Goal: Find specific fact: Find specific fact

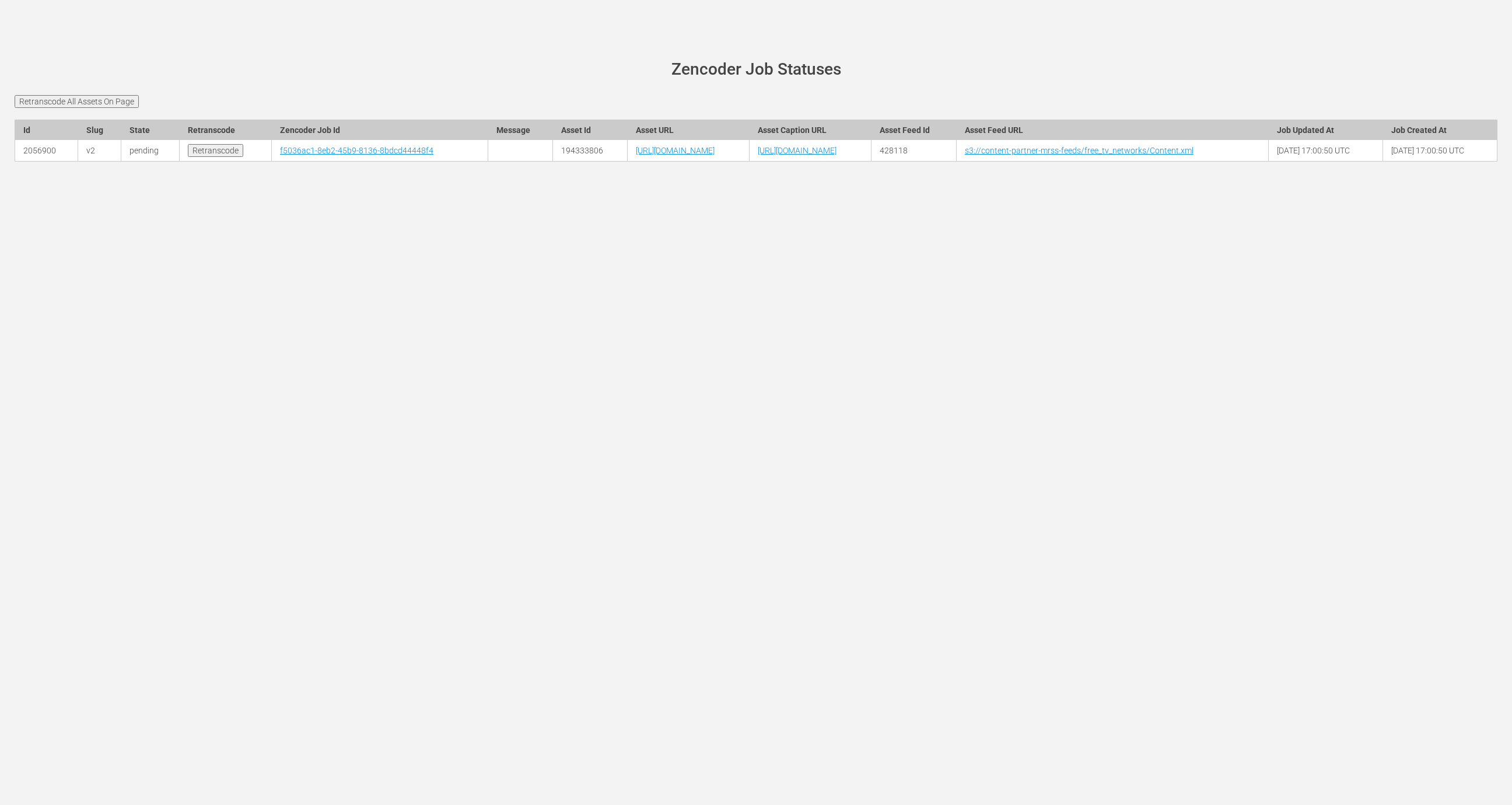
drag, startPoint x: 732, startPoint y: 173, endPoint x: 604, endPoint y: 183, distance: 128.4
click at [628, 161] on td "[URL][DOMAIN_NAME]" at bounding box center [688, 151] width 121 height 21
copy link "JesseOwensStory_JFEXP.mp4"
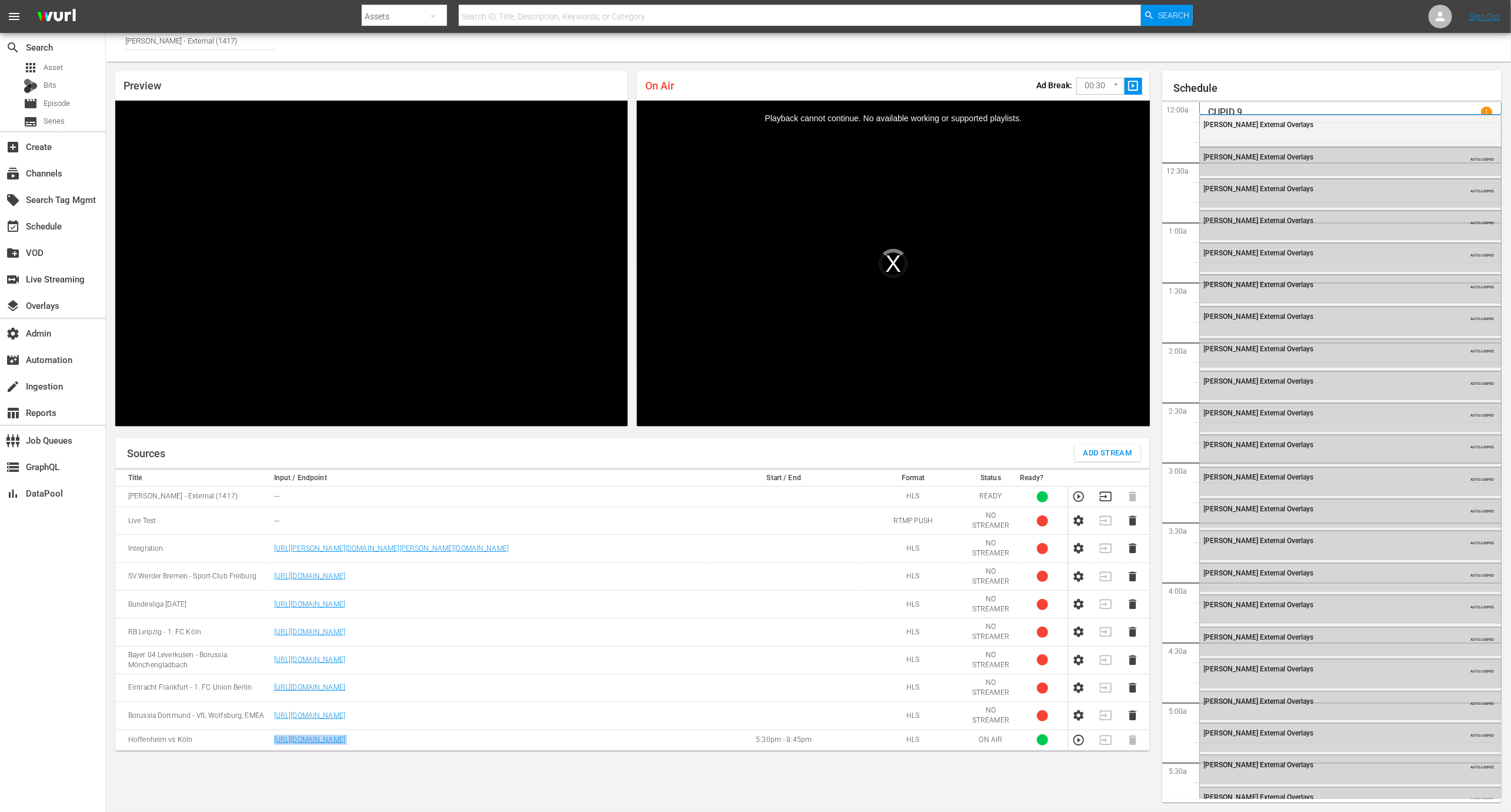
scroll to position [1880, 0]
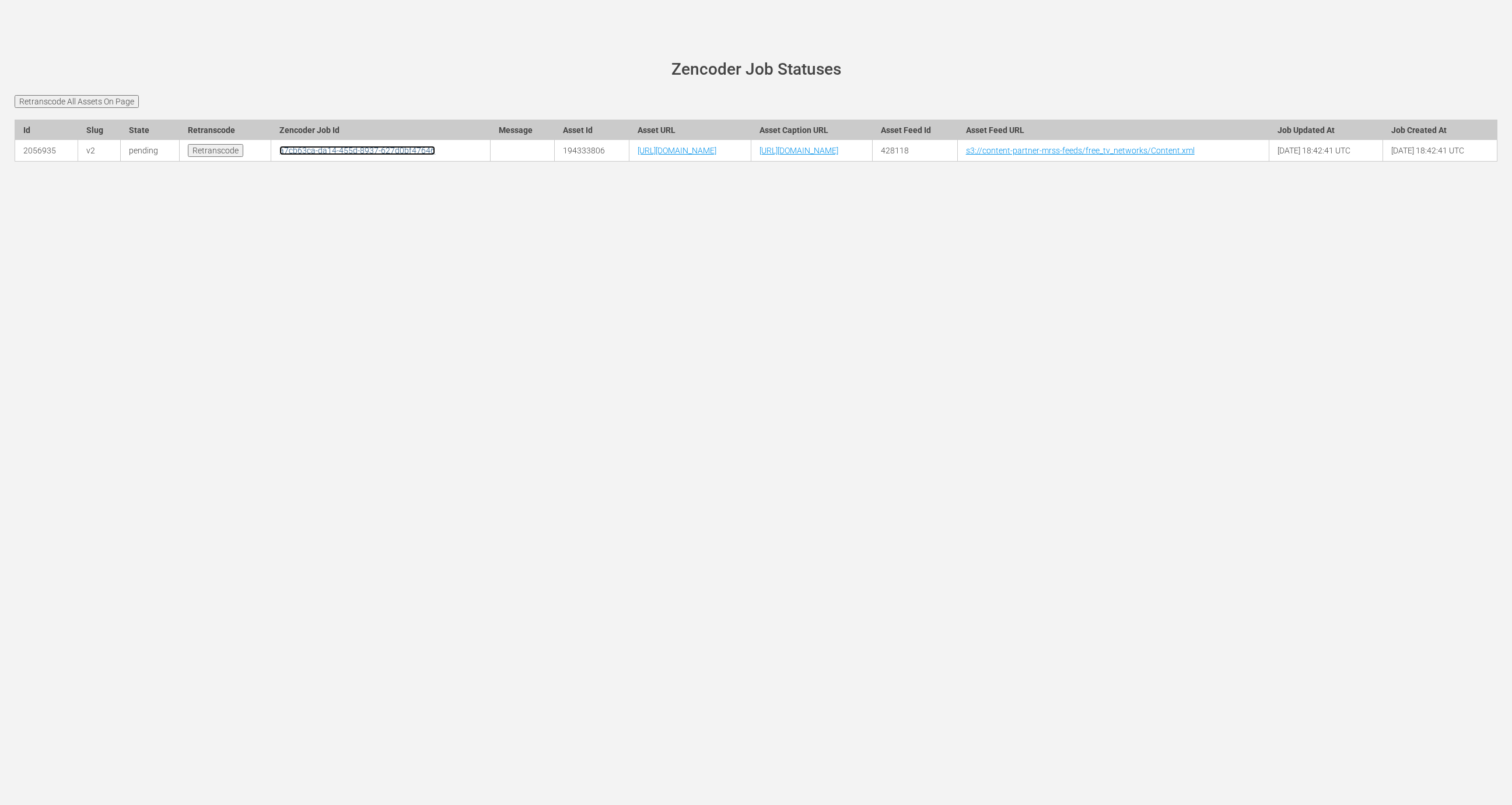
click at [279, 155] on link "a7cb63ca-da14-455d-8937-627d0bf47646" at bounding box center [357, 150] width 156 height 10
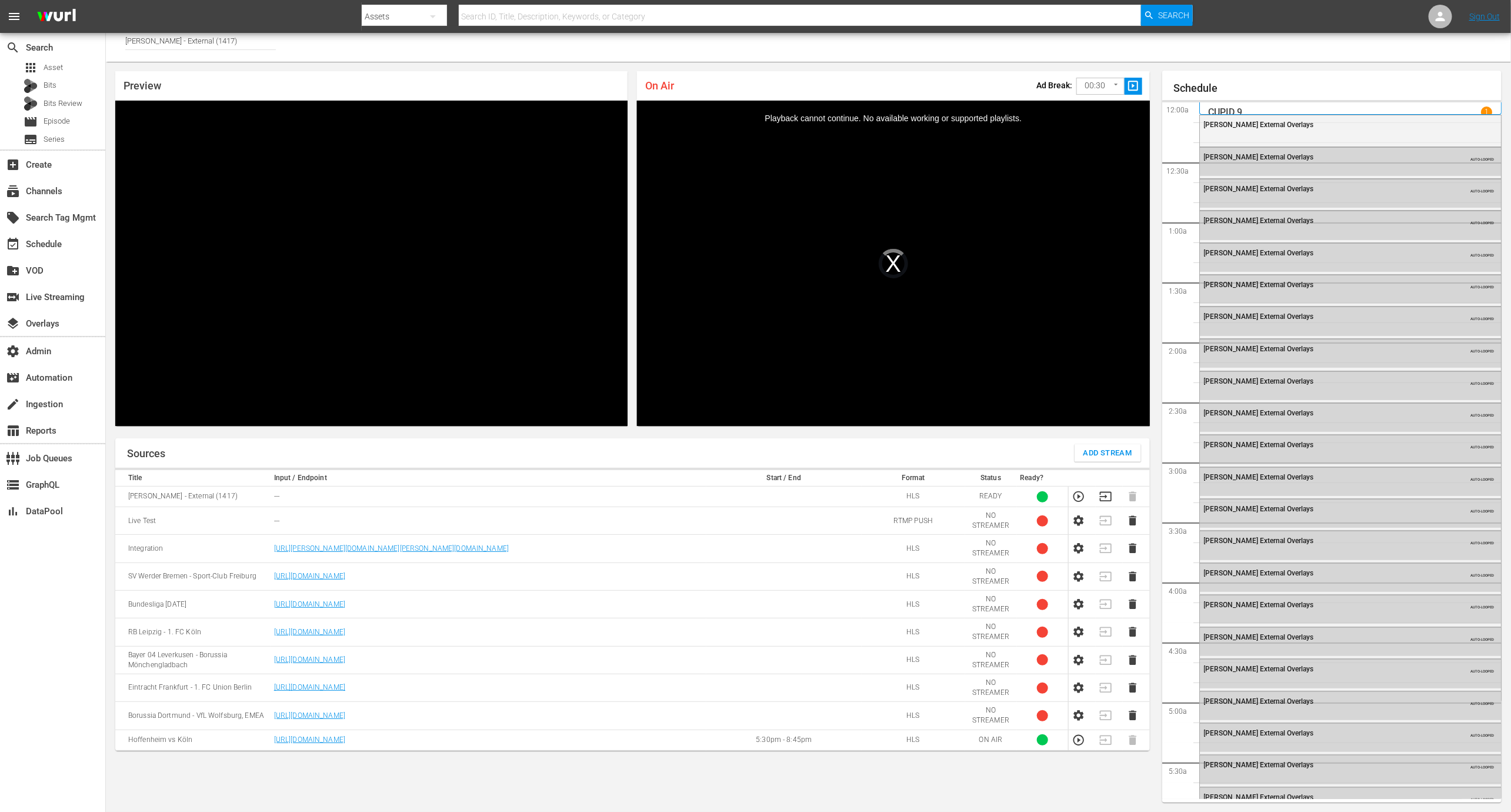
scroll to position [1824, 0]
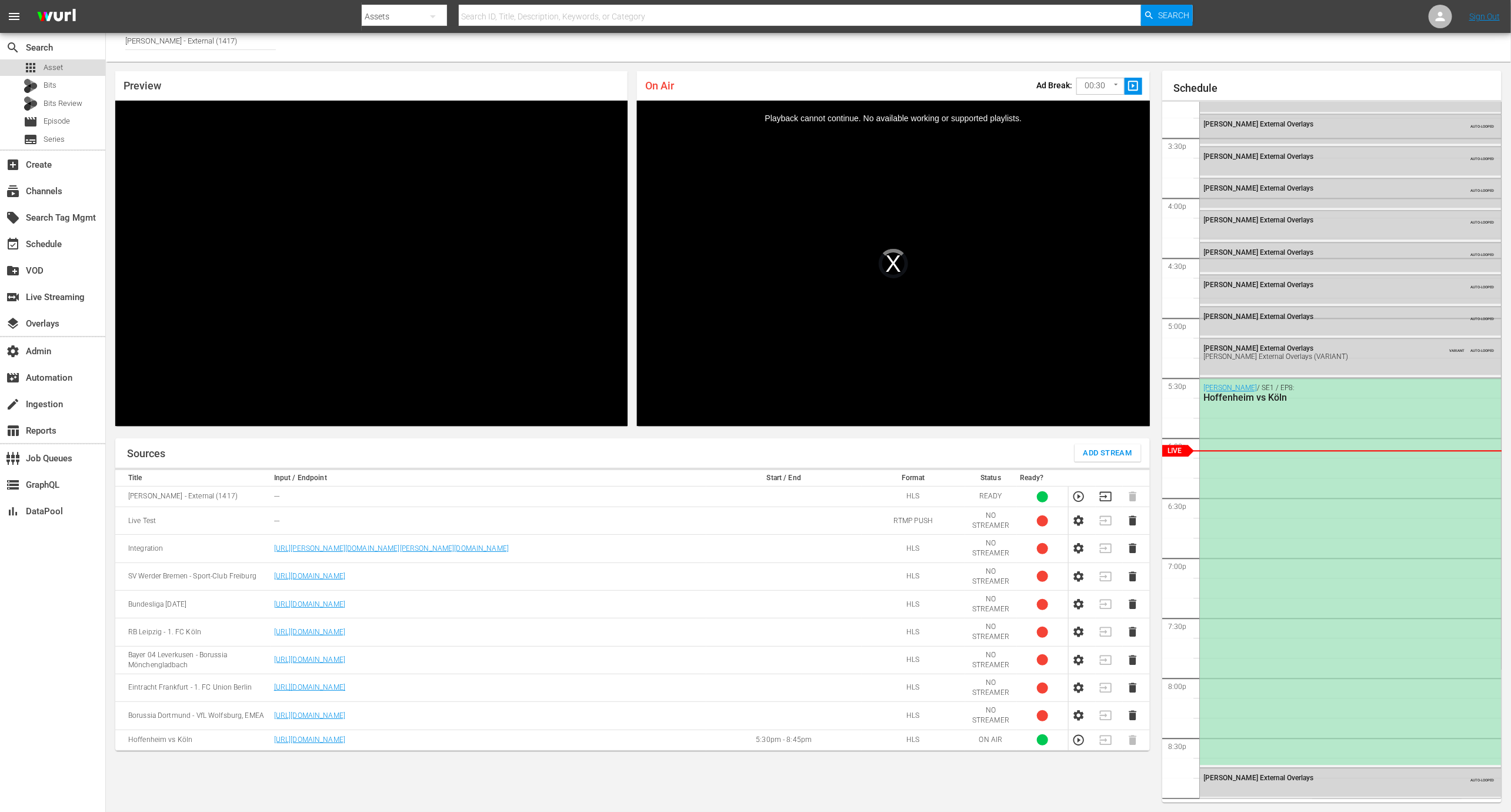
click at [67, 64] on div "apps Asset" at bounding box center [53, 67] width 106 height 16
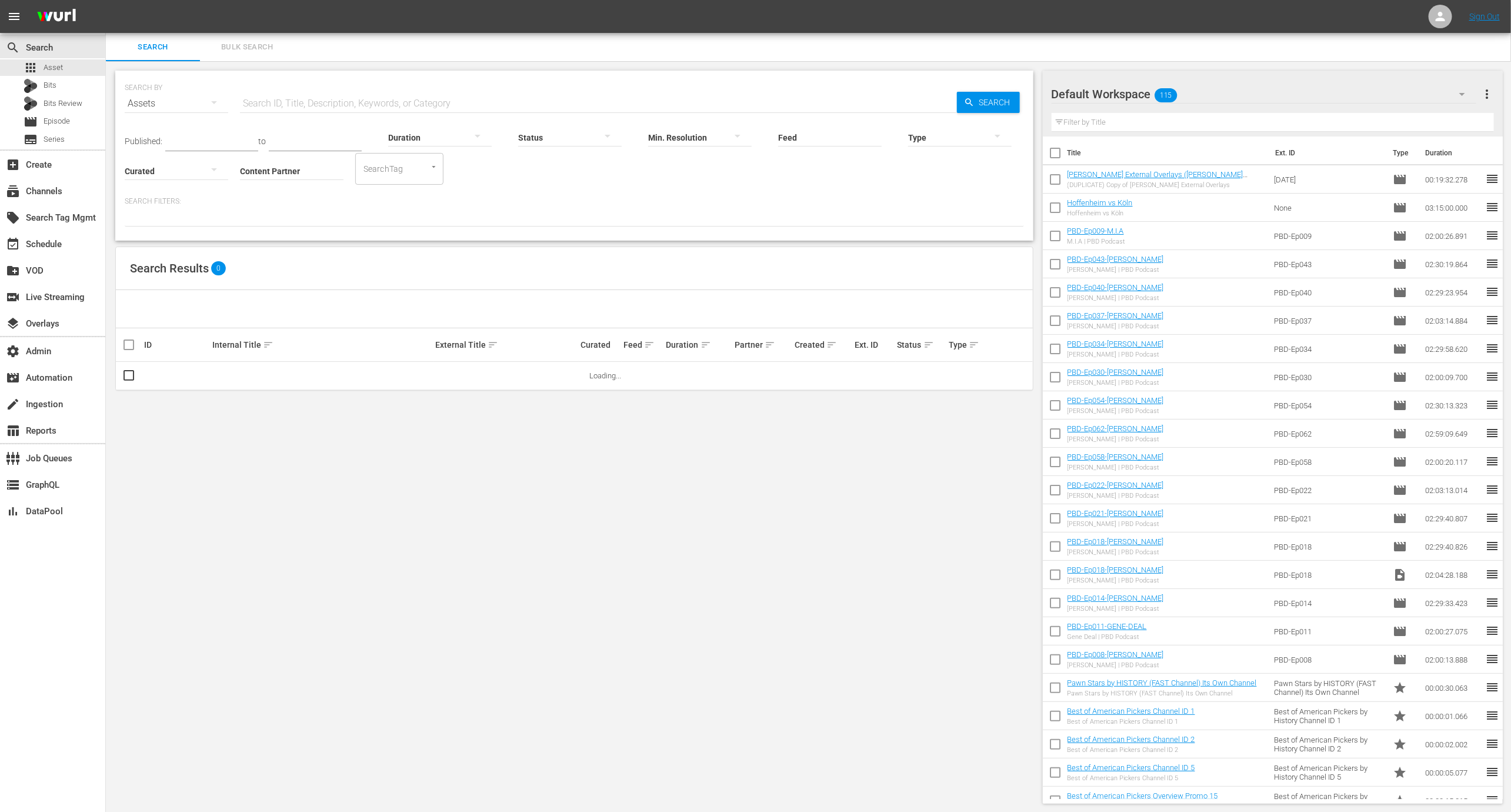
click at [283, 161] on input "Content Partner" at bounding box center [292, 171] width 104 height 42
click at [293, 197] on div "Wurl - External (327)" at bounding box center [335, 204] width 173 height 29
type input "Wurl - External (327)"
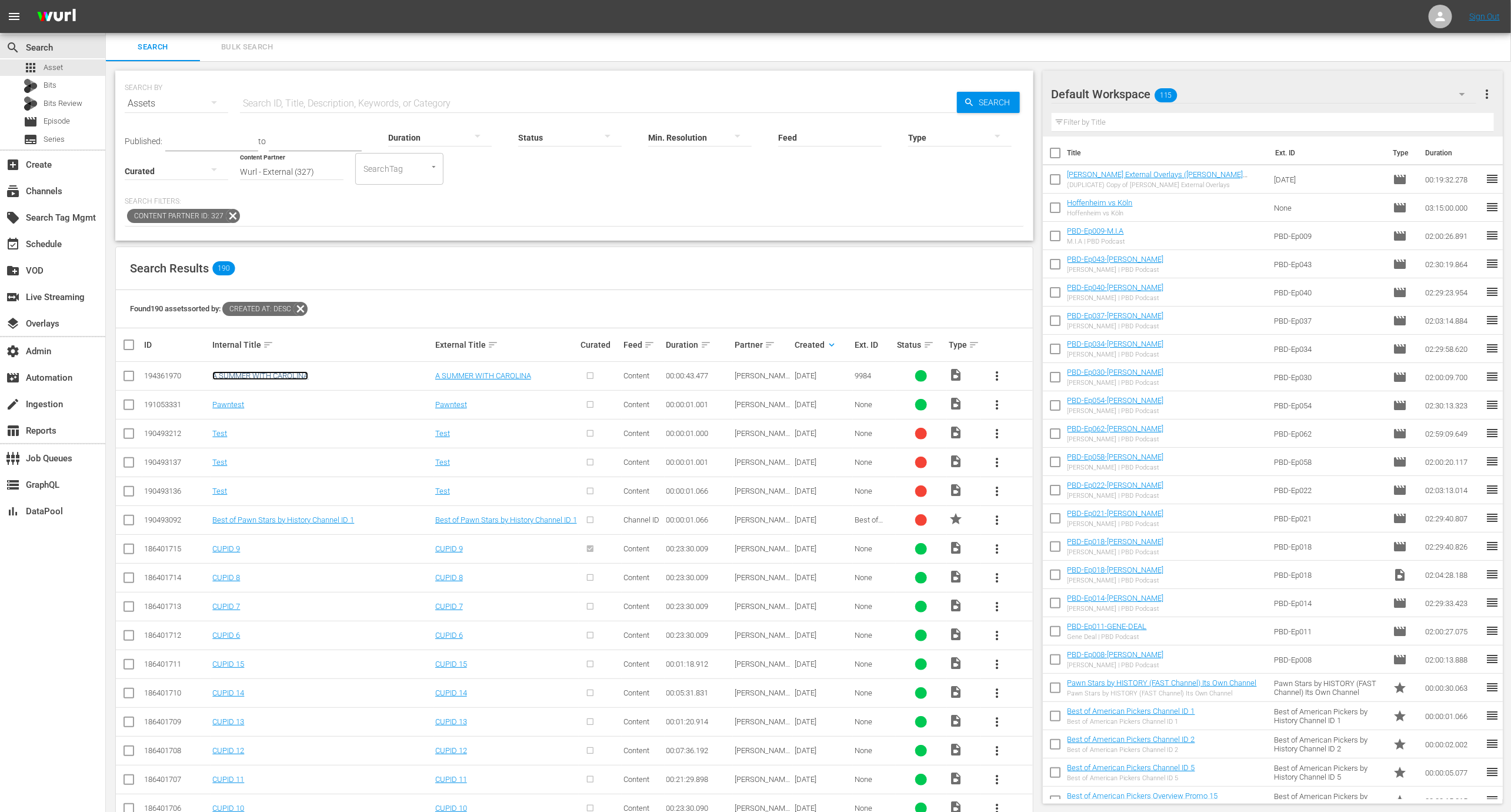
click at [270, 376] on link "A SUMMER WITH CAROLINA" at bounding box center [259, 376] width 96 height 9
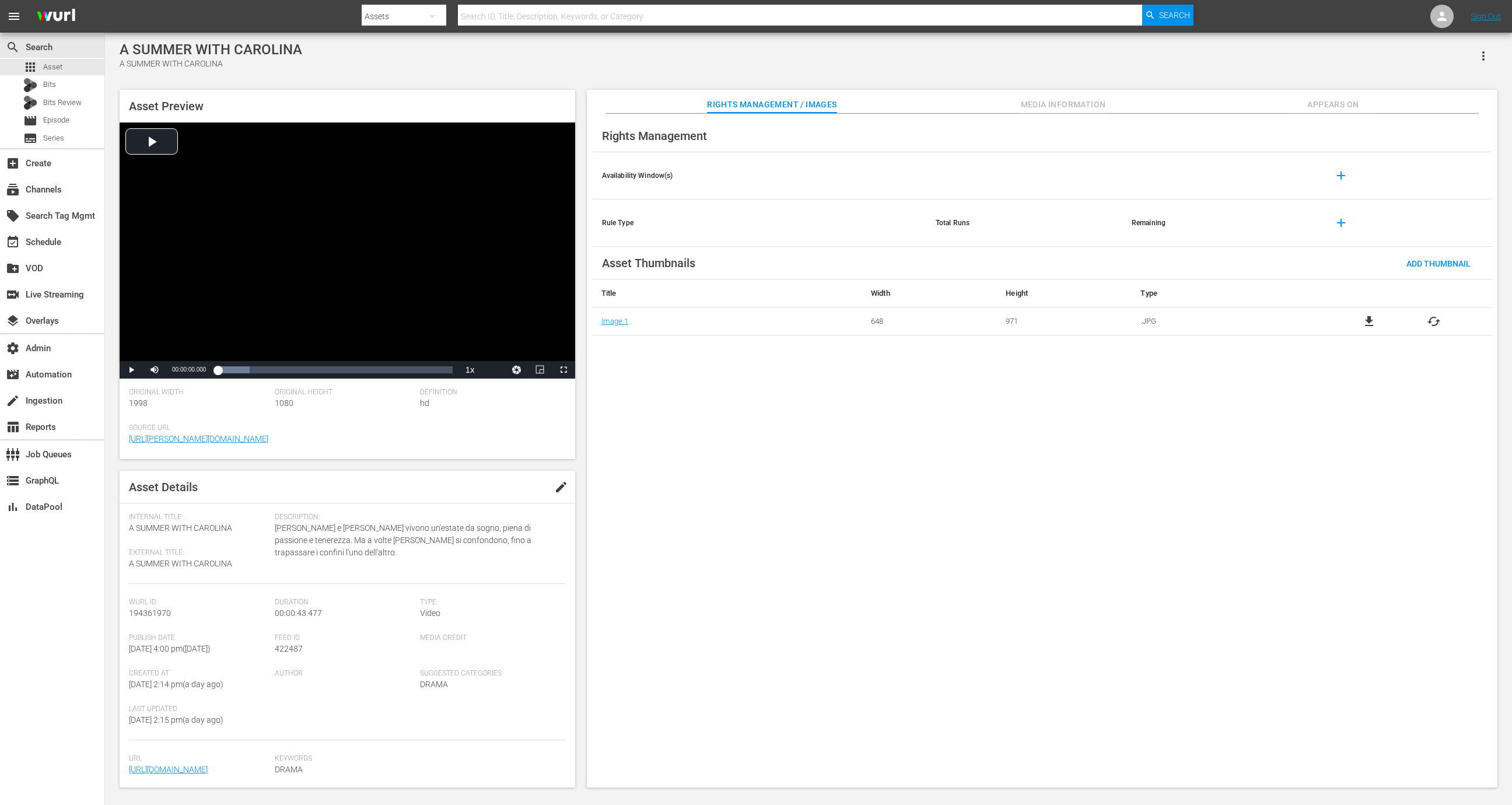
click at [282, 655] on div "Feed ID 422487" at bounding box center [348, 651] width 145 height 35
click at [283, 650] on span "422487" at bounding box center [289, 648] width 28 height 10
copy span "422487"
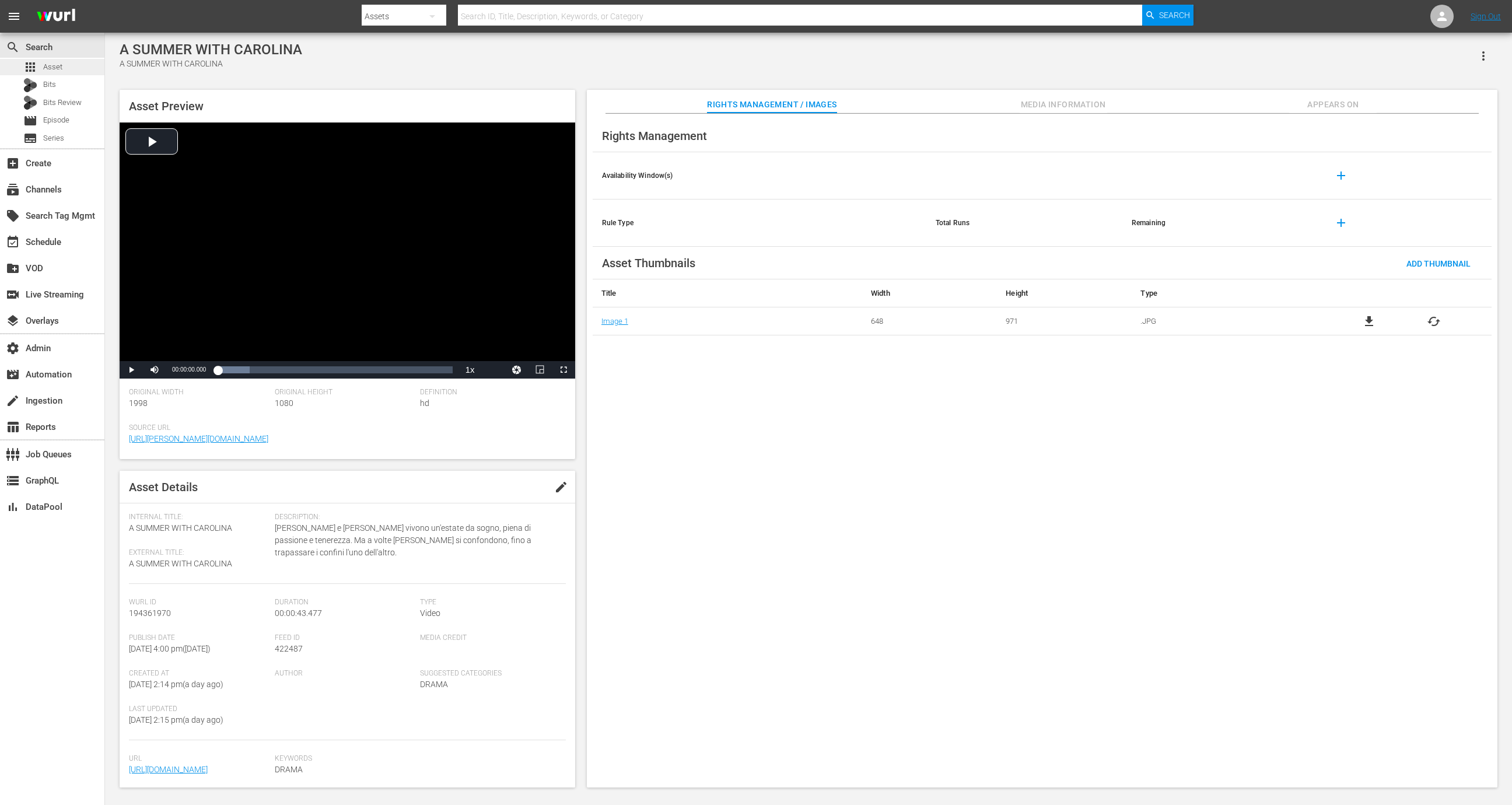
click at [62, 71] on div "apps Asset" at bounding box center [52, 66] width 105 height 16
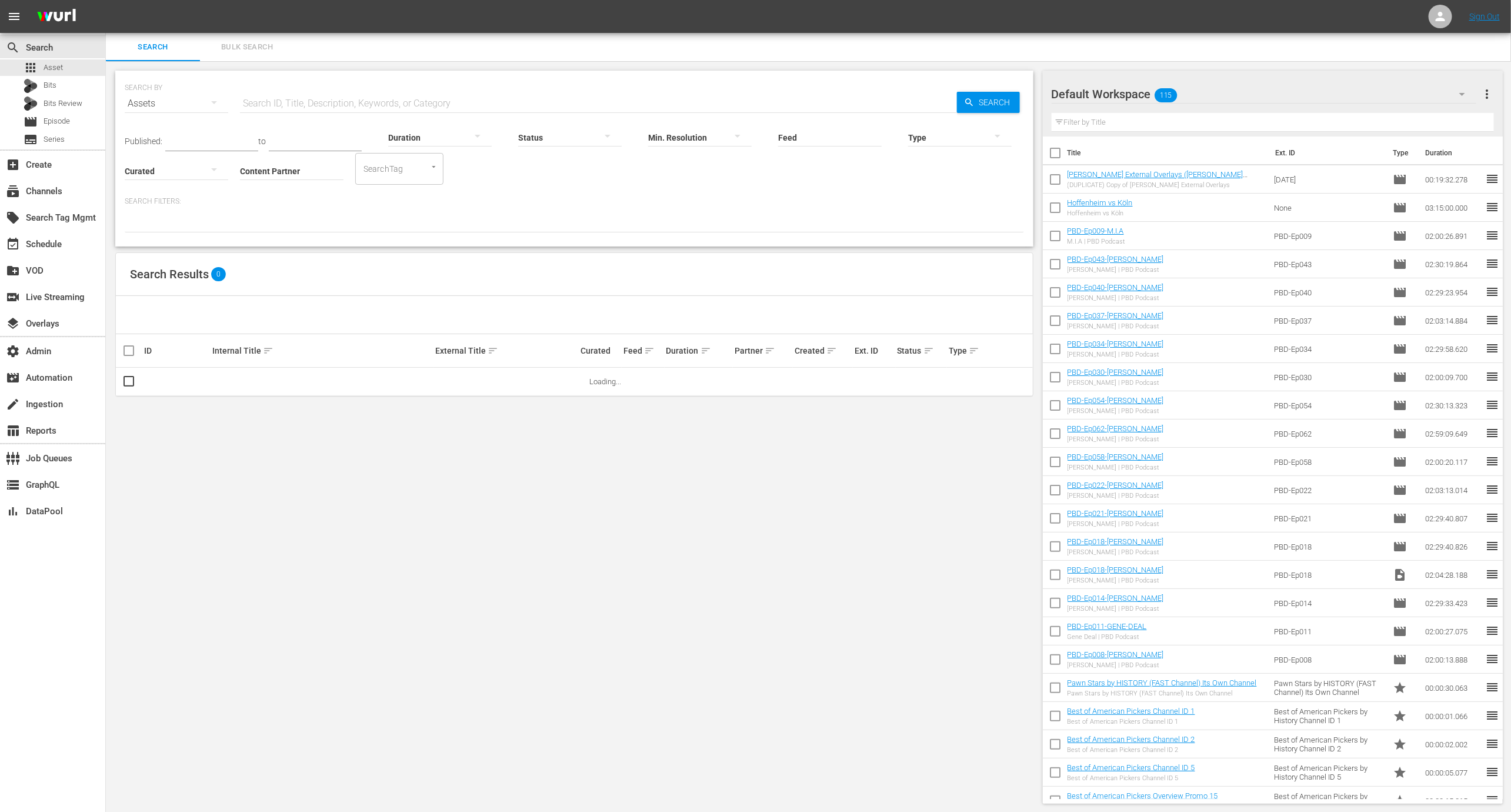
click at [297, 173] on input "Content Partner" at bounding box center [292, 171] width 104 height 42
click at [335, 205] on div "Wurl - External (327)" at bounding box center [335, 204] width 173 height 29
type input "Wurl - External (327)"
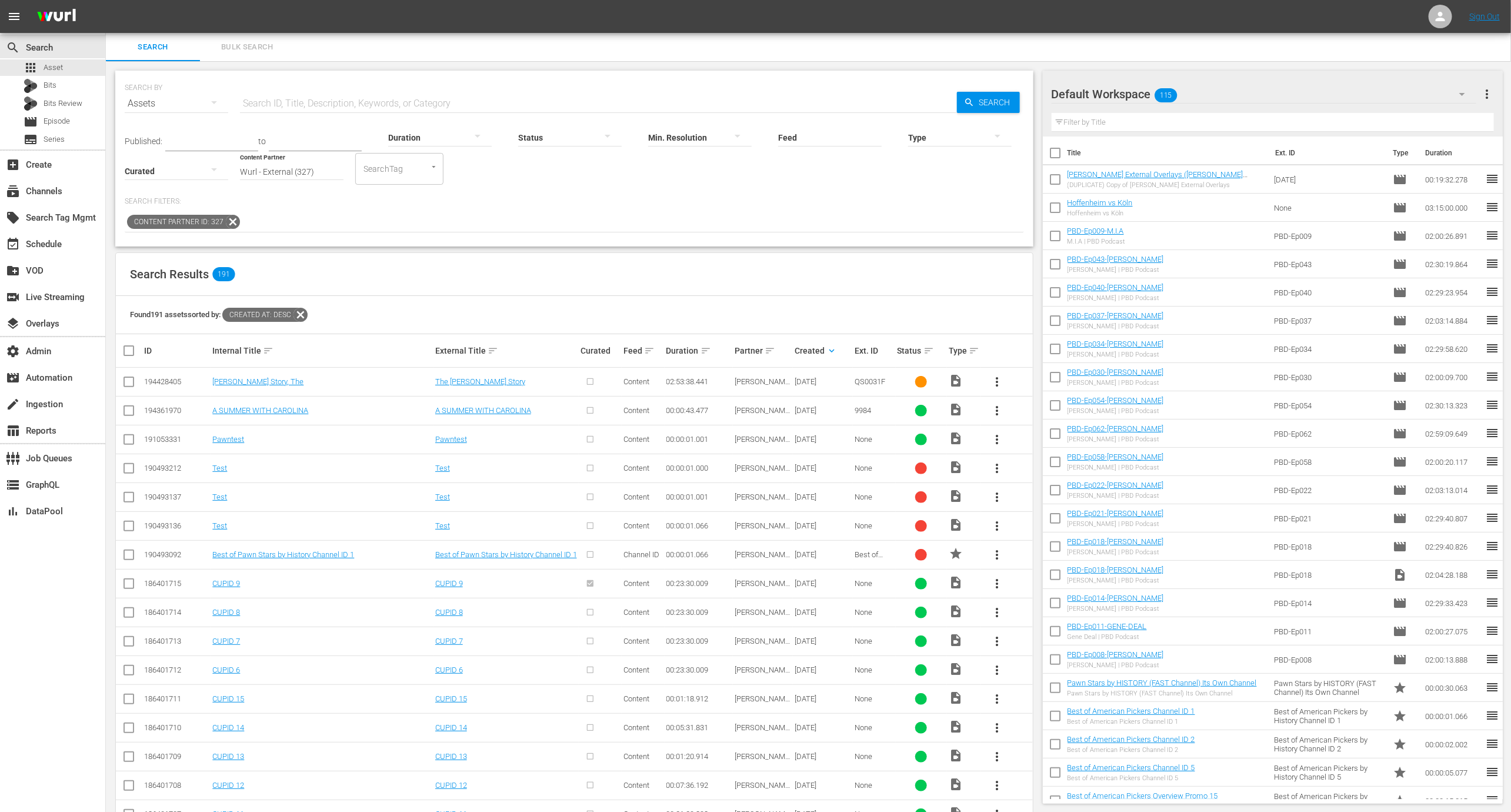
click at [174, 385] on td "194428405" at bounding box center [176, 382] width 68 height 29
click at [174, 381] on div "194428405" at bounding box center [176, 382] width 64 height 9
copy div "194428405"
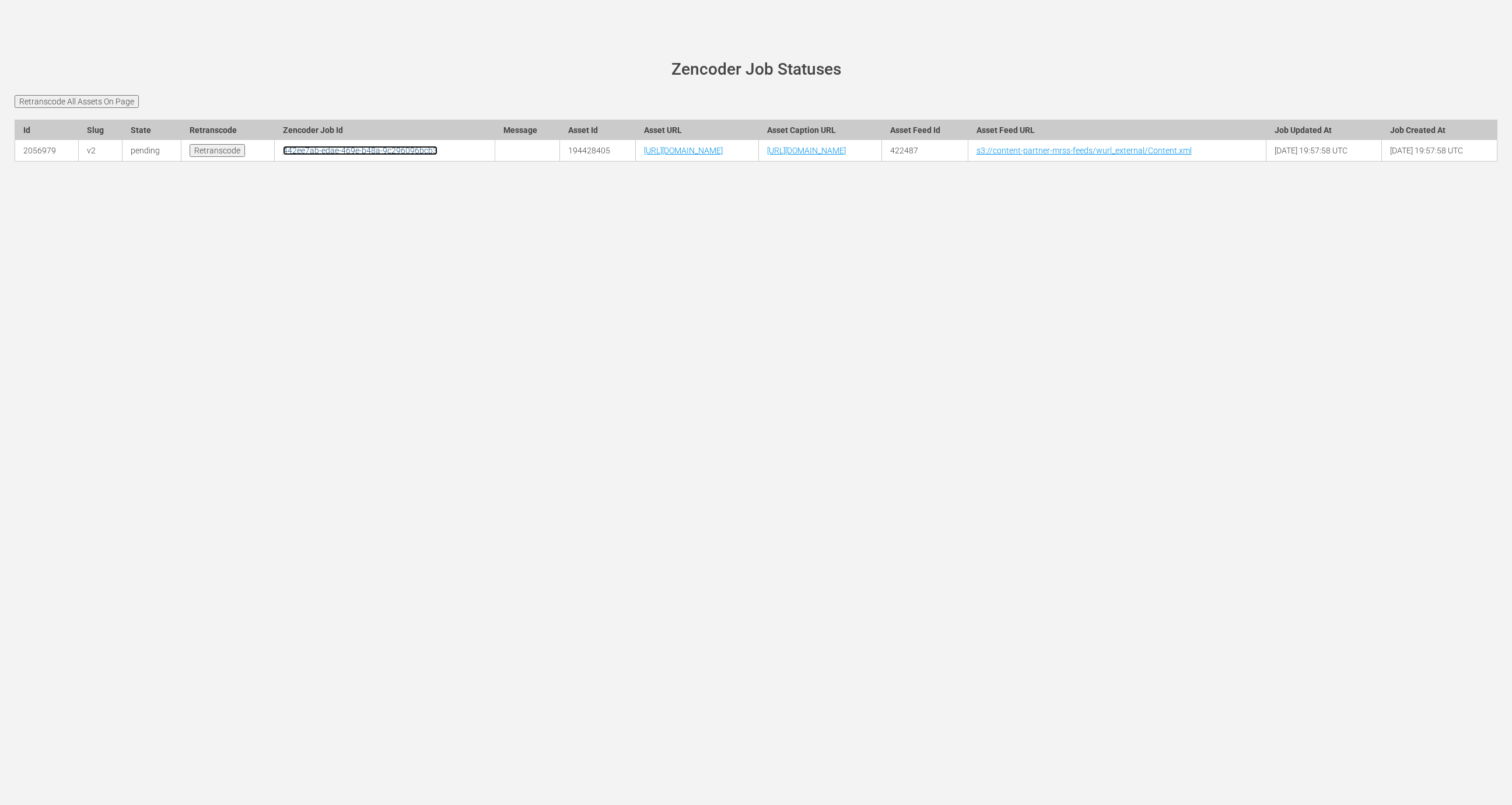
click at [283, 155] on link "442ee7ab-edae-469e-b48a-9c296096bcb3" at bounding box center [360, 150] width 154 height 10
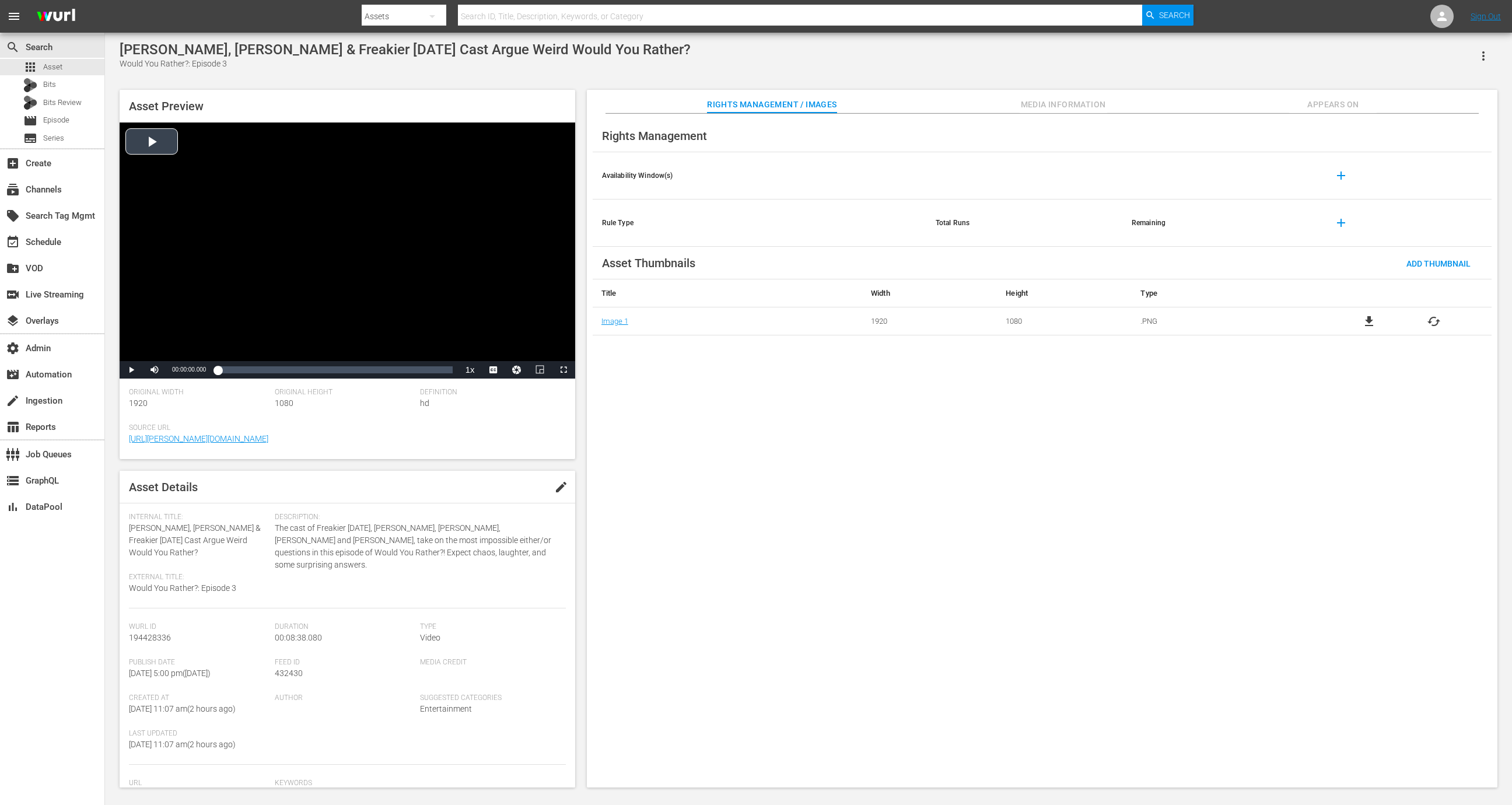
click at [438, 217] on div "Video Player" at bounding box center [348, 241] width 456 height 238
click at [372, 295] on div "Video Player" at bounding box center [348, 241] width 456 height 238
click at [242, 373] on div "Loaded : 1.47% 00:00:54.127 00:00:00.000" at bounding box center [334, 369] width 234 height 12
click at [358, 293] on div "Video Player" at bounding box center [348, 241] width 456 height 238
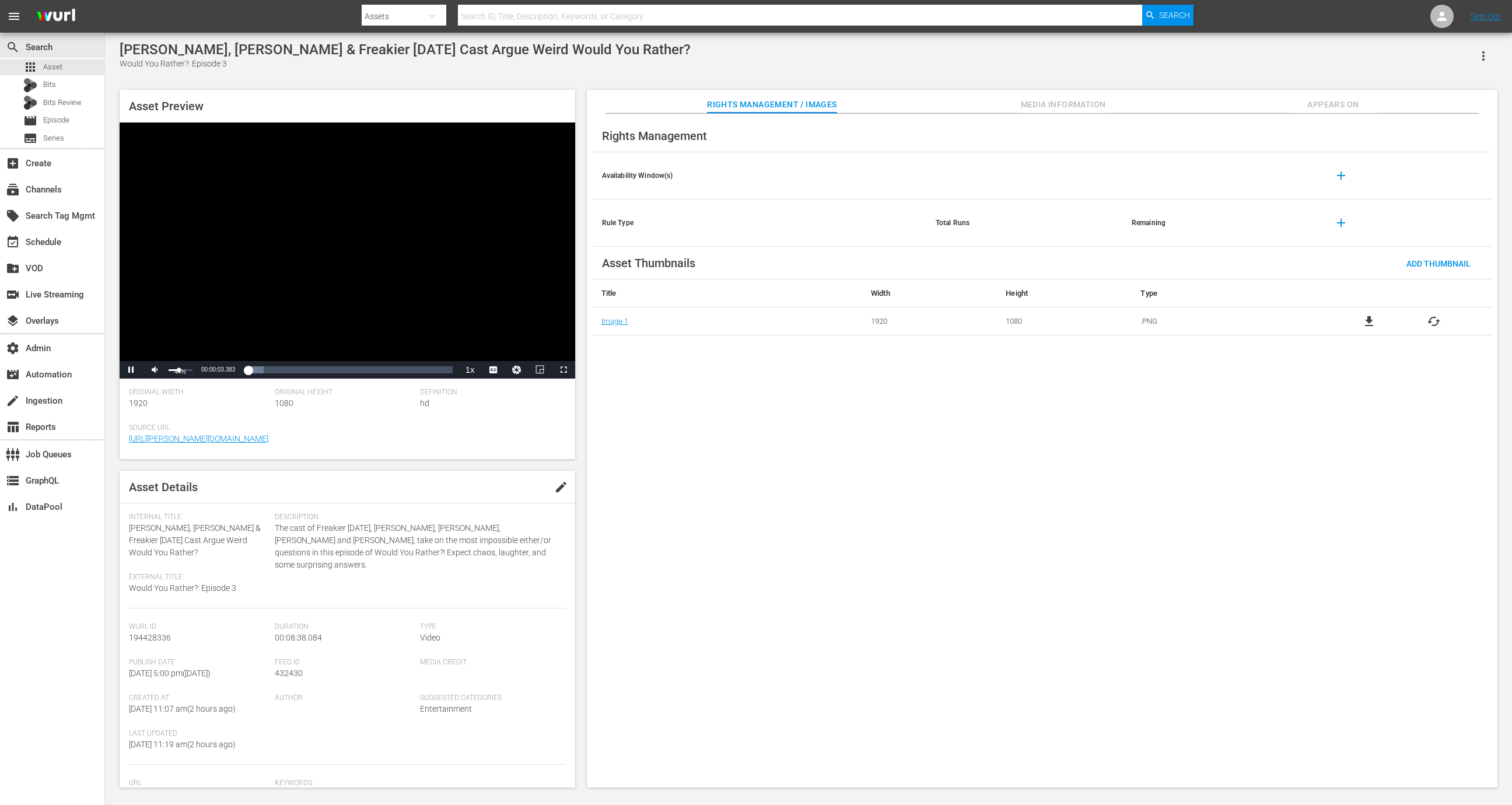
drag, startPoint x: 184, startPoint y: 371, endPoint x: 178, endPoint y: 371, distance: 6.0
click at [178, 371] on div "44%" at bounding box center [180, 370] width 24 height 2
click at [173, 371] on div "Volume Level" at bounding box center [170, 370] width 4 height 2
click at [247, 374] on div "00:01:04.438" at bounding box center [247, 369] width 1 height 12
click at [266, 370] on div "Loaded : 25.50% 00:01:48.256 00:01:09.313" at bounding box center [334, 369] width 234 height 12
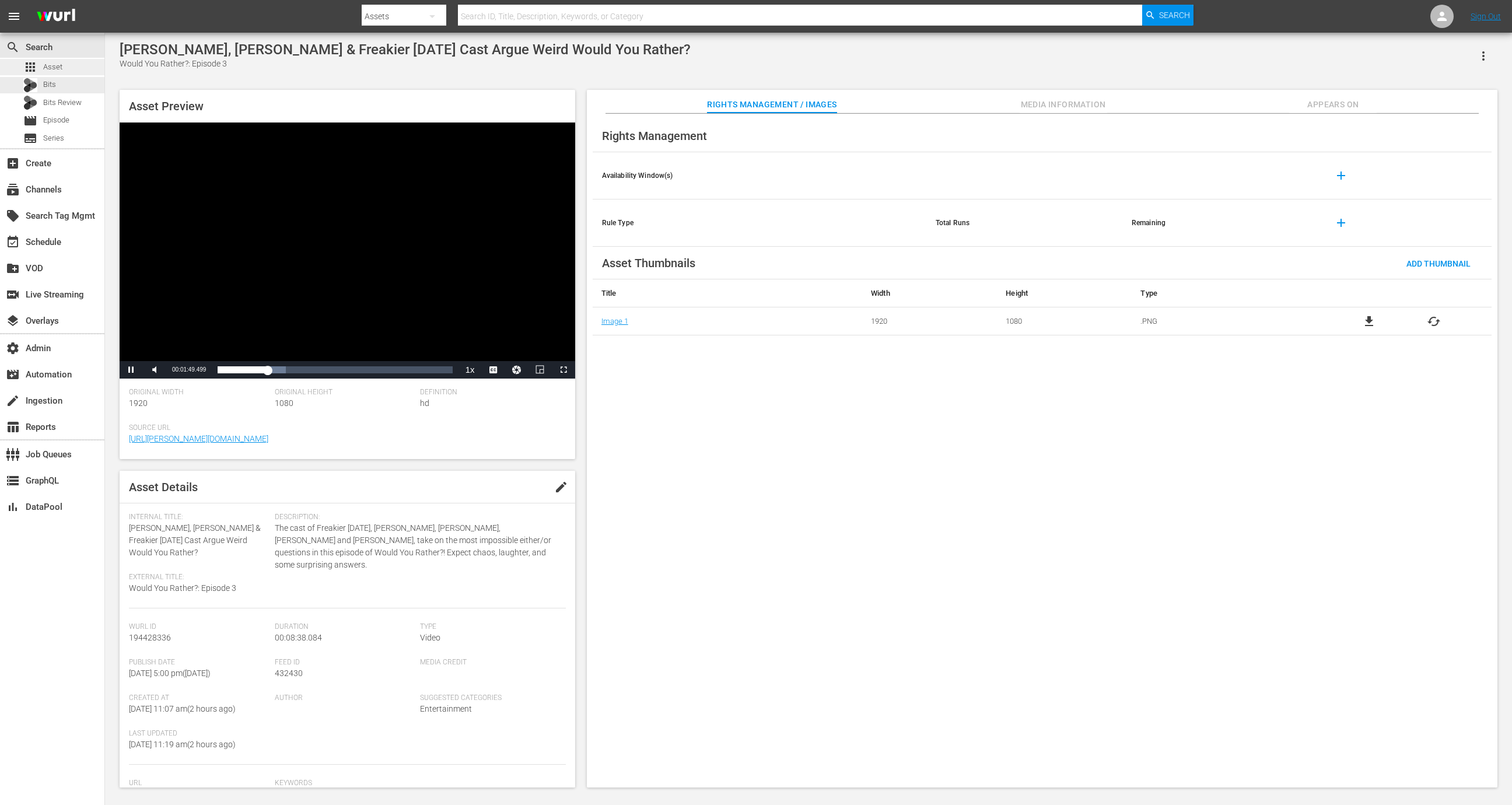
click at [81, 67] on div "apps Asset" at bounding box center [52, 66] width 105 height 16
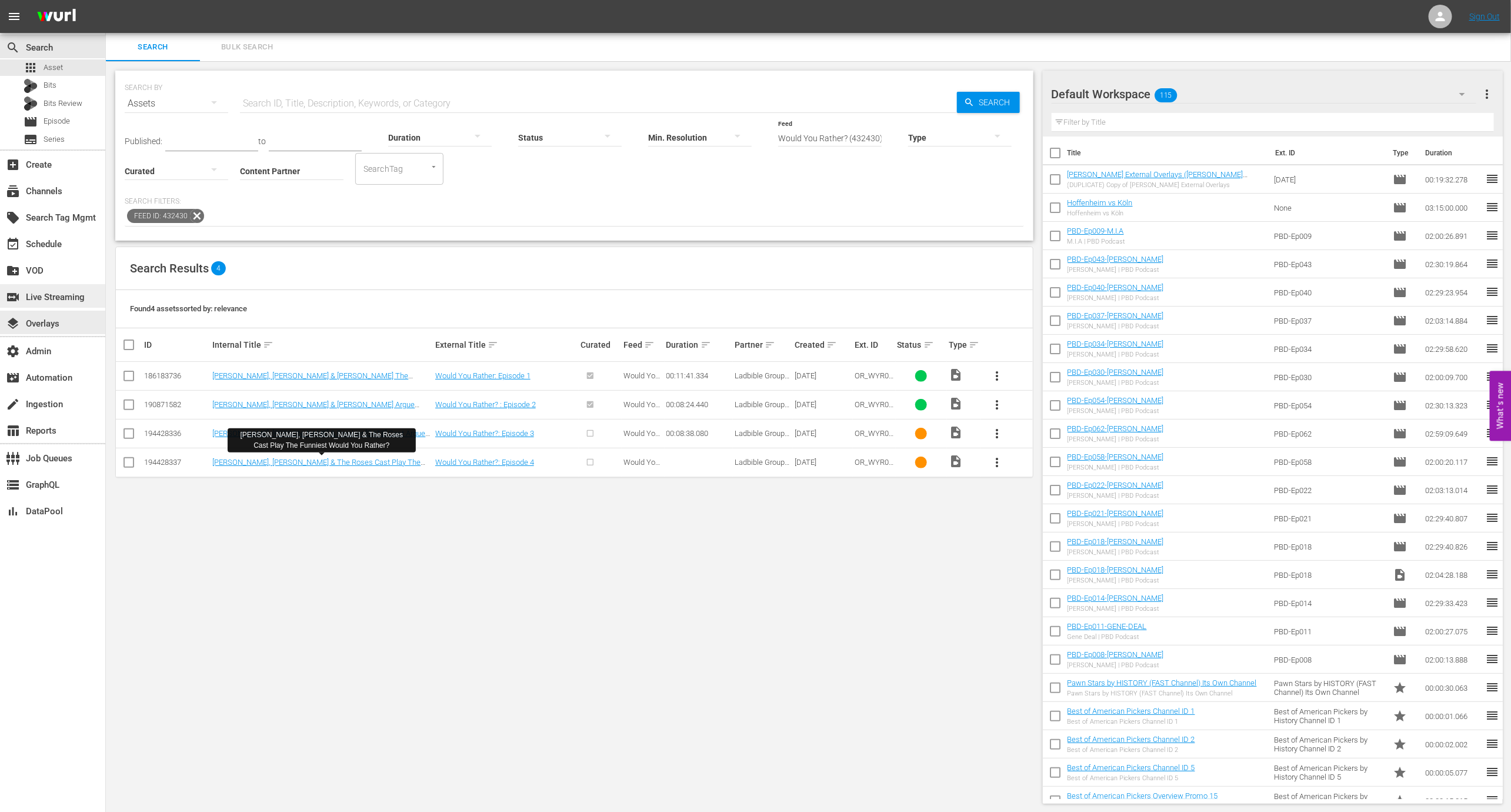
click at [66, 292] on div "switch_video Live Streaming" at bounding box center [33, 295] width 66 height 11
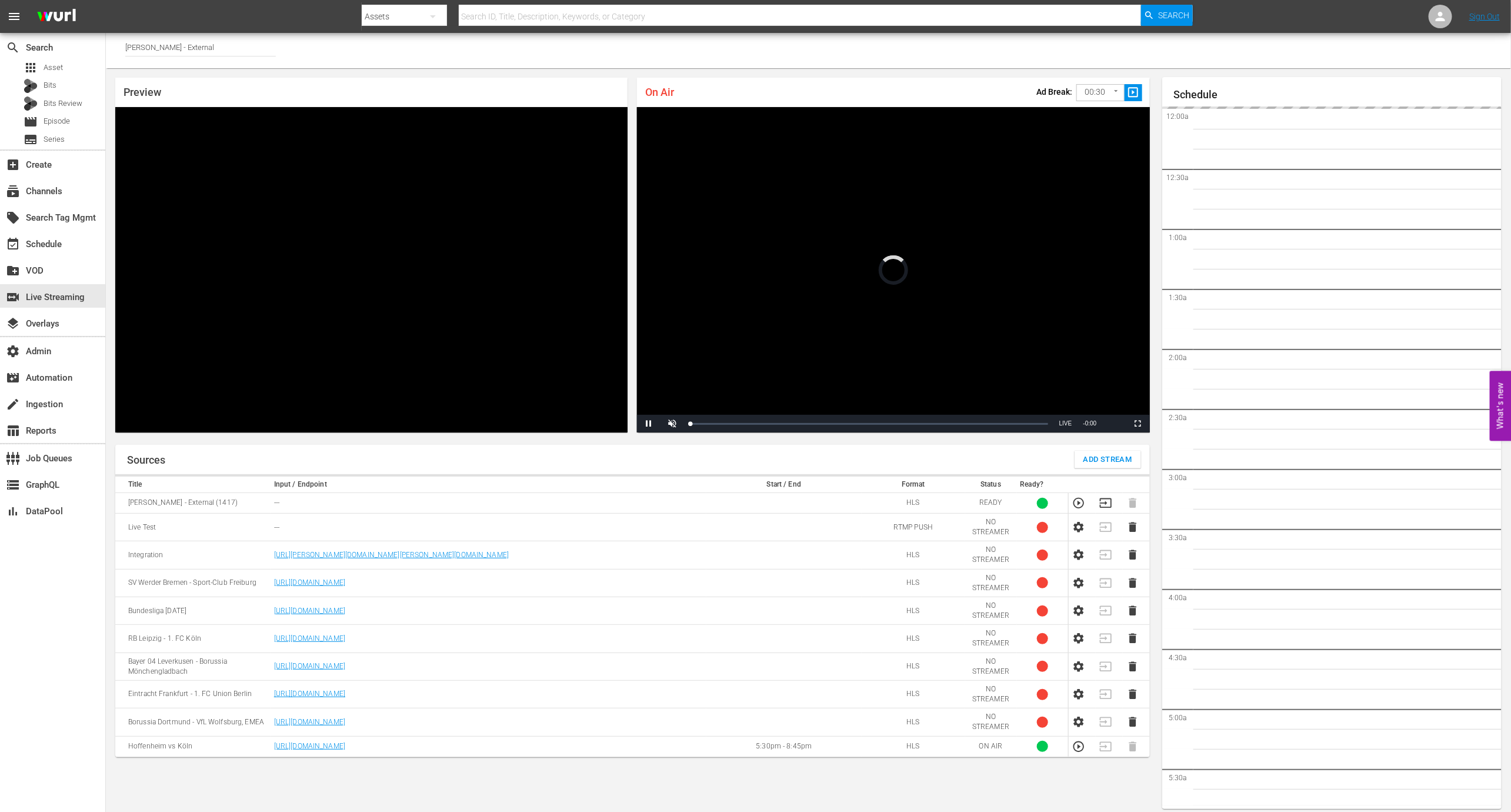
scroll to position [6, 0]
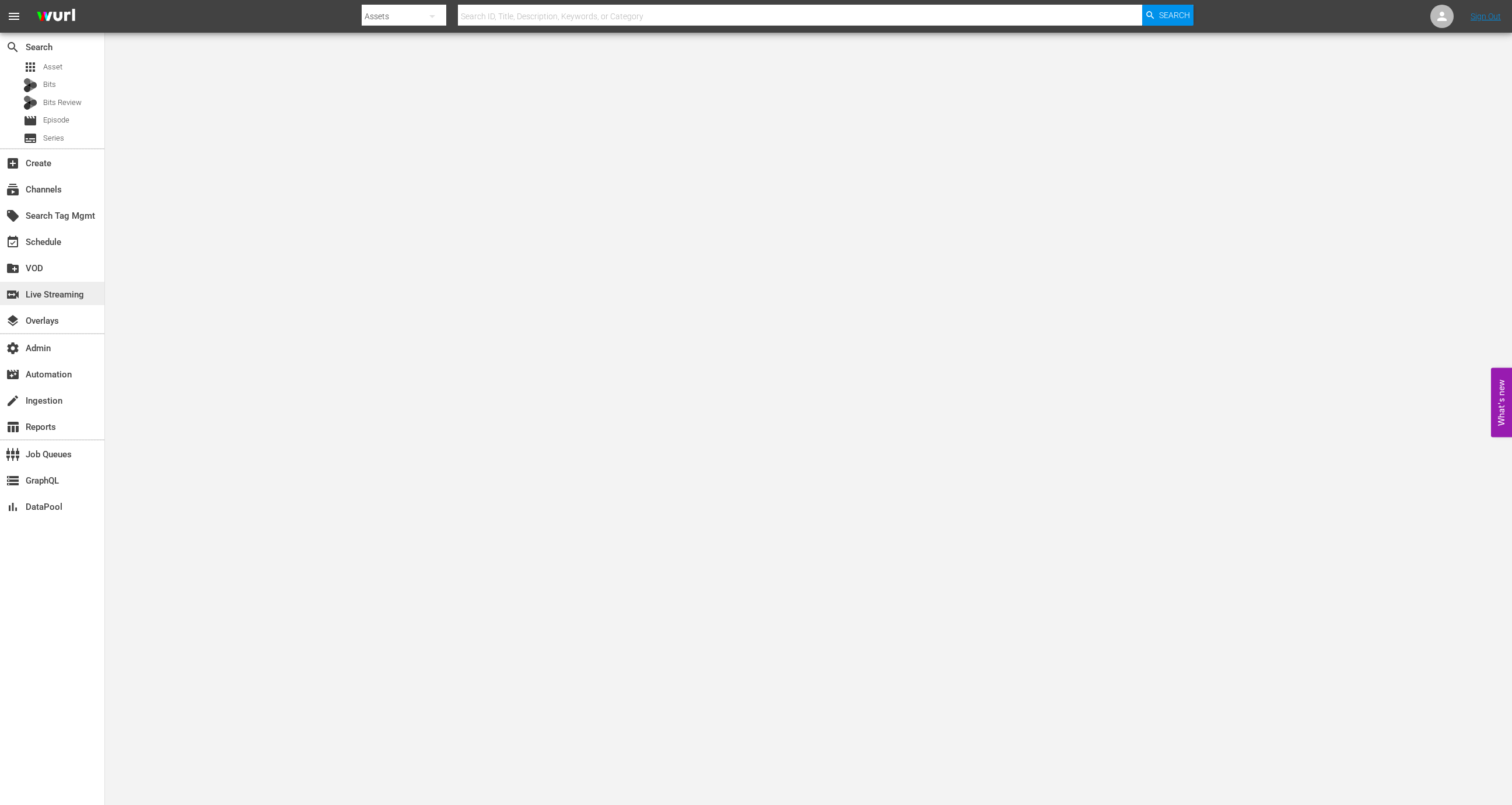
click at [66, 292] on div "switch_video Live Streaming" at bounding box center [33, 293] width 66 height 11
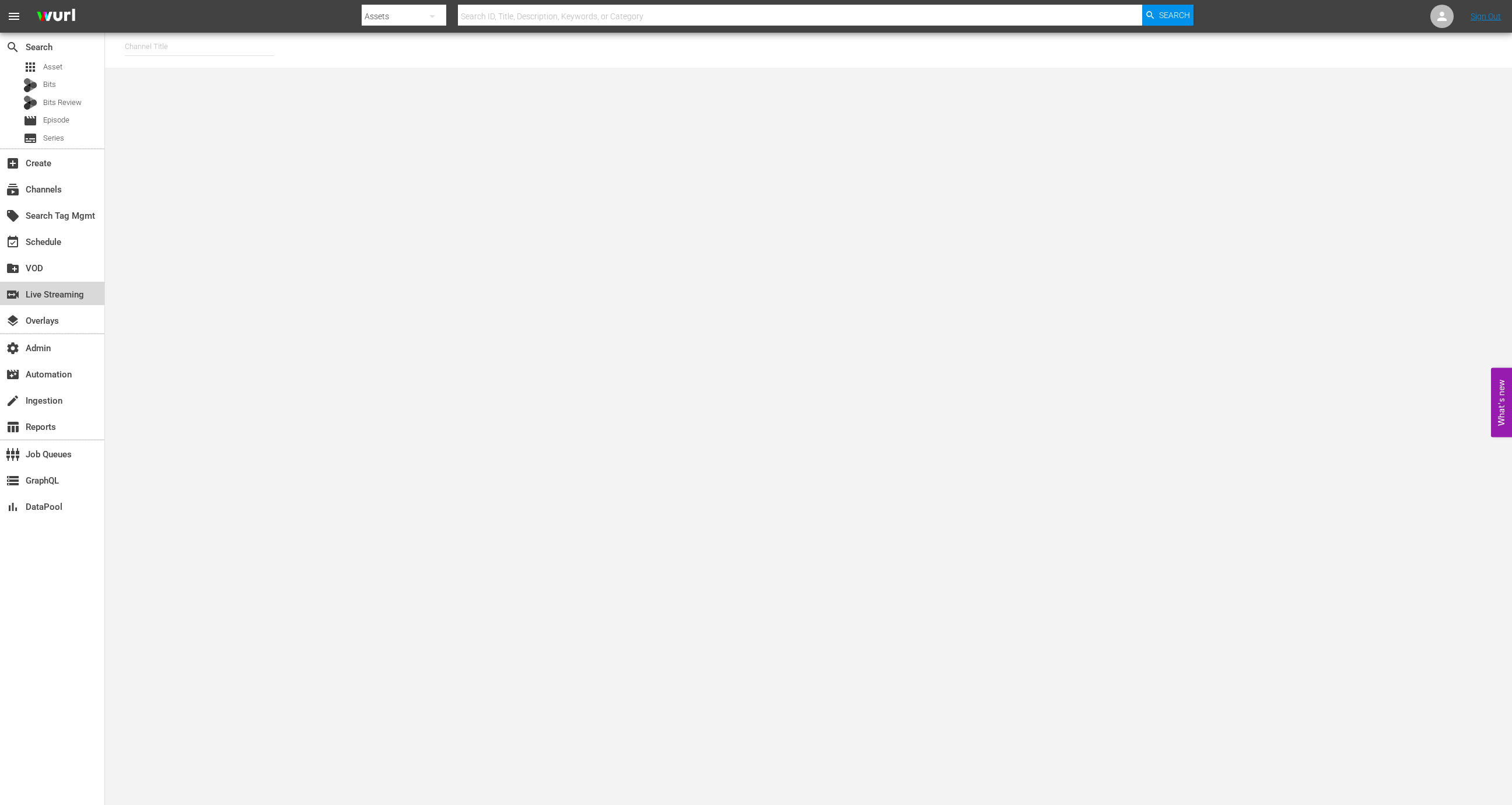
click at [66, 289] on div "switch_video Live Streaming" at bounding box center [33, 293] width 66 height 11
click at [186, 41] on input "text" at bounding box center [200, 47] width 149 height 28
click at [208, 77] on div "Wurl - External (1417 - wurl_external_1)" at bounding box center [285, 80] width 302 height 28
type input "Wurl - External (1417 - wurl_external_1)"
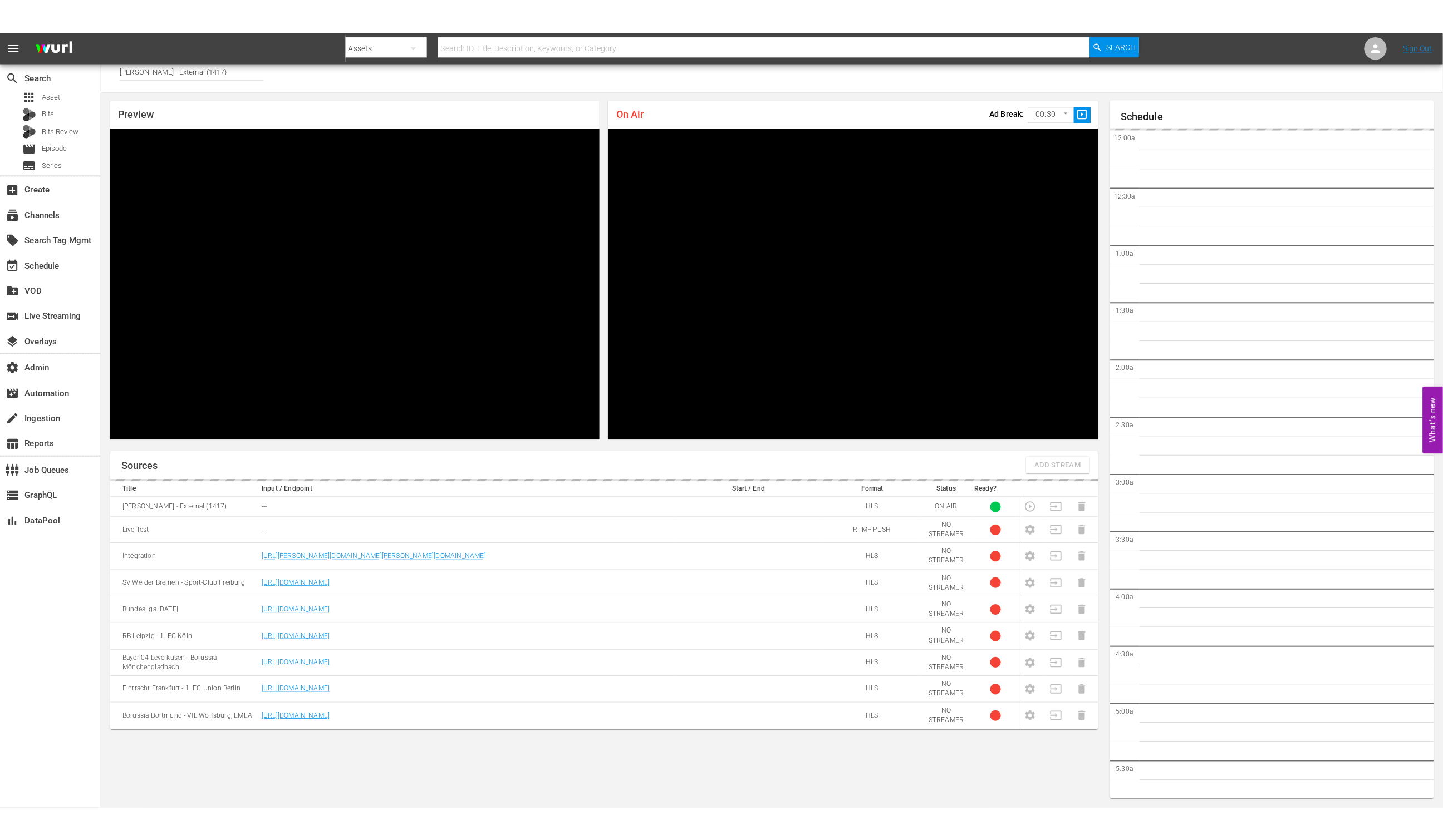
scroll to position [2029, 0]
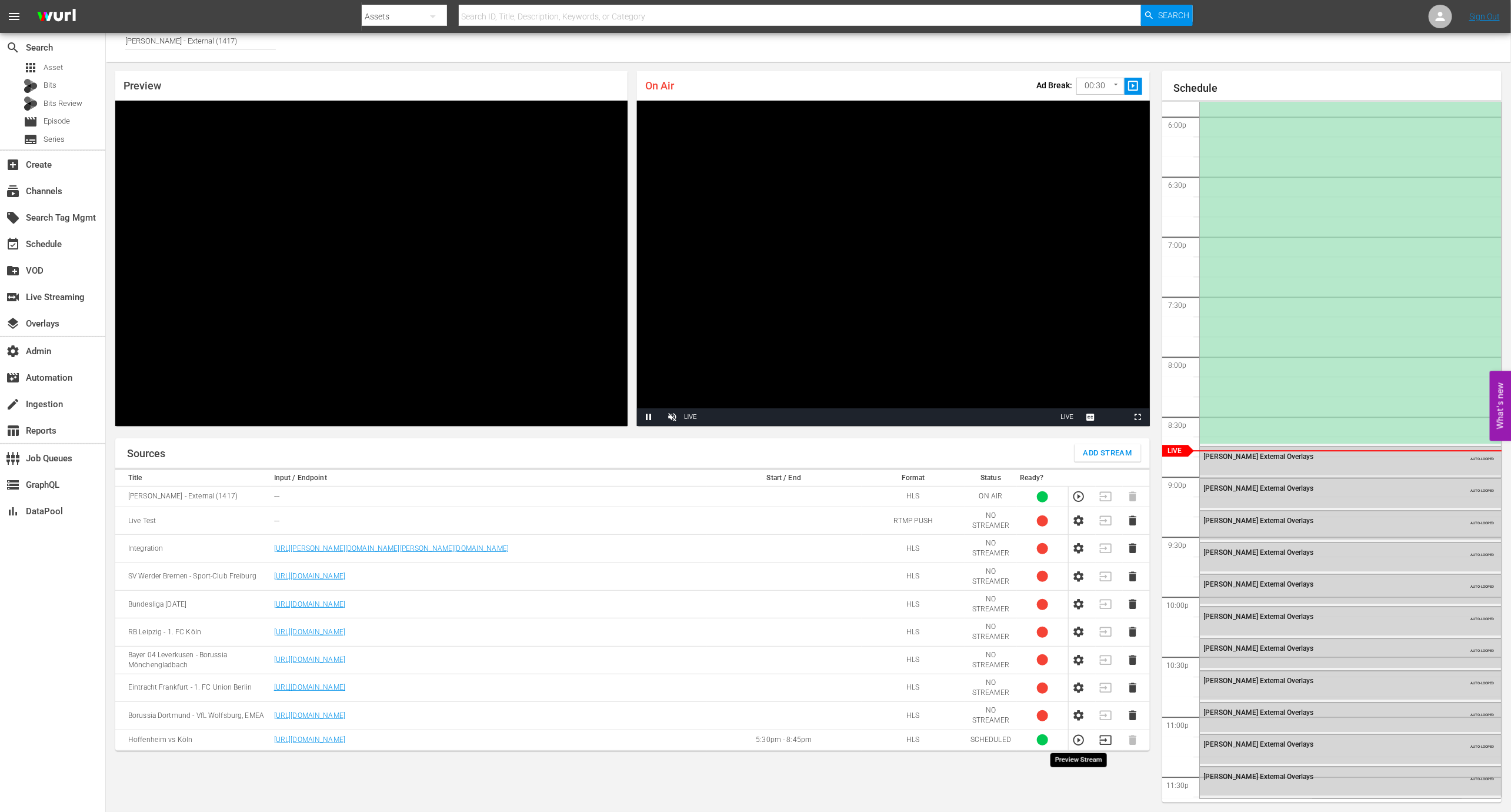
click at [1016, 540] on icon "button" at bounding box center [1079, 740] width 13 height 13
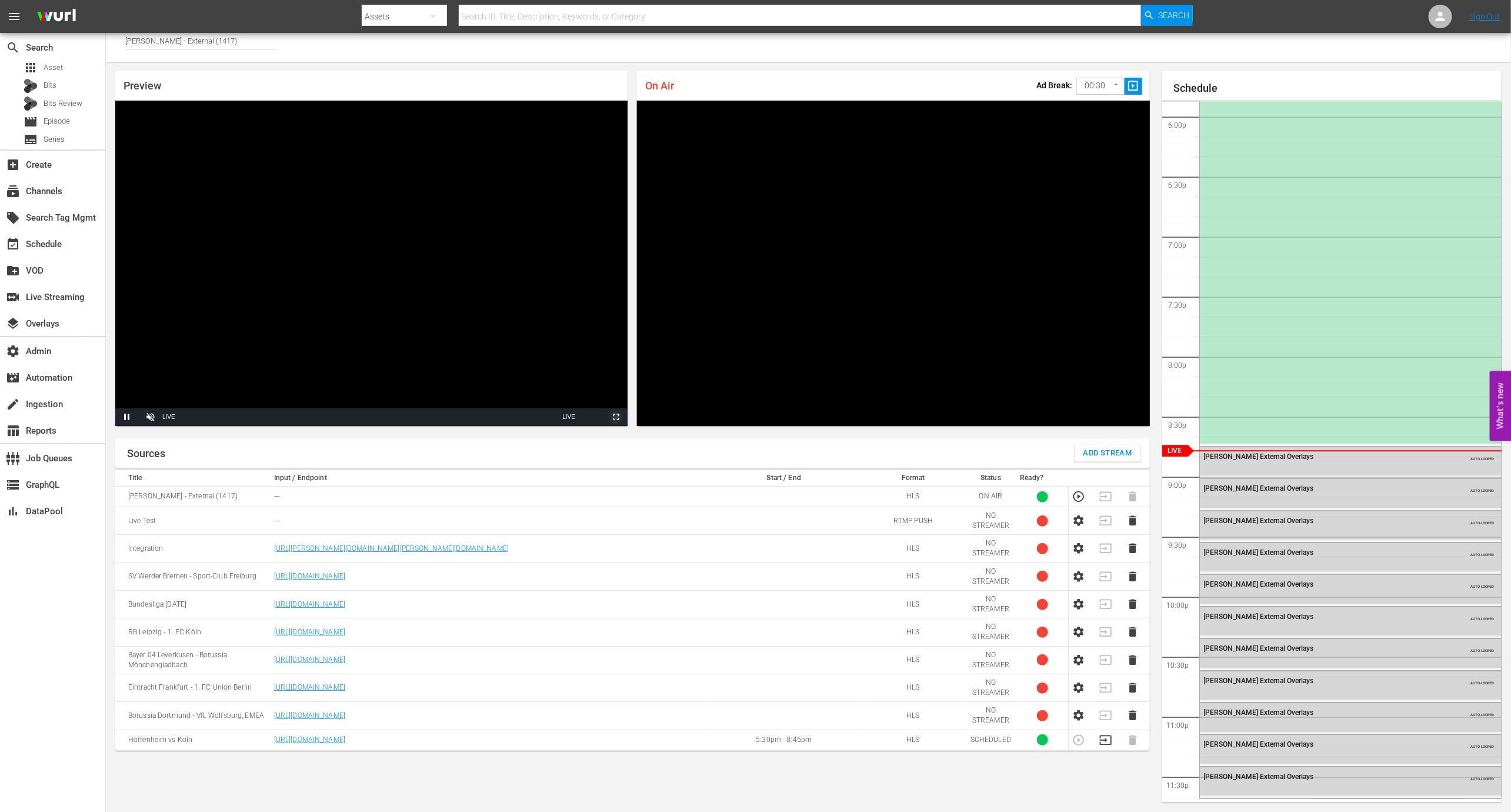
click at [616, 417] on span "Video Player" at bounding box center [616, 417] width 0 height 0
click at [150, 417] on span "Video Player" at bounding box center [150, 417] width 0 height 0
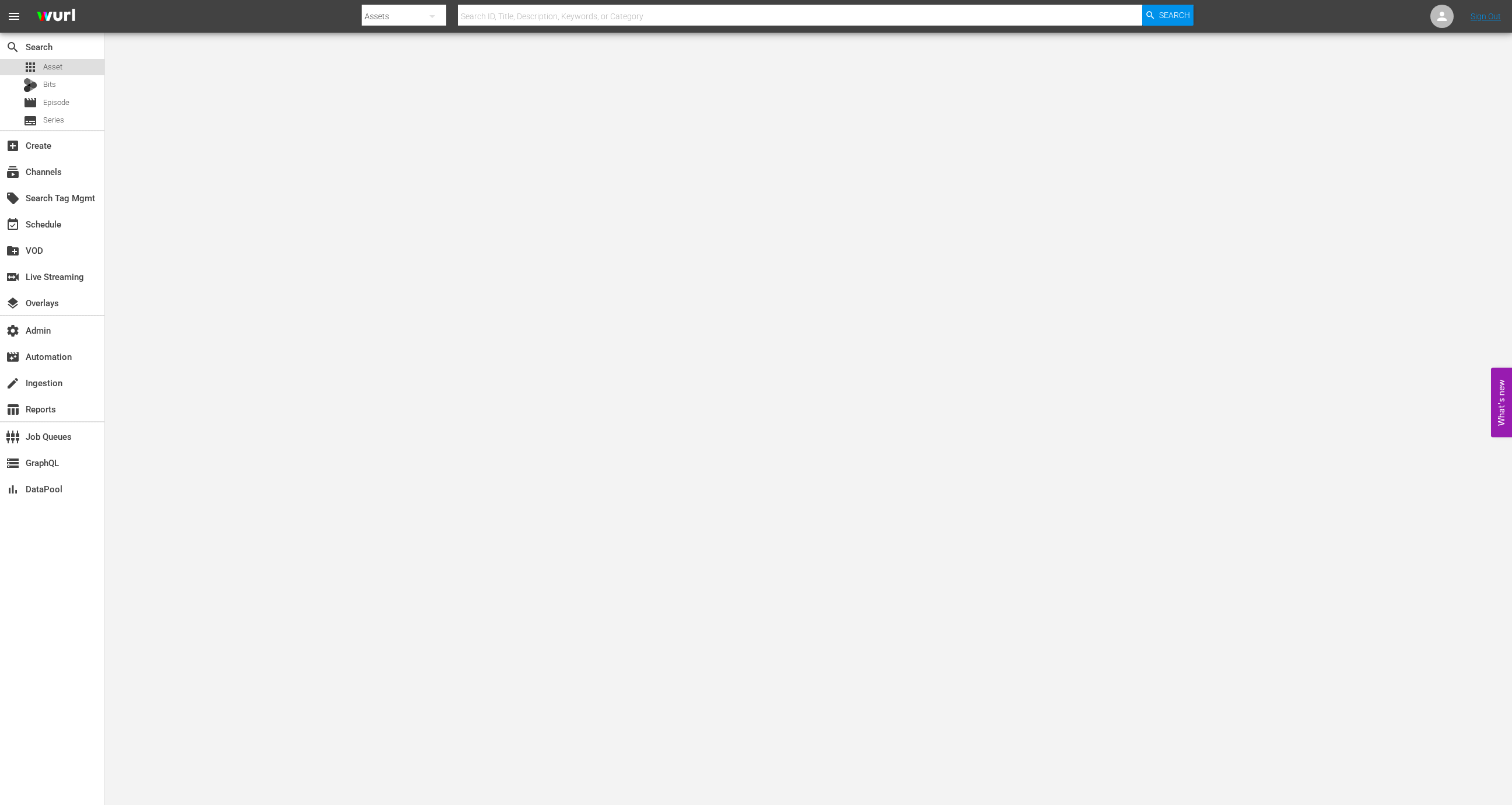
click at [69, 66] on div "apps Asset" at bounding box center [52, 66] width 105 height 16
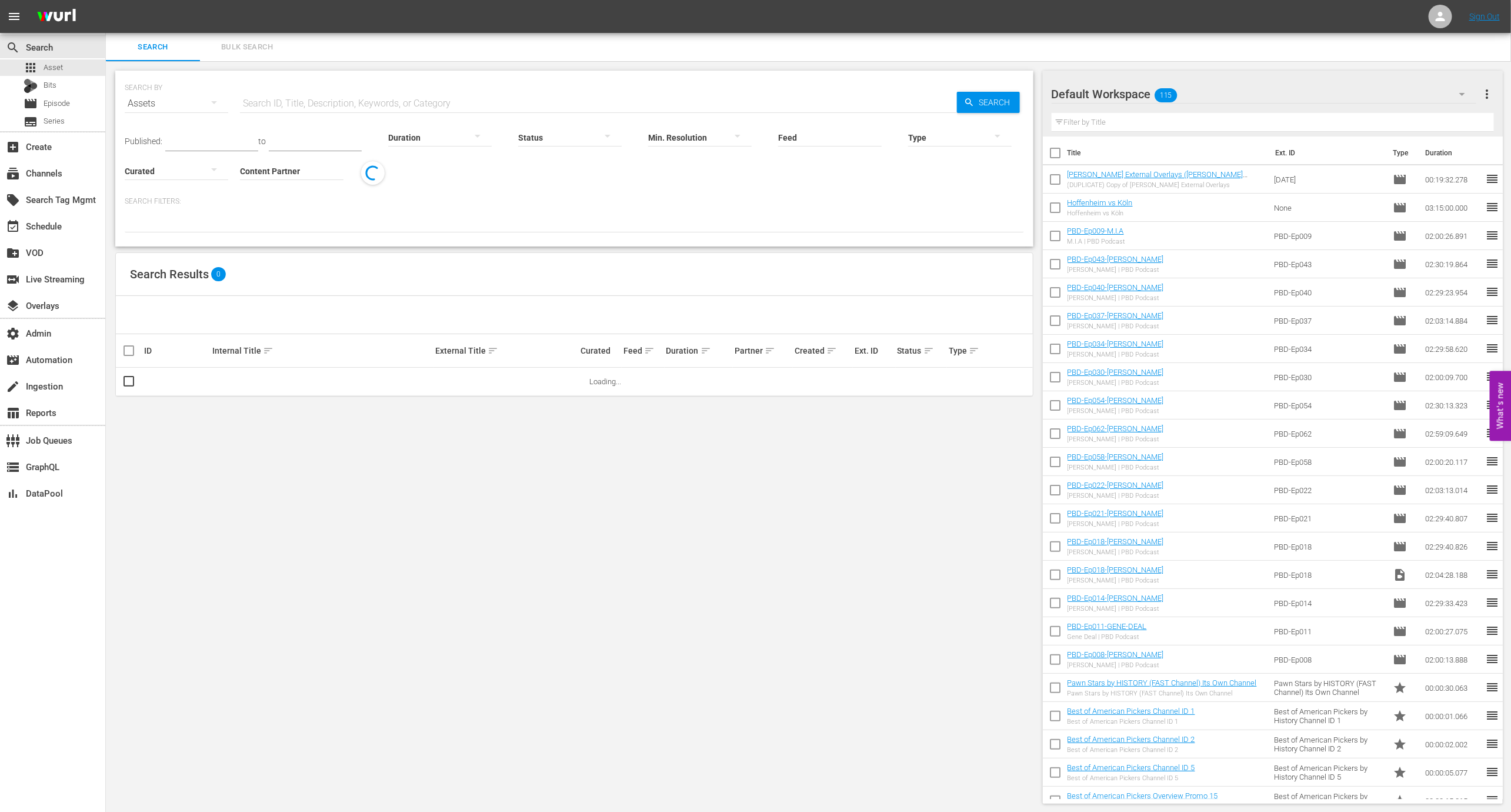
click at [250, 156] on input "Content Partner" at bounding box center [292, 171] width 104 height 42
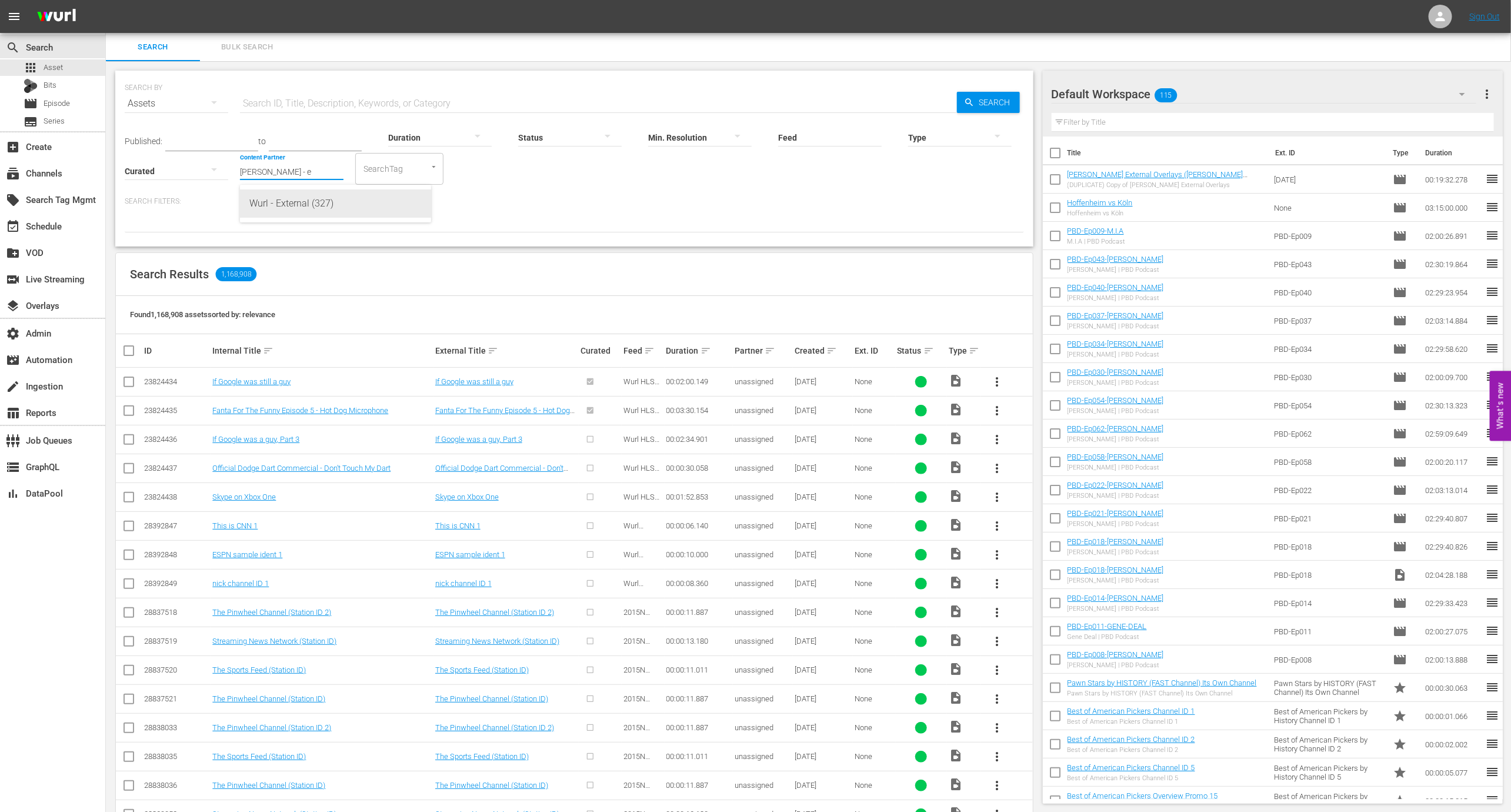
click at [266, 208] on div "Wurl - External (327)" at bounding box center [335, 204] width 173 height 29
type input "Wurl - External (327)"
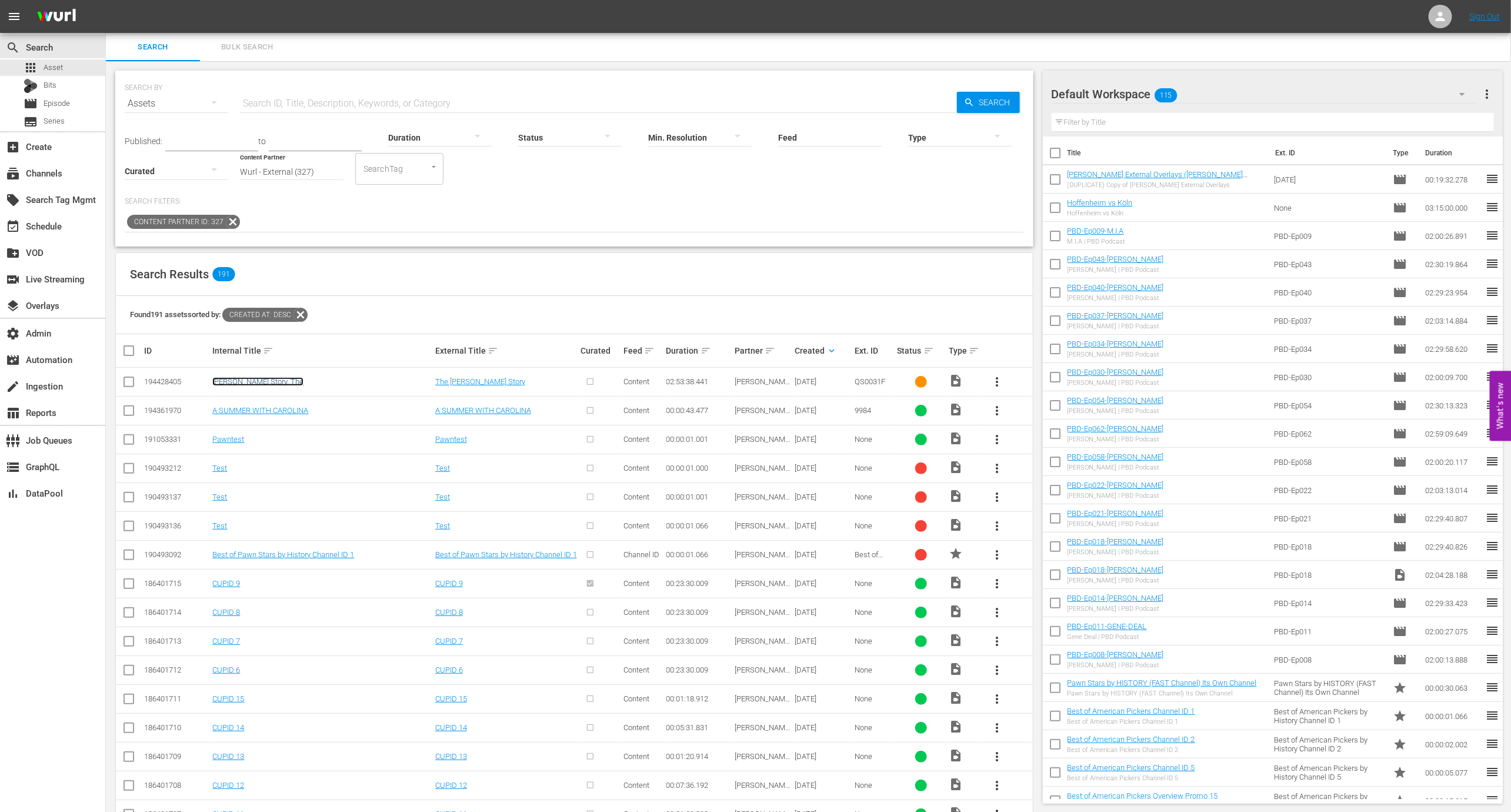
click at [245, 379] on link "[PERSON_NAME] Story, The" at bounding box center [258, 382] width 91 height 9
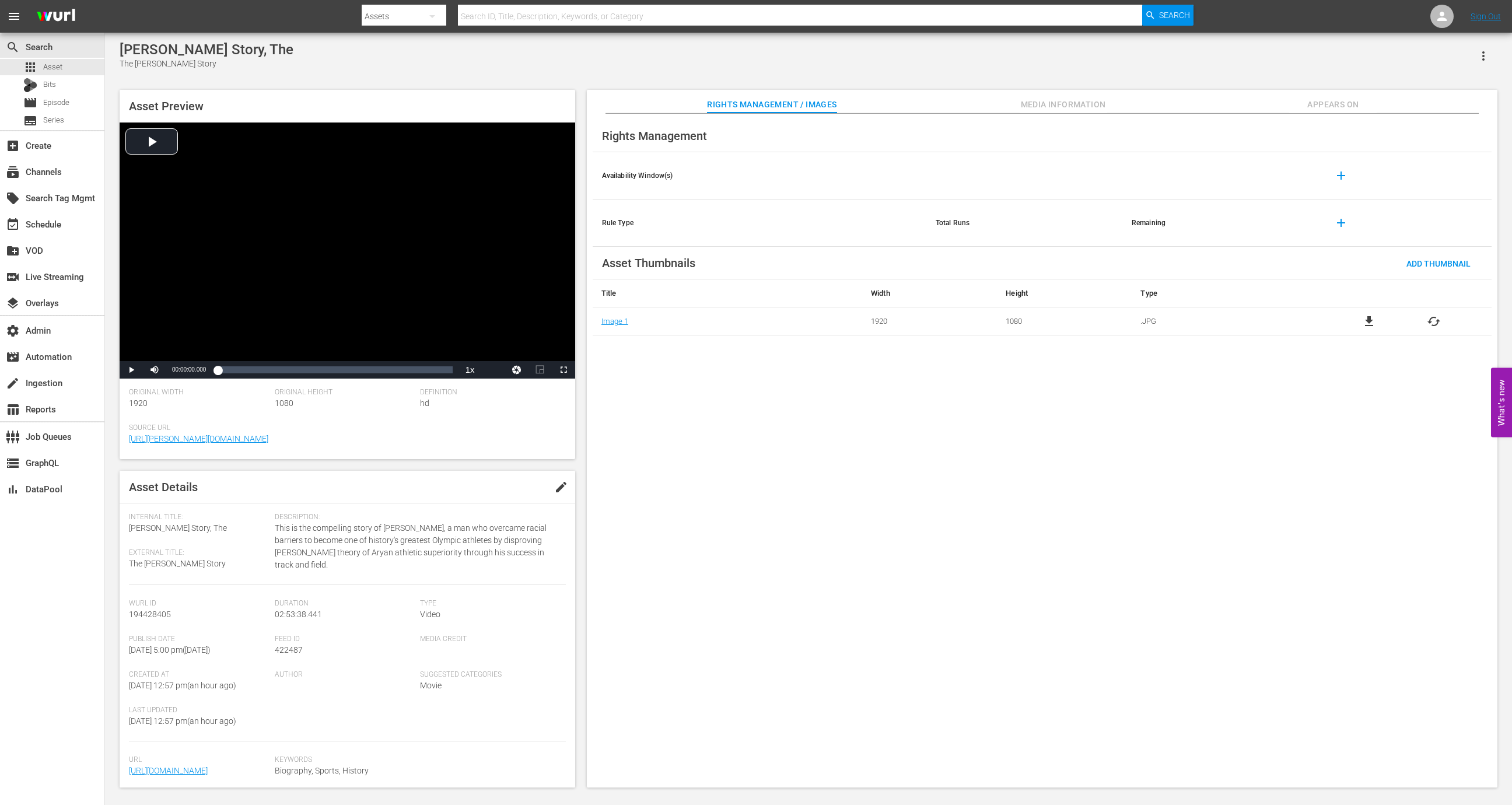
click at [278, 656] on div "Feed ID 422487" at bounding box center [348, 652] width 145 height 35
click at [285, 648] on span "422487" at bounding box center [289, 649] width 28 height 10
copy span "422487"
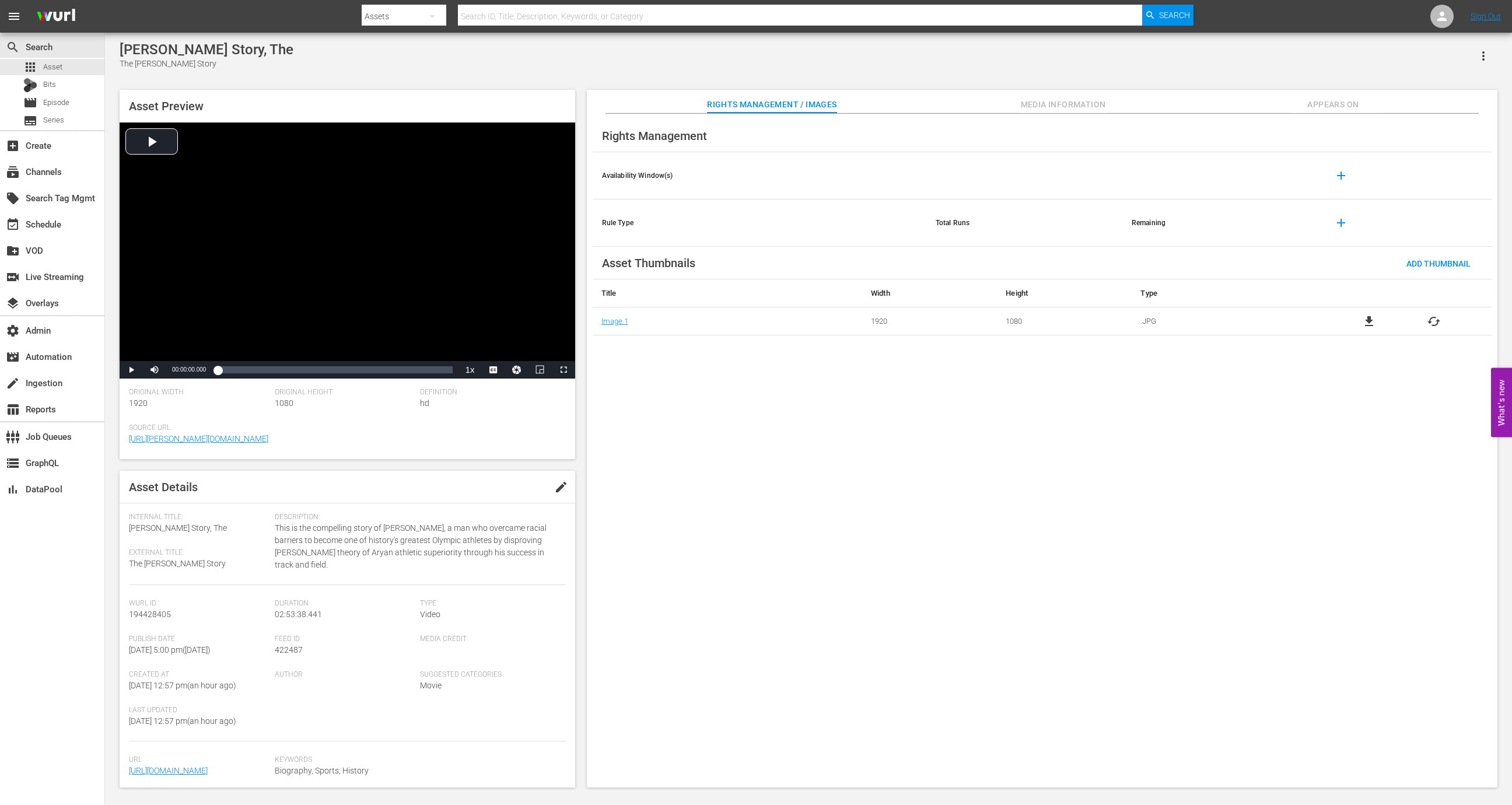
click at [161, 618] on span "194428405" at bounding box center [149, 614] width 42 height 10
copy span "194428405"
click at [77, 70] on div "apps Asset" at bounding box center [52, 66] width 105 height 16
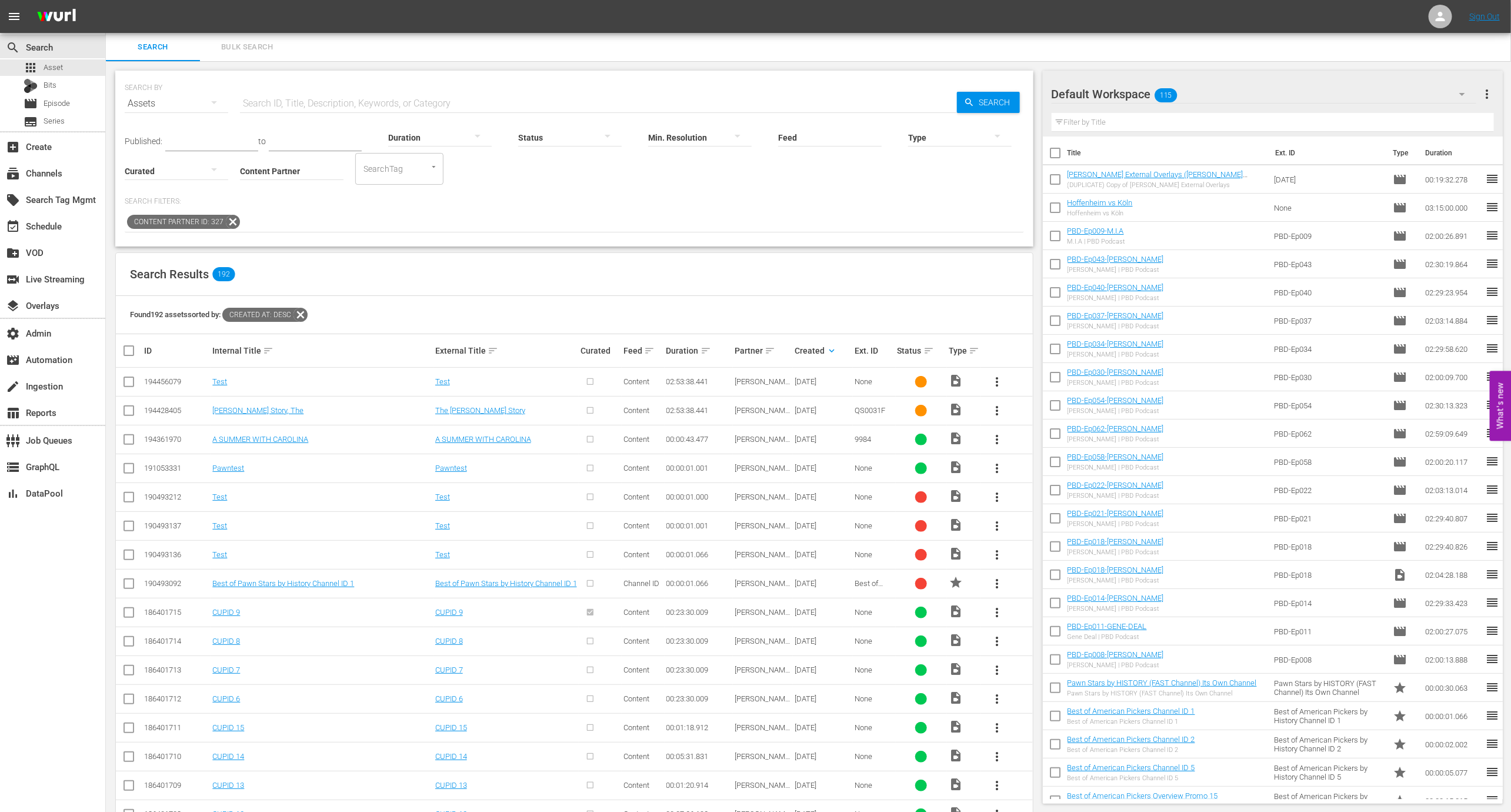
click at [163, 374] on td "194456079" at bounding box center [176, 382] width 68 height 29
copy div "194456079"
click at [228, 221] on icon at bounding box center [233, 222] width 14 height 14
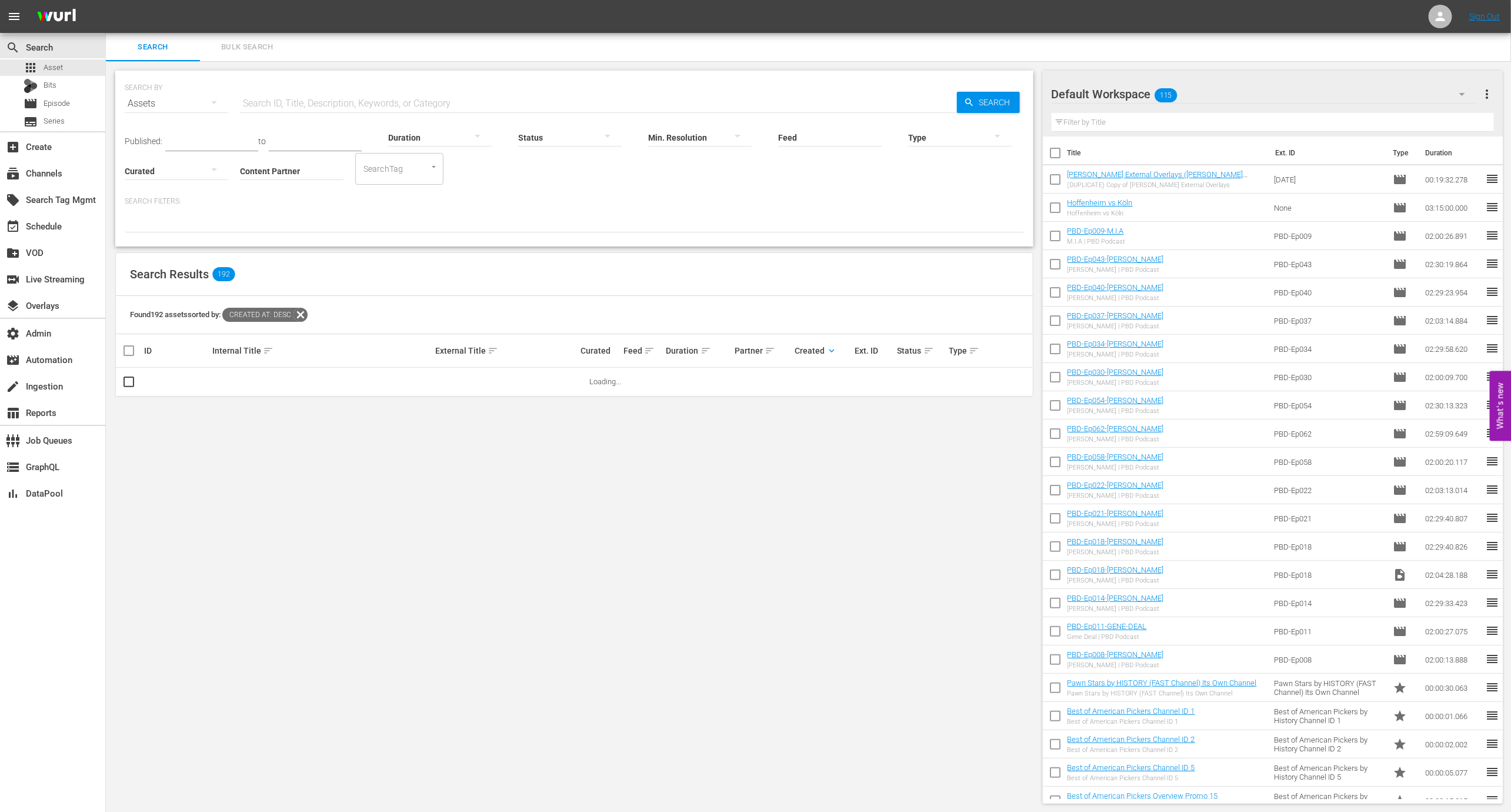
click at [271, 186] on input "Content Partner" at bounding box center [292, 171] width 104 height 42
click at [276, 200] on div "Free TV Networks (387)" at bounding box center [335, 204] width 173 height 29
type input "Free TV Networks (387)"
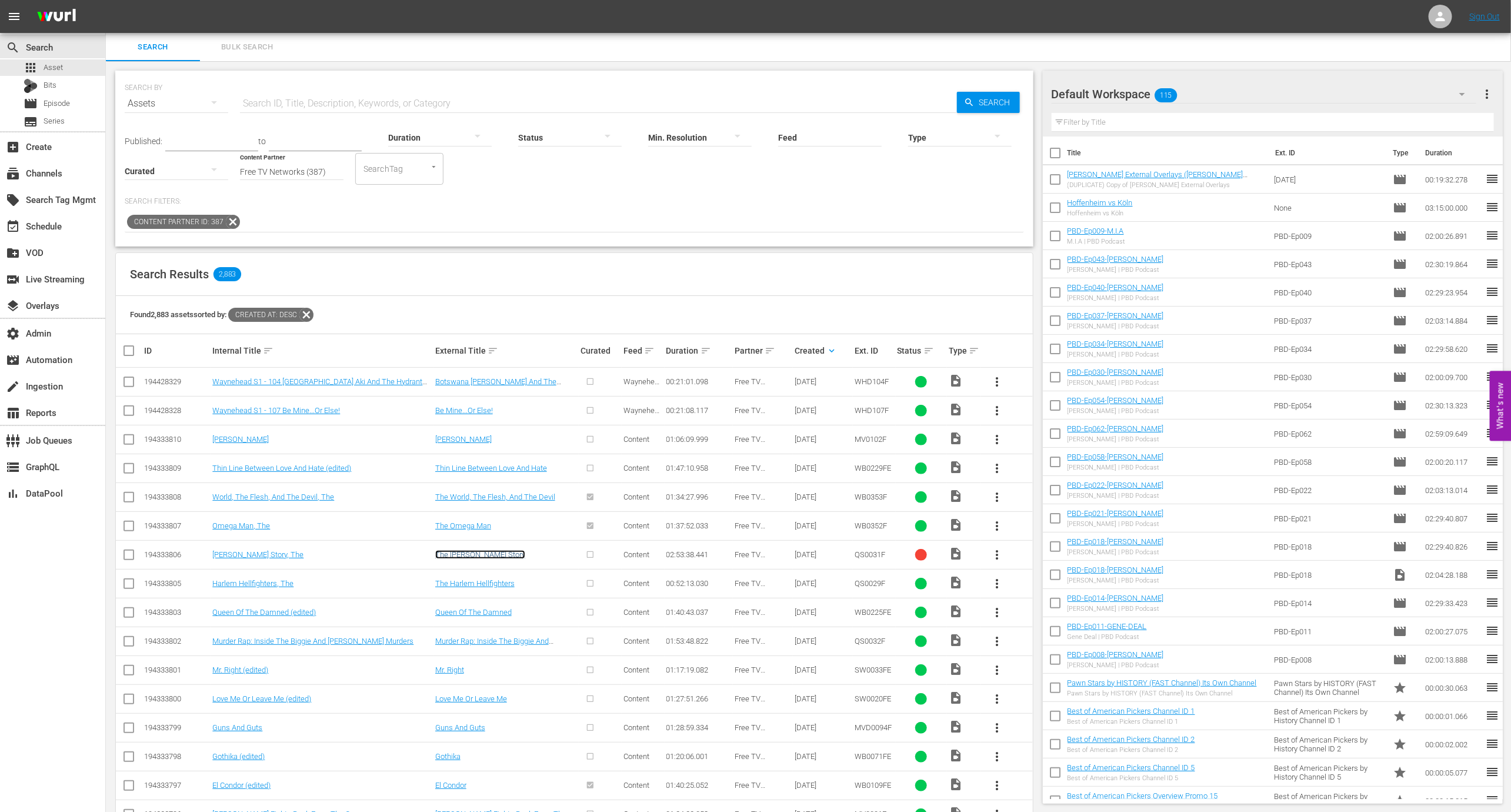
click at [493, 554] on link "The Jesse Owens Story" at bounding box center [480, 554] width 90 height 9
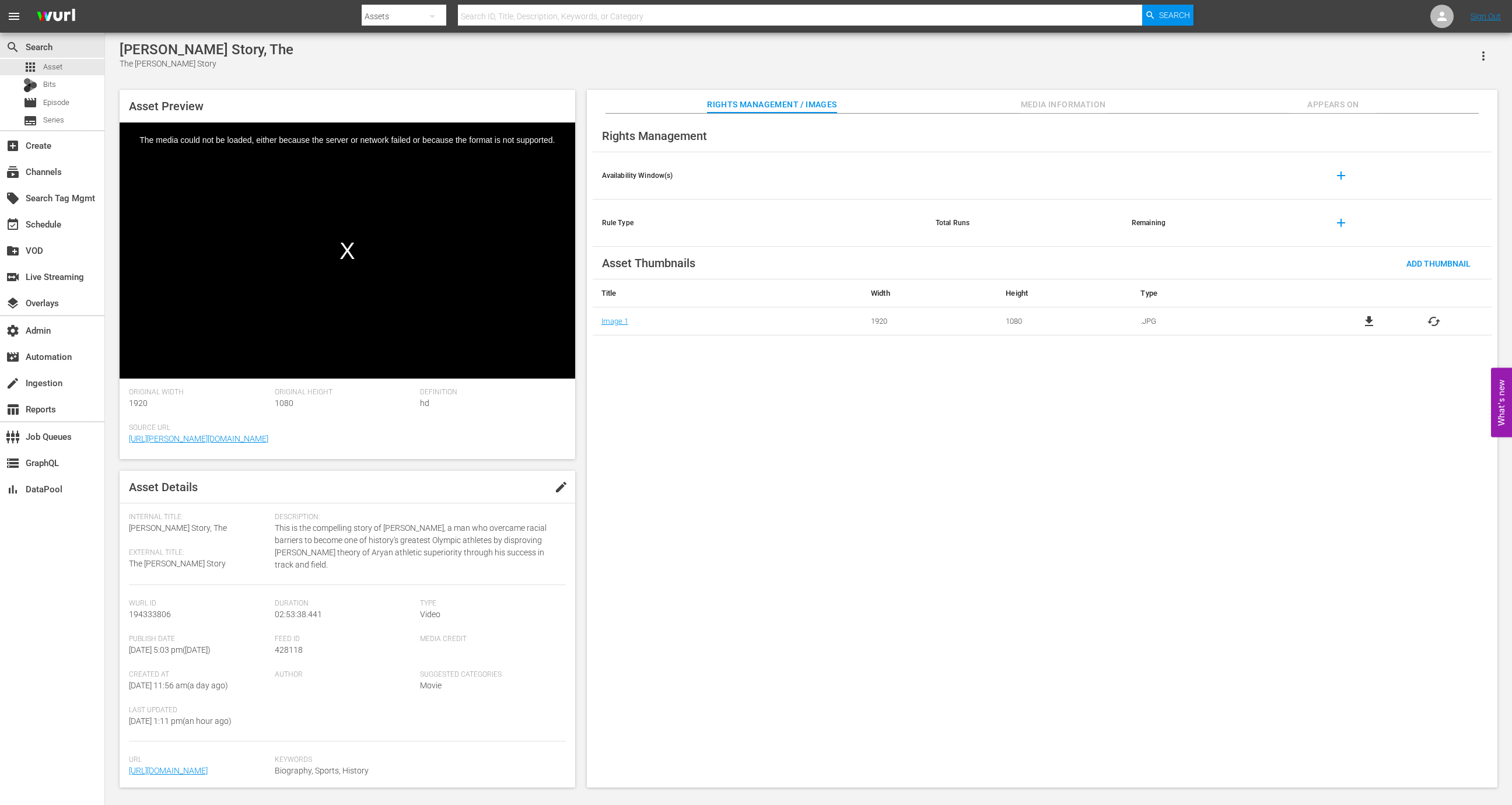
click at [1073, 84] on div "Asset Preview Video Player is loading. Play Video Play Mute Current Time 00:00:…" at bounding box center [808, 433] width 1389 height 698
click at [1070, 103] on span "Media Information" at bounding box center [1063, 105] width 88 height 14
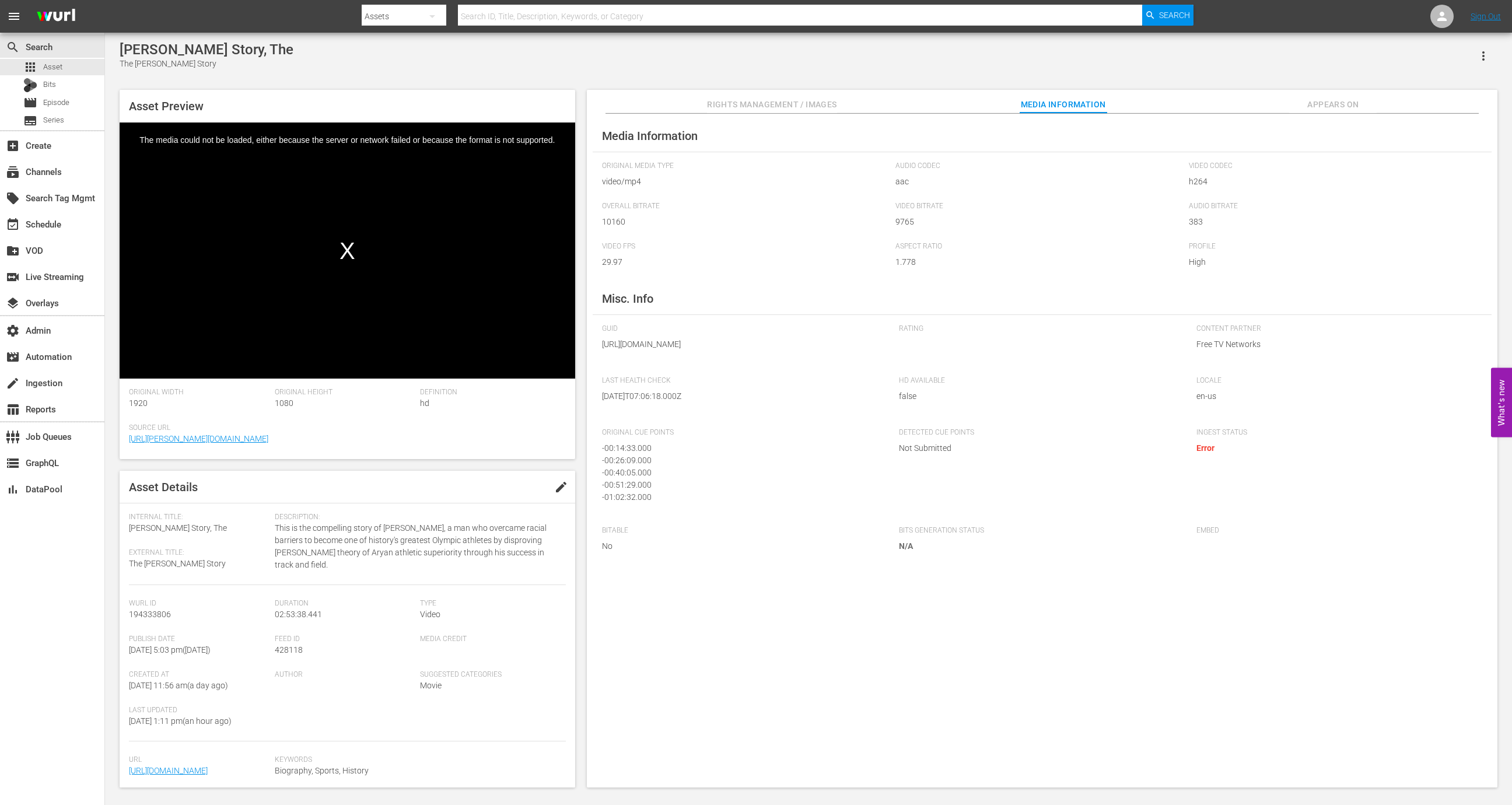
click at [1318, 101] on span "Appears On" at bounding box center [1332, 105] width 88 height 14
click at [863, 92] on div "Rights Management / Images Media Information Appears On" at bounding box center [1041, 101] width 852 height 23
click at [1038, 112] on button "Media Information" at bounding box center [1063, 101] width 88 height 23
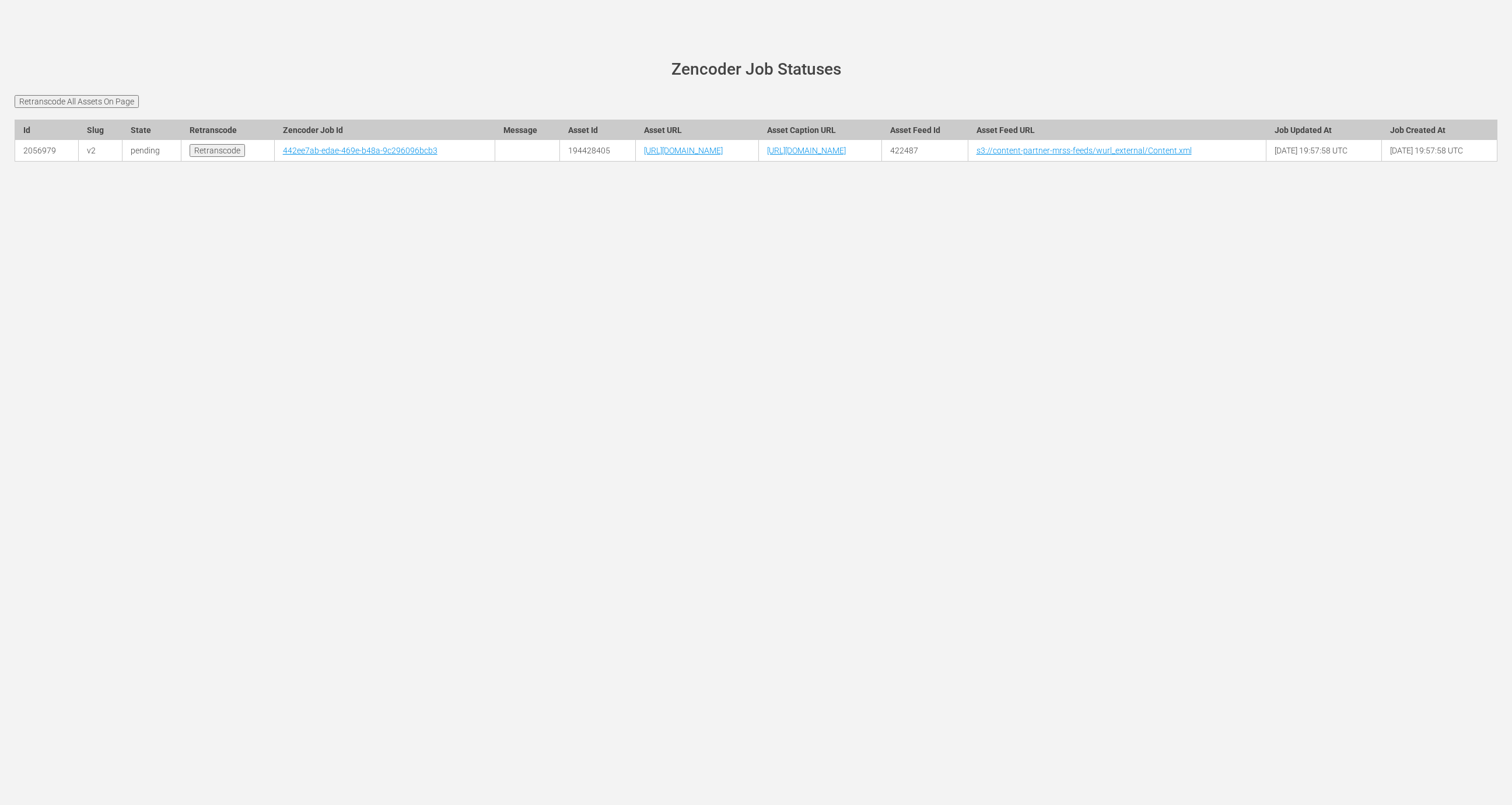
click at [274, 140] on th "Zencoder Job Id" at bounding box center [384, 129] width 221 height 20
click at [274, 161] on td "442ee7ab-edae-469e-b48a-9c296096bcb3" at bounding box center [384, 151] width 221 height 21
click at [283, 155] on link "442ee7ab-edae-469e-b48a-9c296096bcb3" at bounding box center [360, 150] width 154 height 10
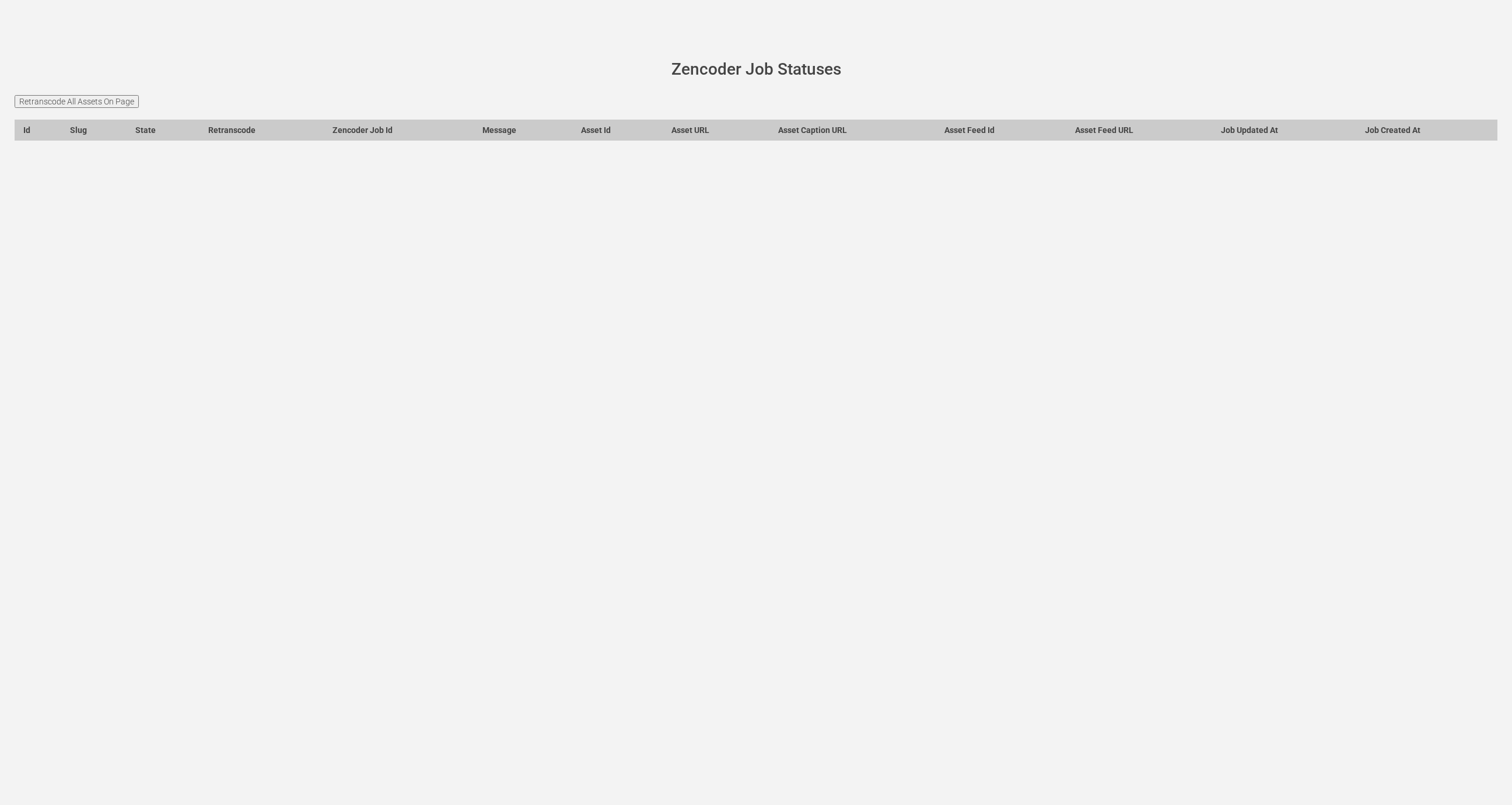
click at [109, 93] on main "[PERSON_NAME][DOMAIN_NAME] site status Zencoder Job Statuses Retranscode All As…" at bounding box center [756, 107] width 1512 height 149
click at [109, 95] on input "Retranscode All Assets On Page" at bounding box center [76, 101] width 124 height 12
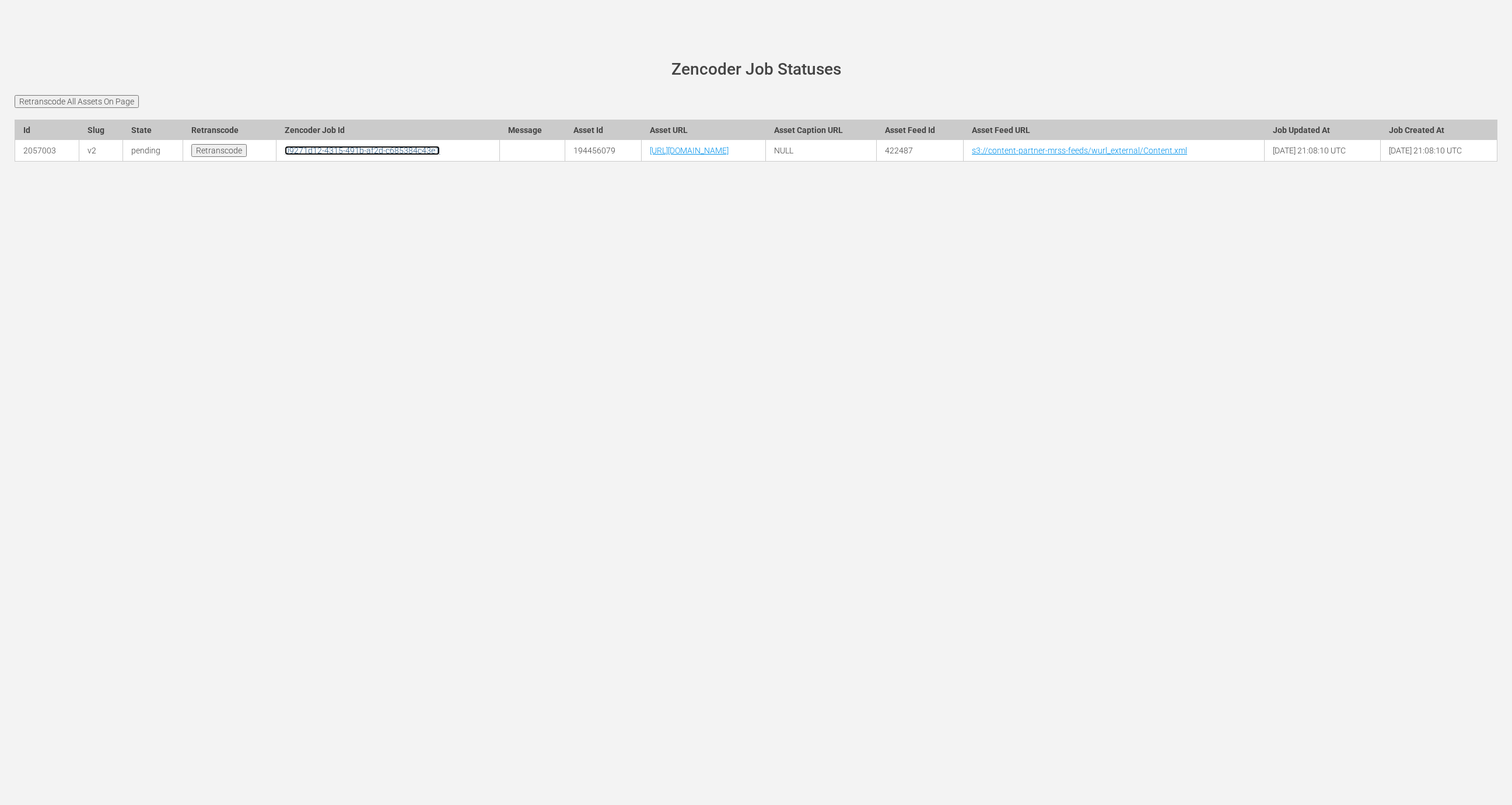
click at [334, 145] on link "09271d12-4315-491b-af2d-c685384c43e1" at bounding box center [362, 150] width 155 height 10
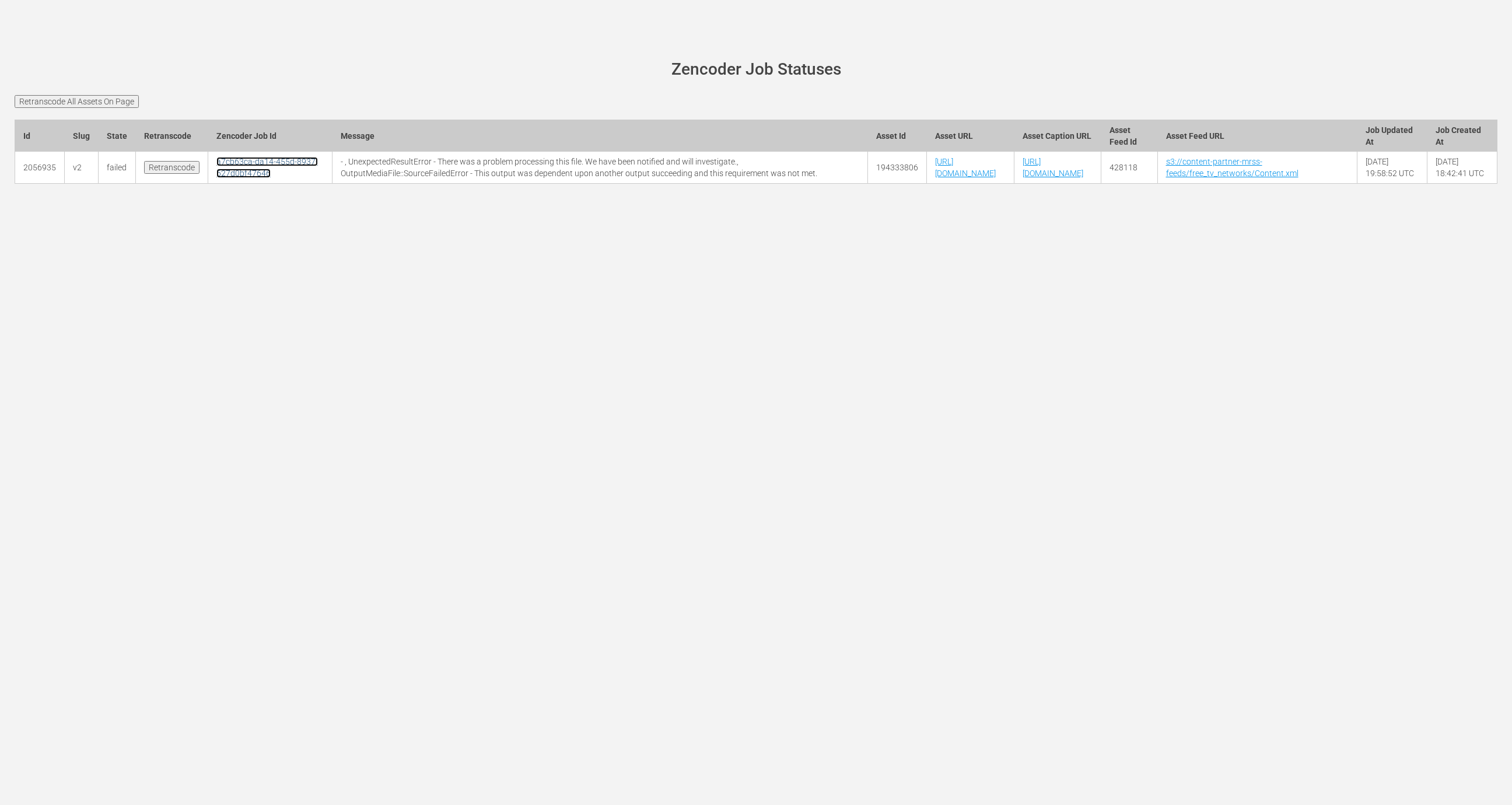
click at [245, 178] on link "a7cb63ca-da14-455d-8937-627d0bf47646" at bounding box center [267, 168] width 101 height 21
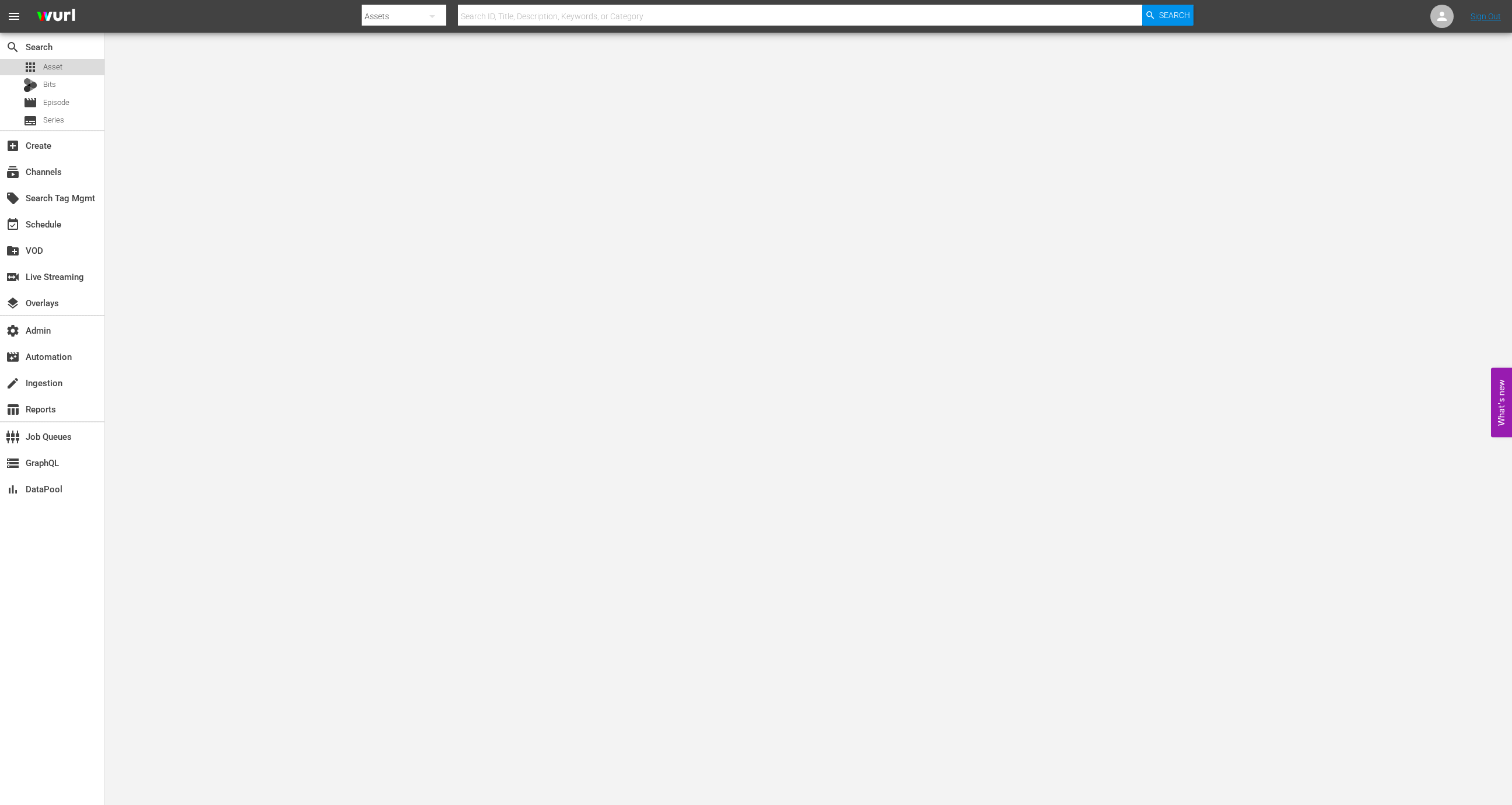
click at [71, 66] on div "apps Asset" at bounding box center [52, 66] width 105 height 16
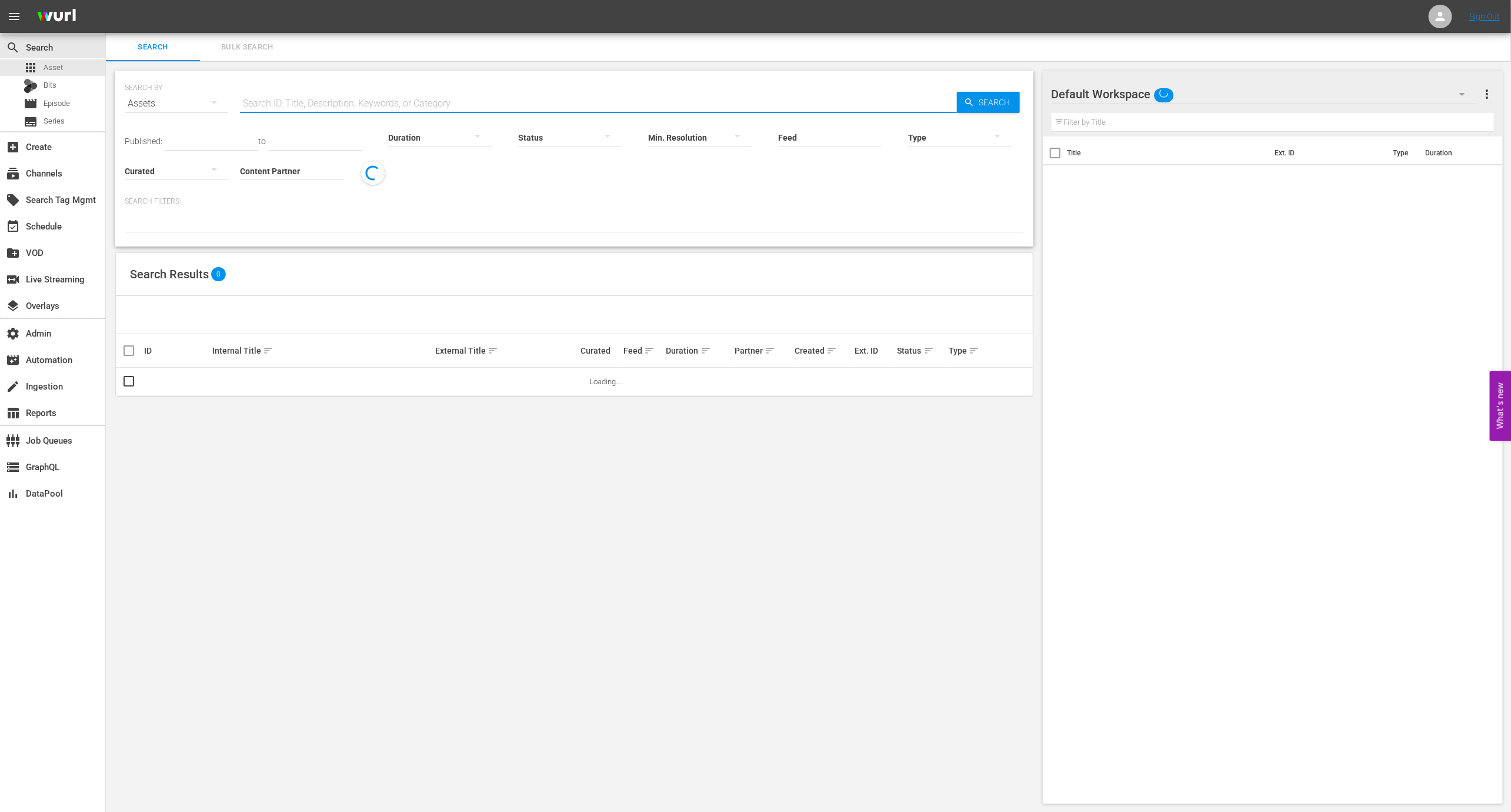
click at [329, 91] on input "text" at bounding box center [598, 104] width 717 height 29
paste input "189026802"
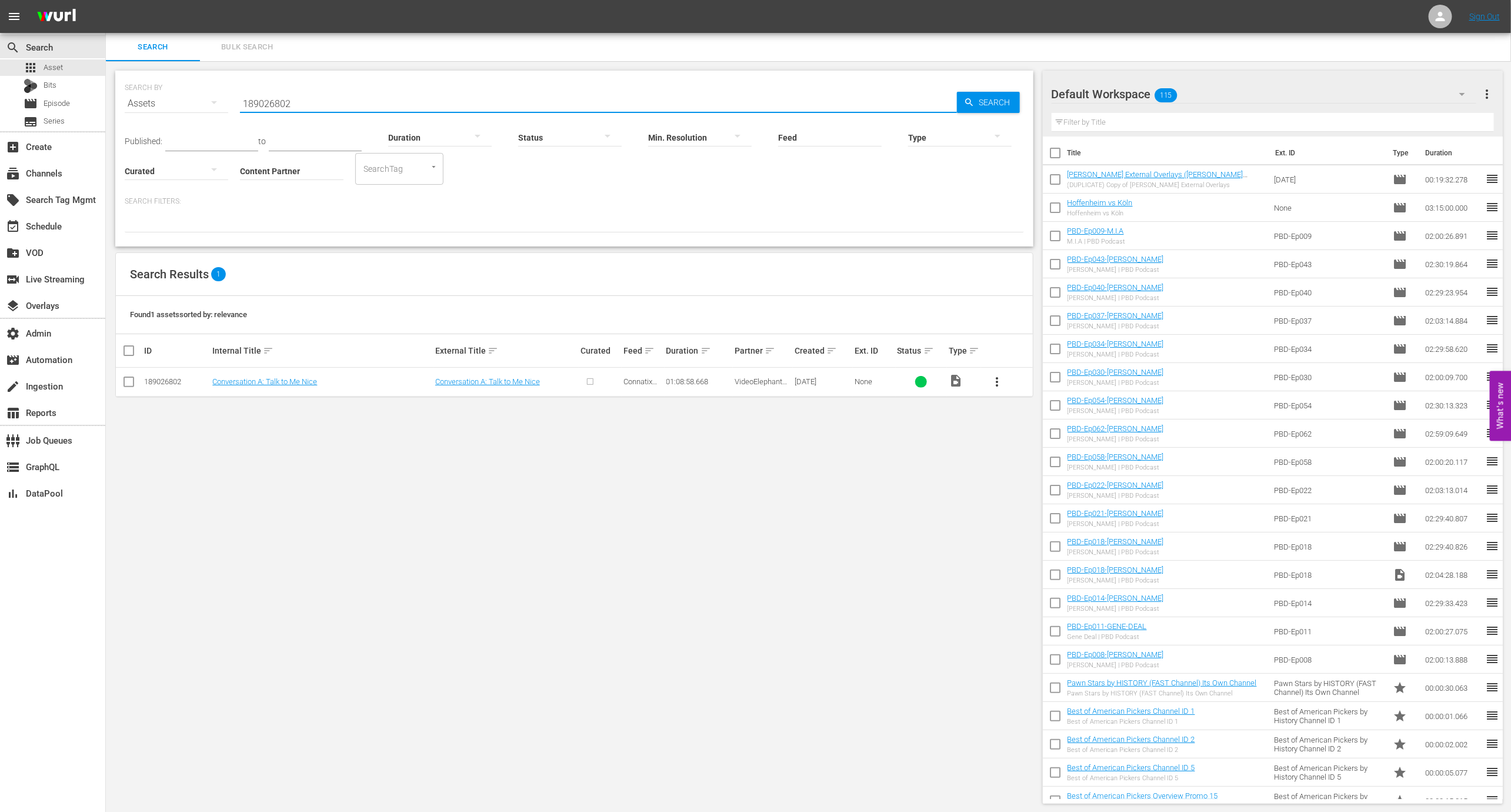
type input "189026802"
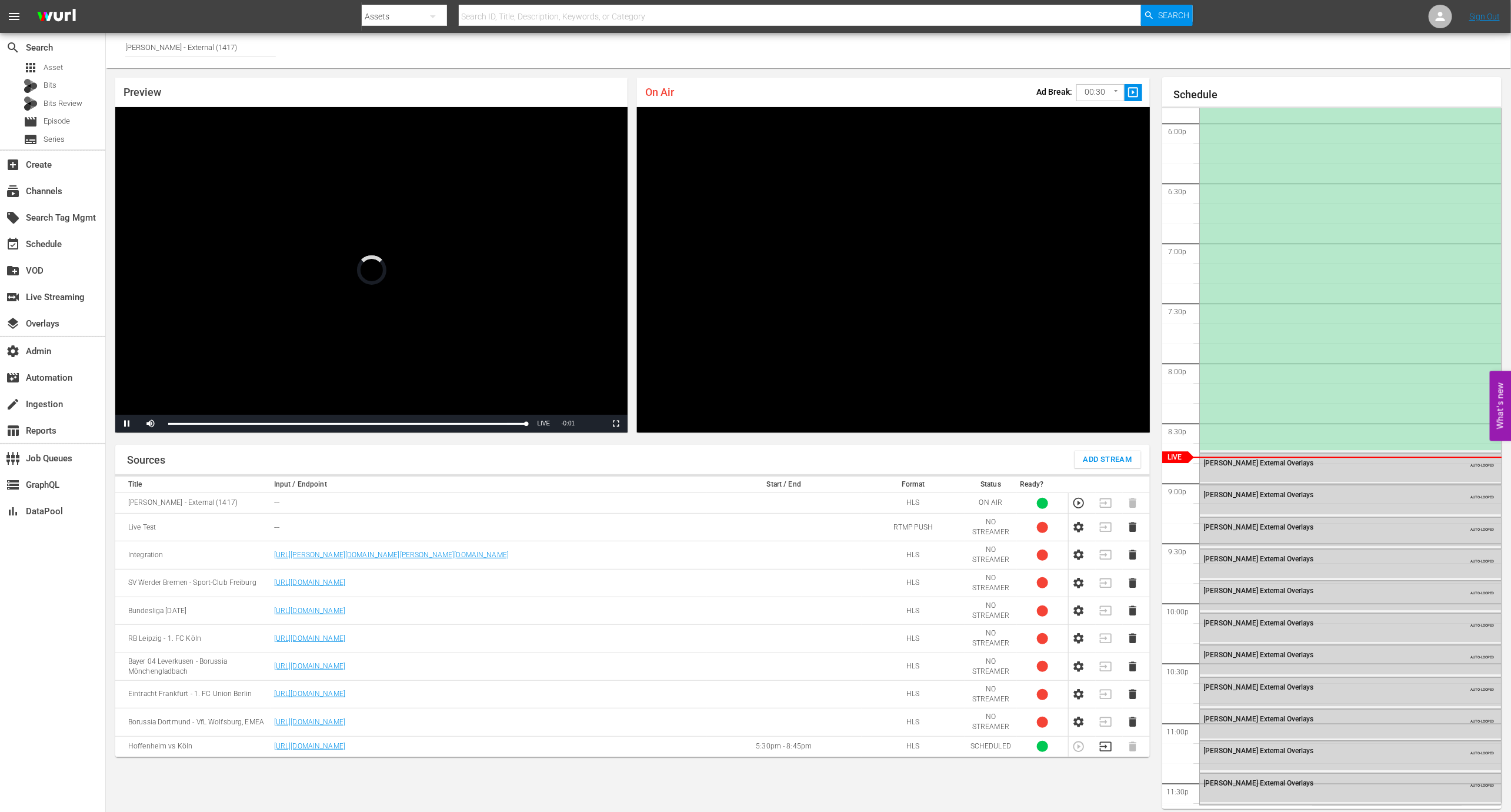
scroll to position [6, 0]
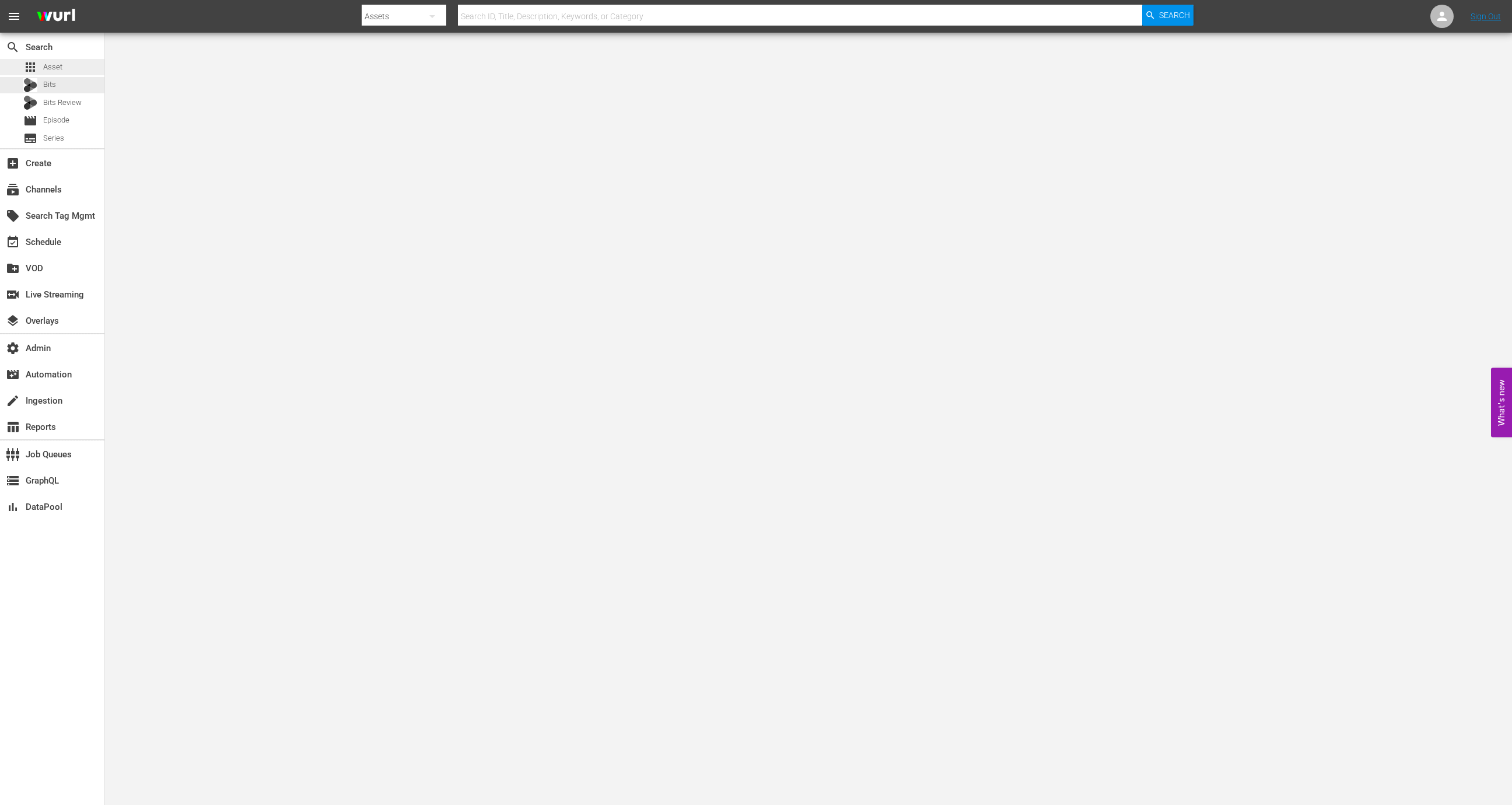
click at [82, 67] on div "apps Asset" at bounding box center [52, 66] width 105 height 16
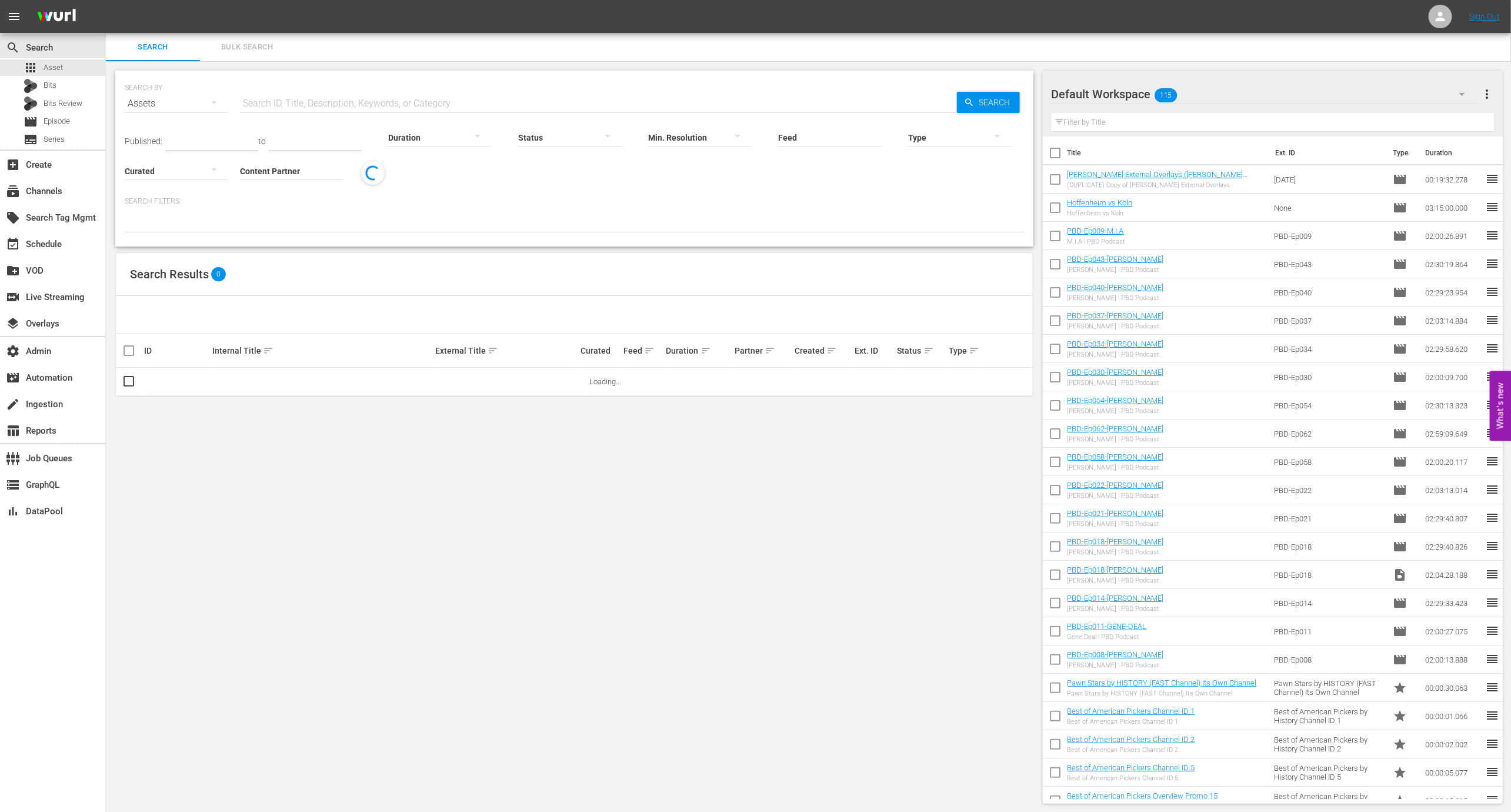
click at [335, 104] on input "text" at bounding box center [598, 104] width 717 height 29
paste input "189026802"
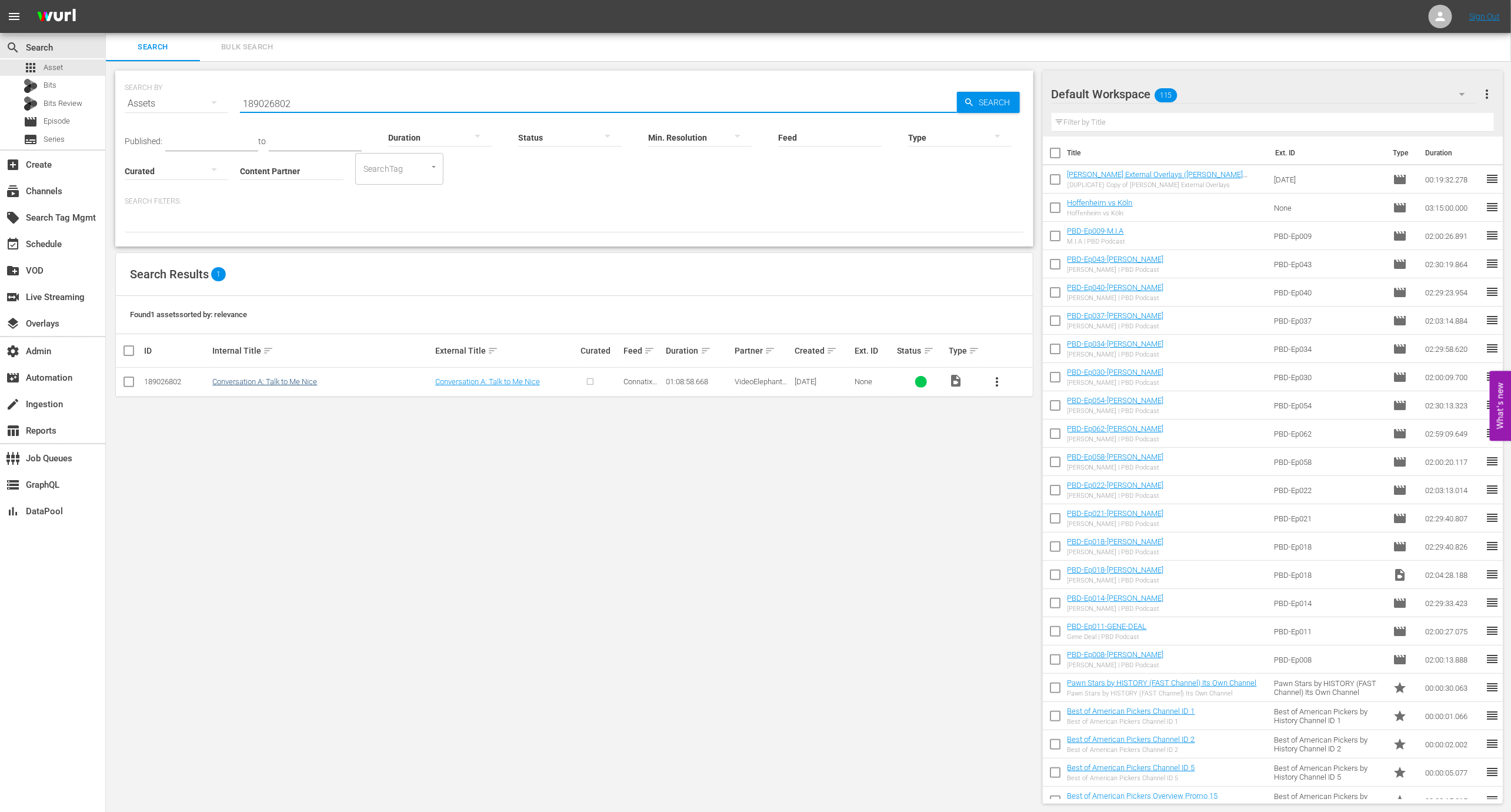
type input "189026802"
click at [256, 381] on link "Conversation A: Talk to Me Nice" at bounding box center [264, 382] width 105 height 9
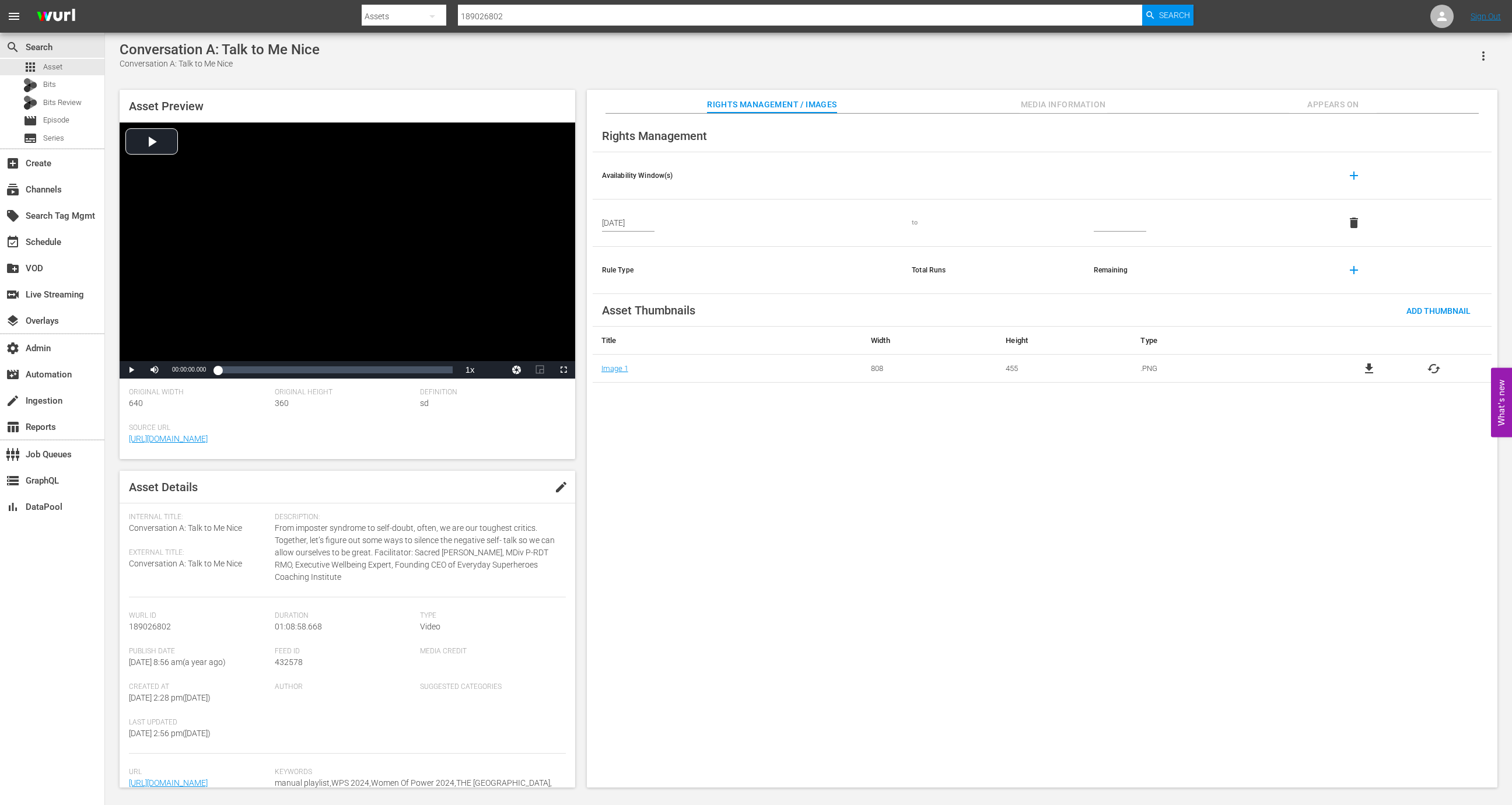
click at [1046, 106] on span "Media Information" at bounding box center [1063, 105] width 88 height 14
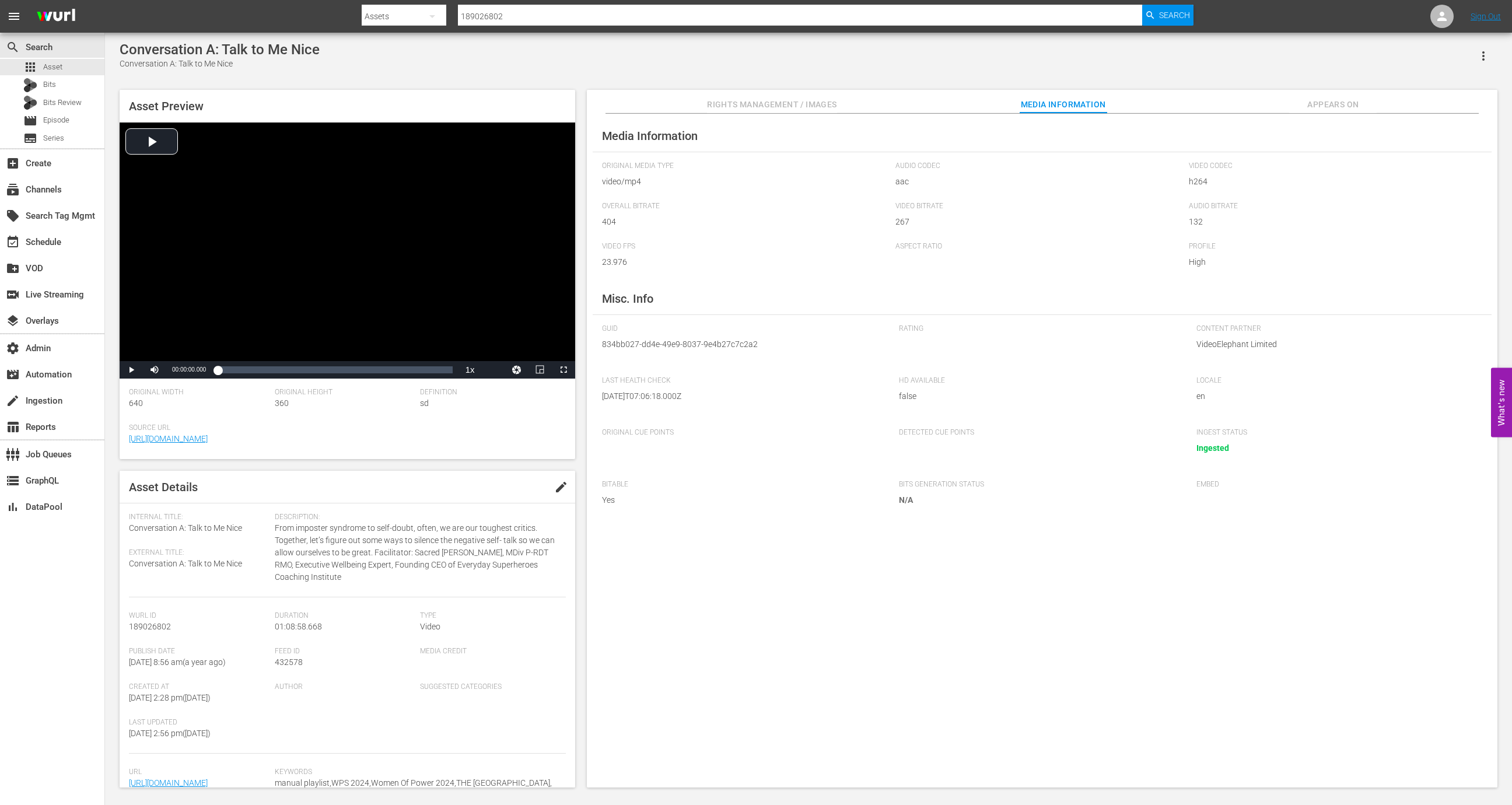
click at [914, 504] on span "N/A" at bounding box center [1038, 500] width 280 height 12
click at [936, 445] on div "Detected Cue Points" at bounding box center [1041, 448] width 286 height 40
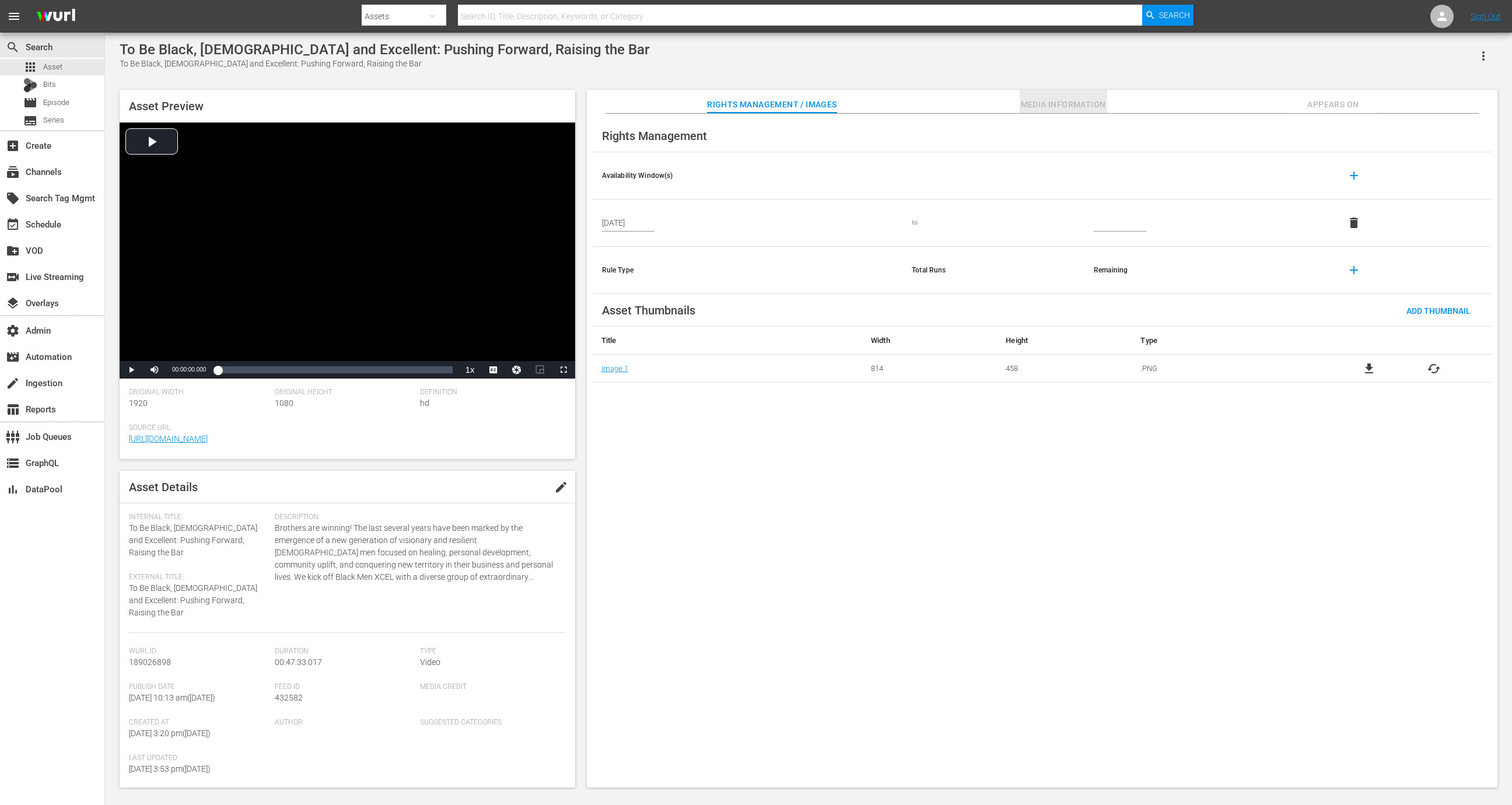
click at [1085, 101] on span "Media Information" at bounding box center [1063, 105] width 88 height 14
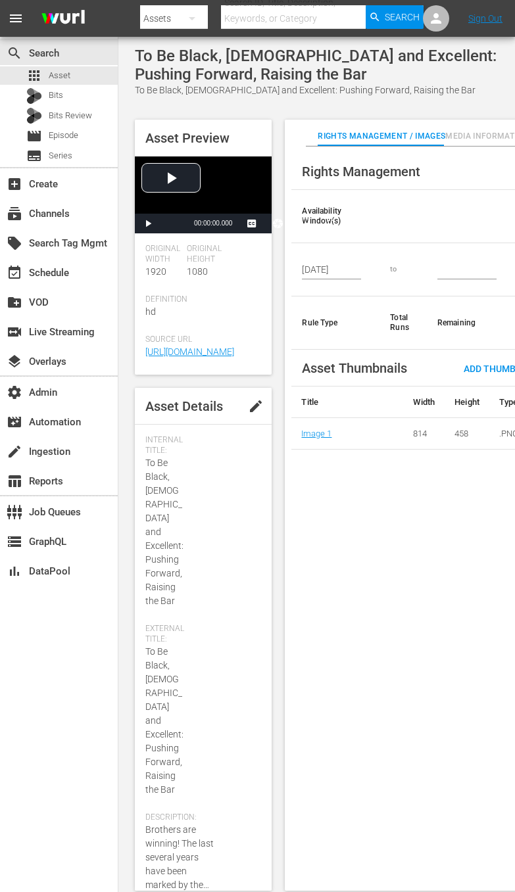
click at [466, 135] on span "Media Information" at bounding box center [486, 137] width 83 height 14
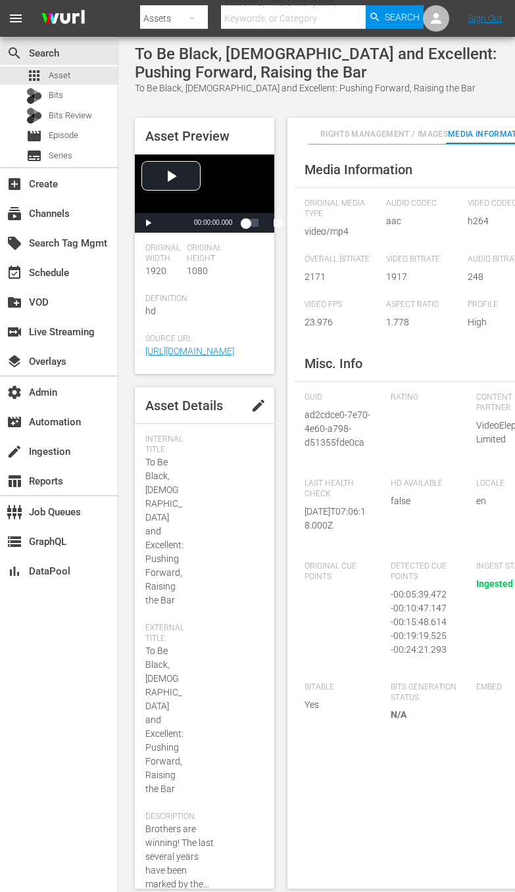
scroll to position [155, 0]
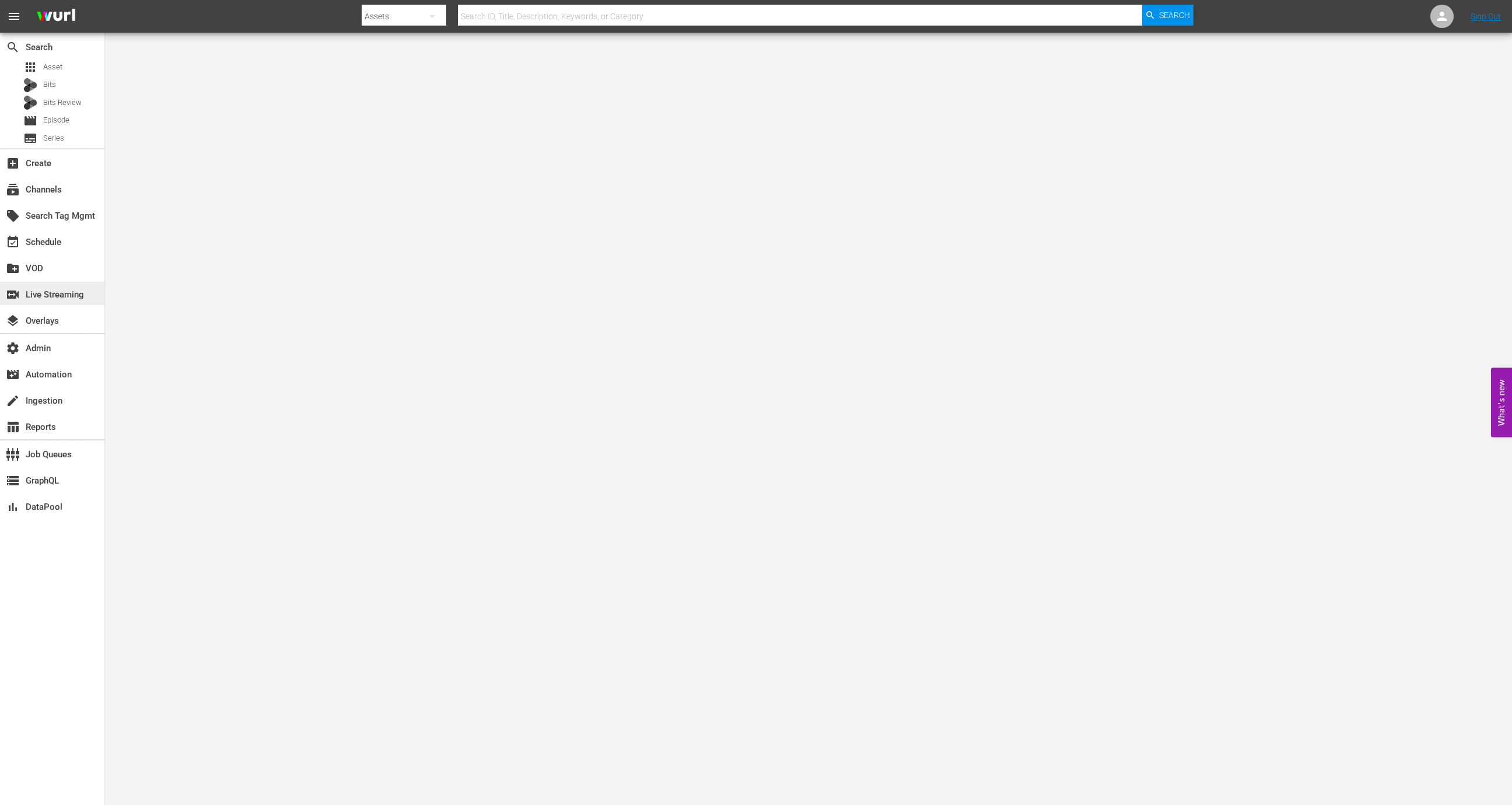
click at [66, 291] on div "switch_video Live Streaming" at bounding box center [33, 293] width 66 height 11
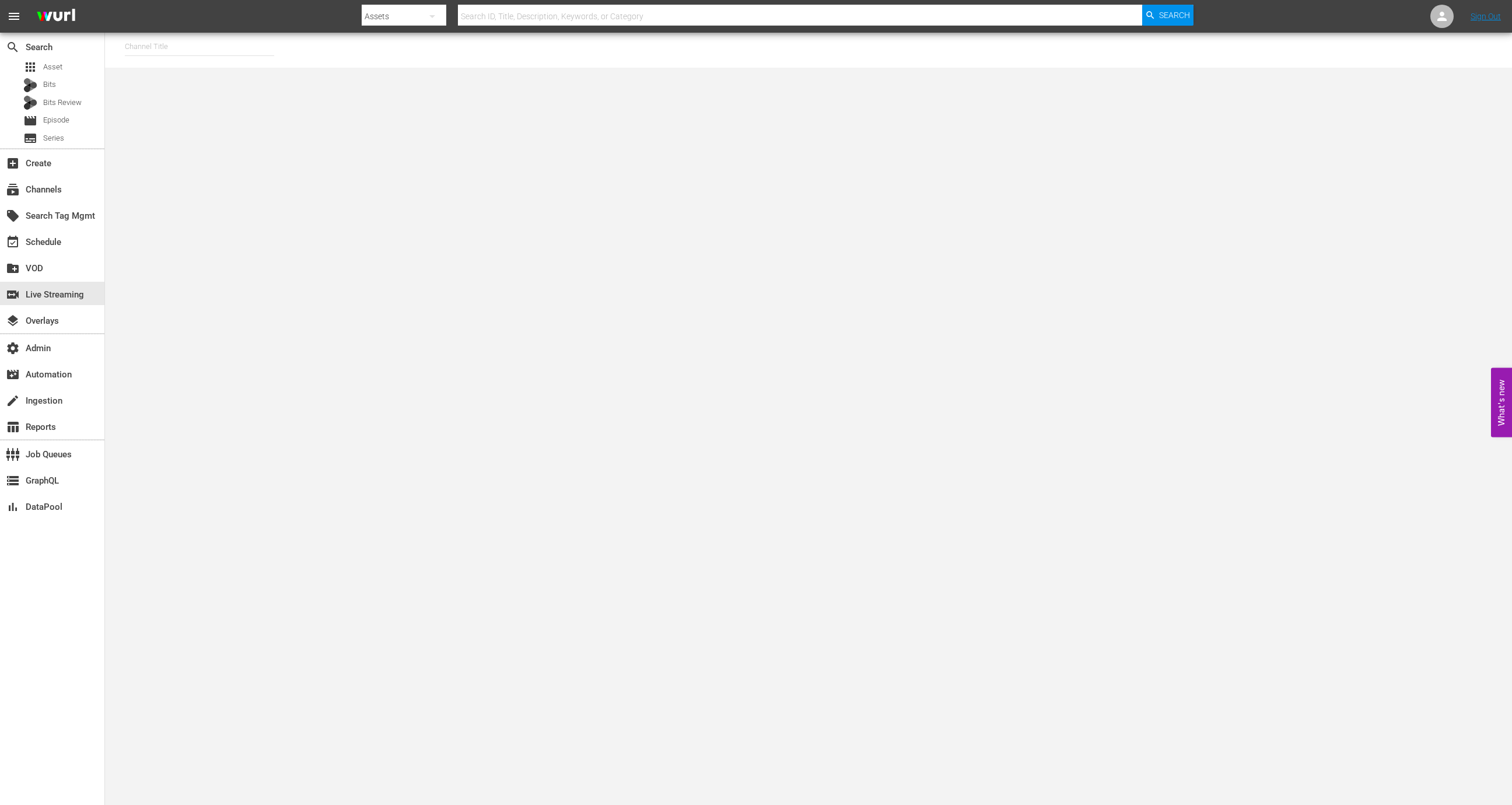
click at [194, 51] on input "text" at bounding box center [200, 47] width 149 height 28
click at [207, 82] on div "RugbyPass TV (1872 - world_rugby_rugbypasstv_1)" at bounding box center [285, 80] width 302 height 28
type input "RugbyPass TV (1872 - world_rugby_rugbypasstv_1)"
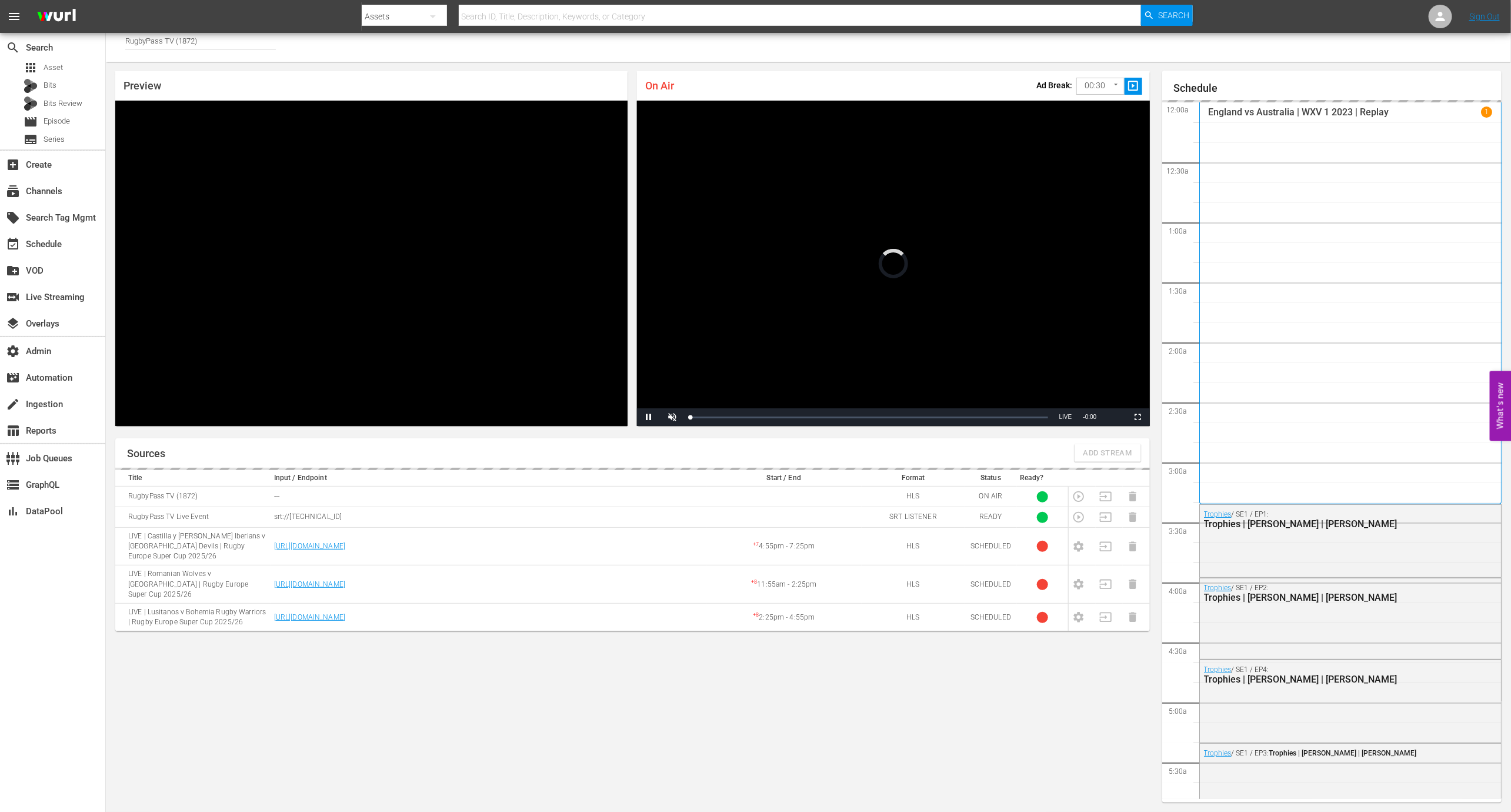
scroll to position [2380, 0]
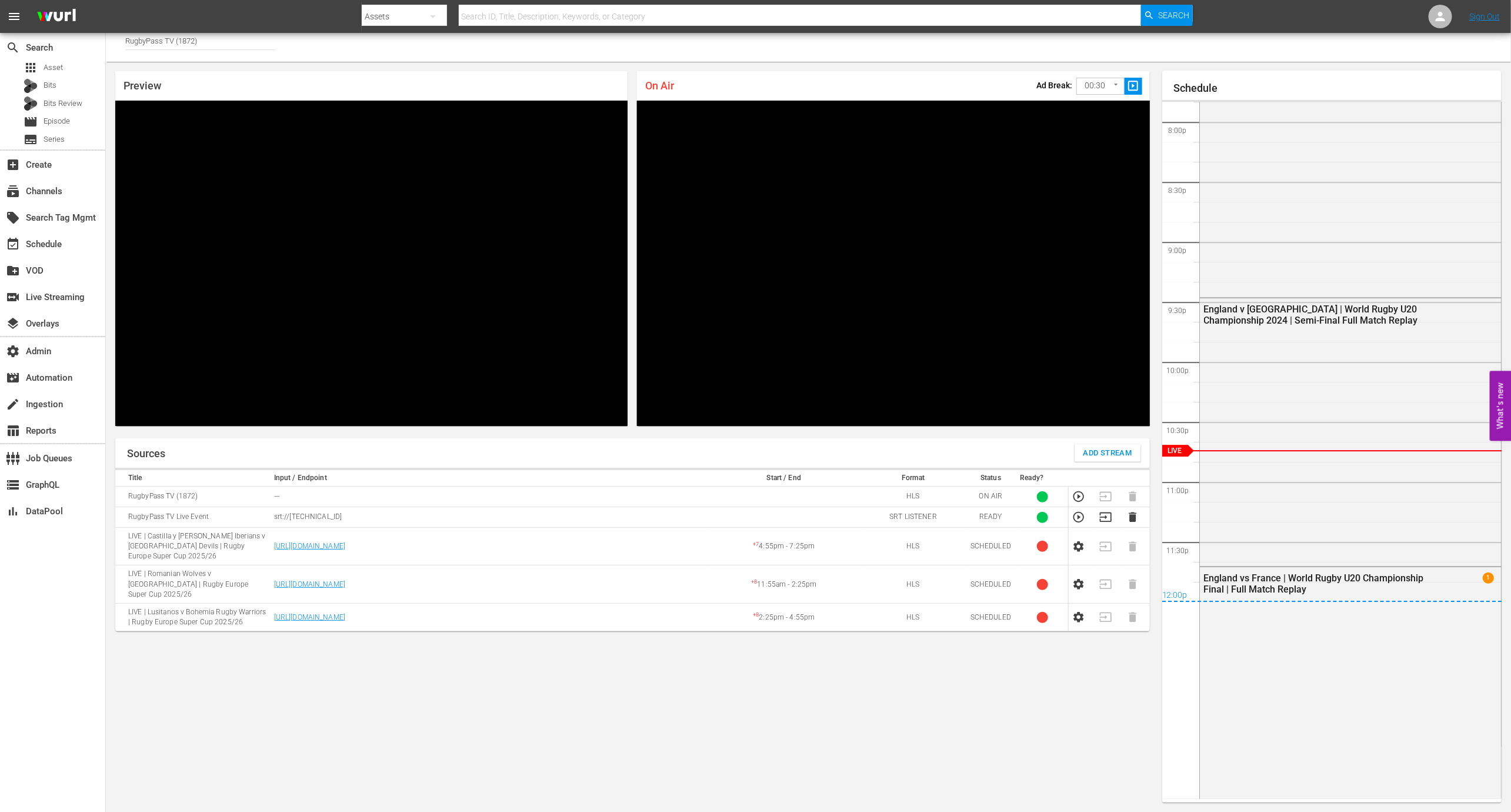
click at [280, 516] on p "srt://3.217.15.198:26237" at bounding box center [488, 516] width 429 height 10
click at [1082, 514] on icon "button" at bounding box center [1079, 517] width 13 height 13
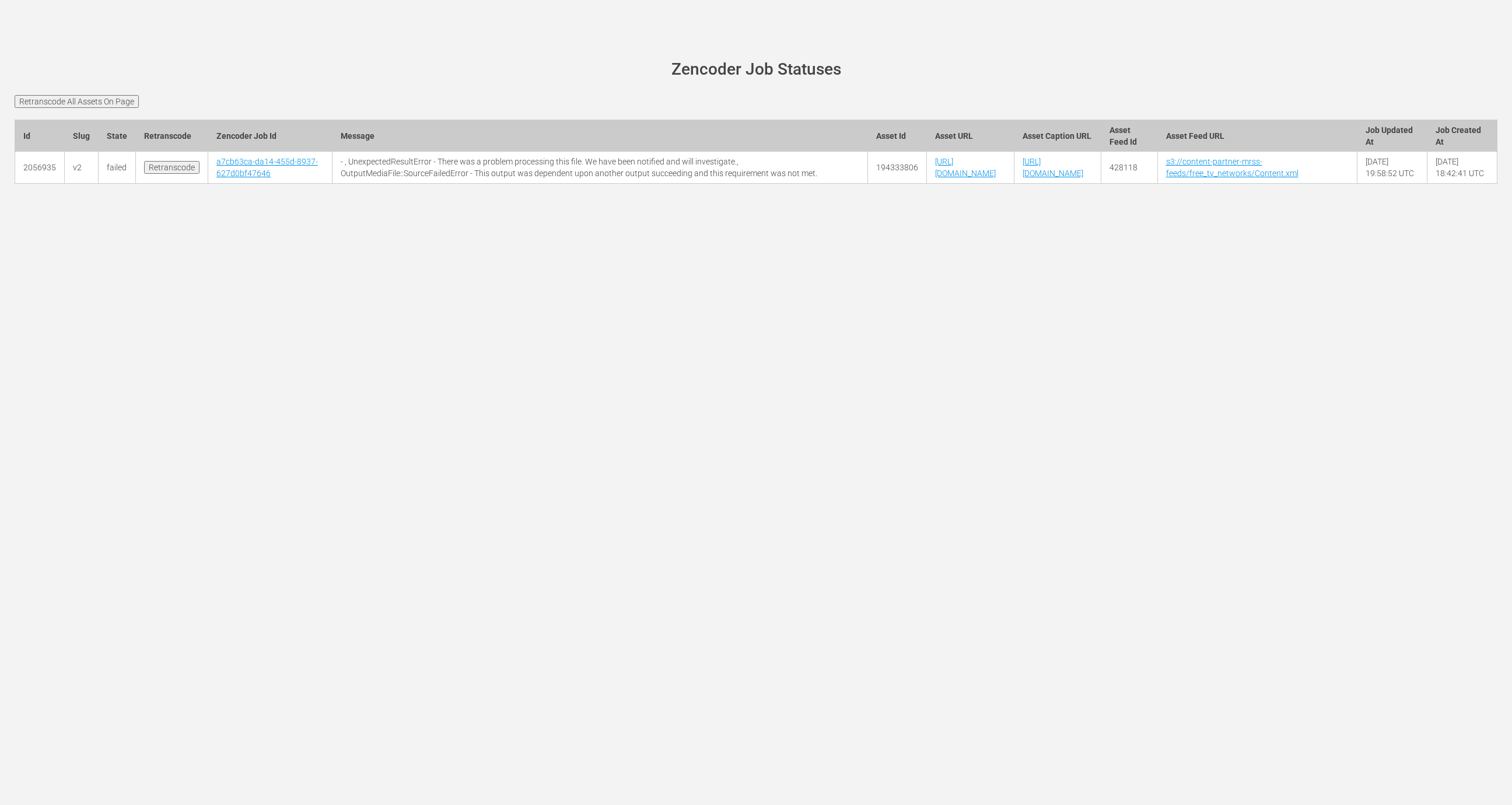
click at [278, 184] on td "a7cb63ca-da14-455d-8937-627d0bf47646" at bounding box center [270, 168] width 124 height 32
copy tr "a7cb63ca-da14-455d-8937-627d0bf47646"
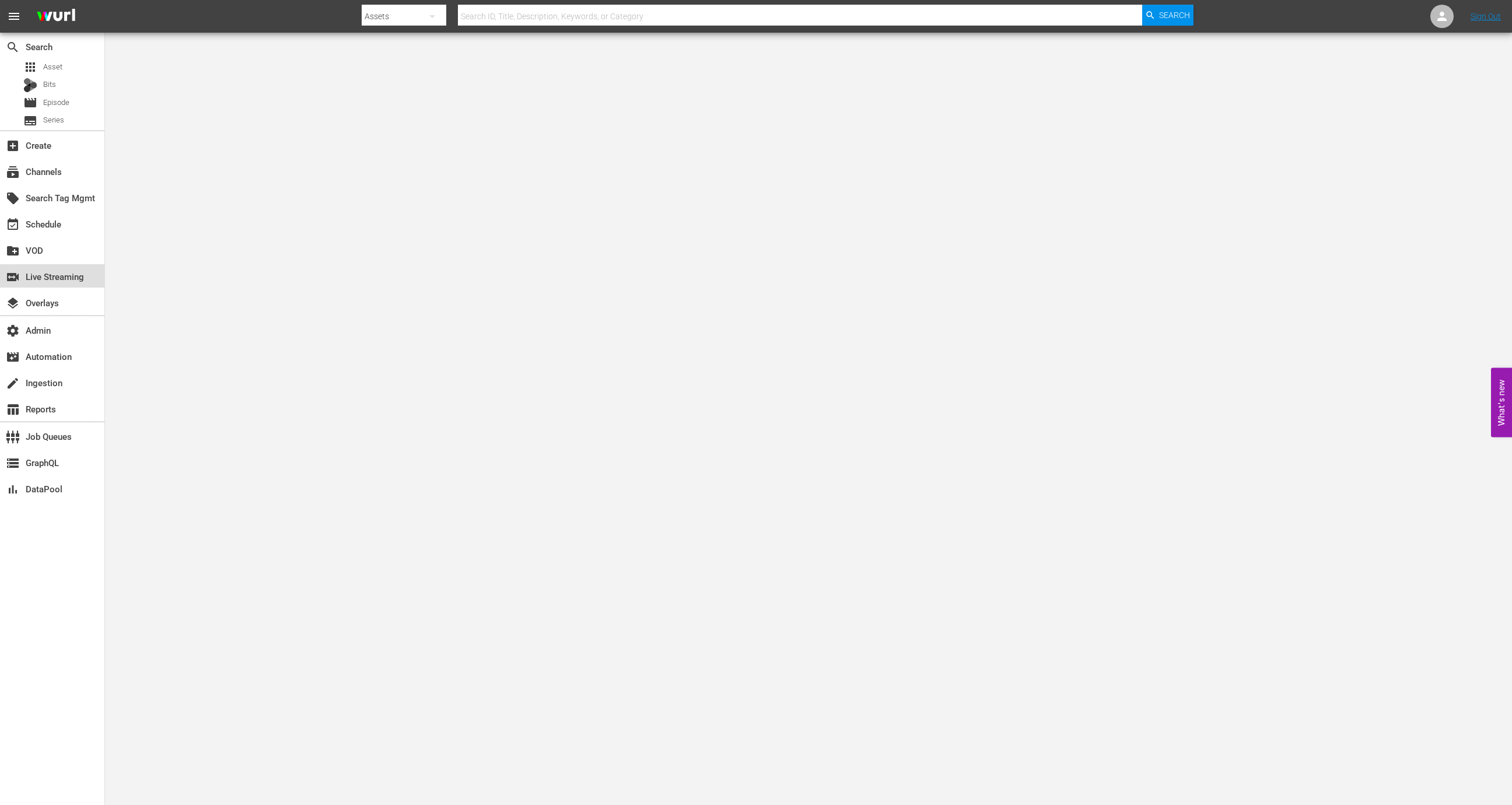
click at [64, 280] on div "switch_video Live Streaming" at bounding box center [33, 275] width 66 height 11
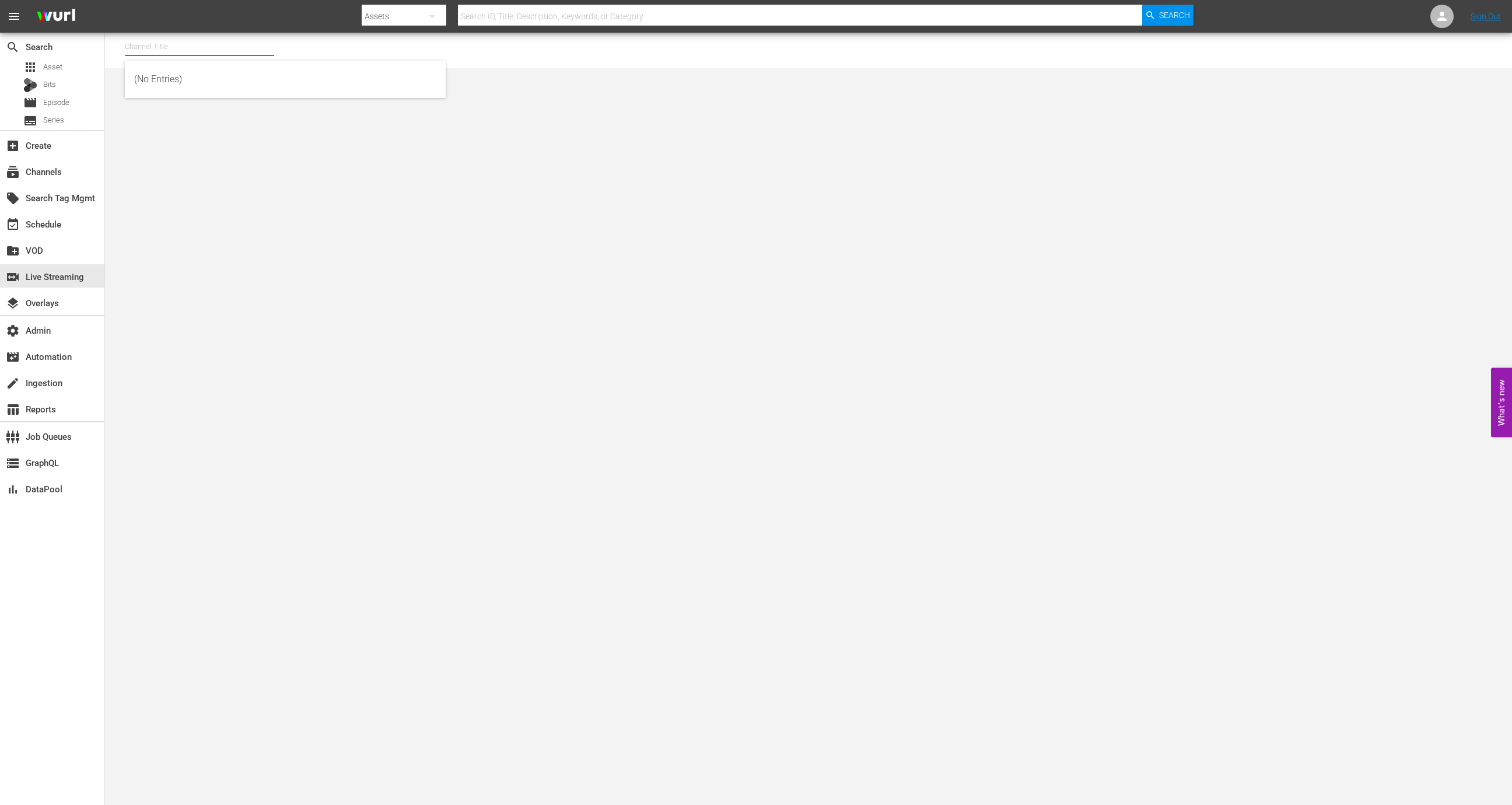
click at [170, 51] on input "text" at bounding box center [200, 47] width 149 height 28
click at [202, 86] on div "MSG SportsZone (1386 - amc_msgsportszone_1)" at bounding box center [285, 80] width 302 height 28
type input "MSG SportsZone (1386 - amc_msgsportszone_1)"
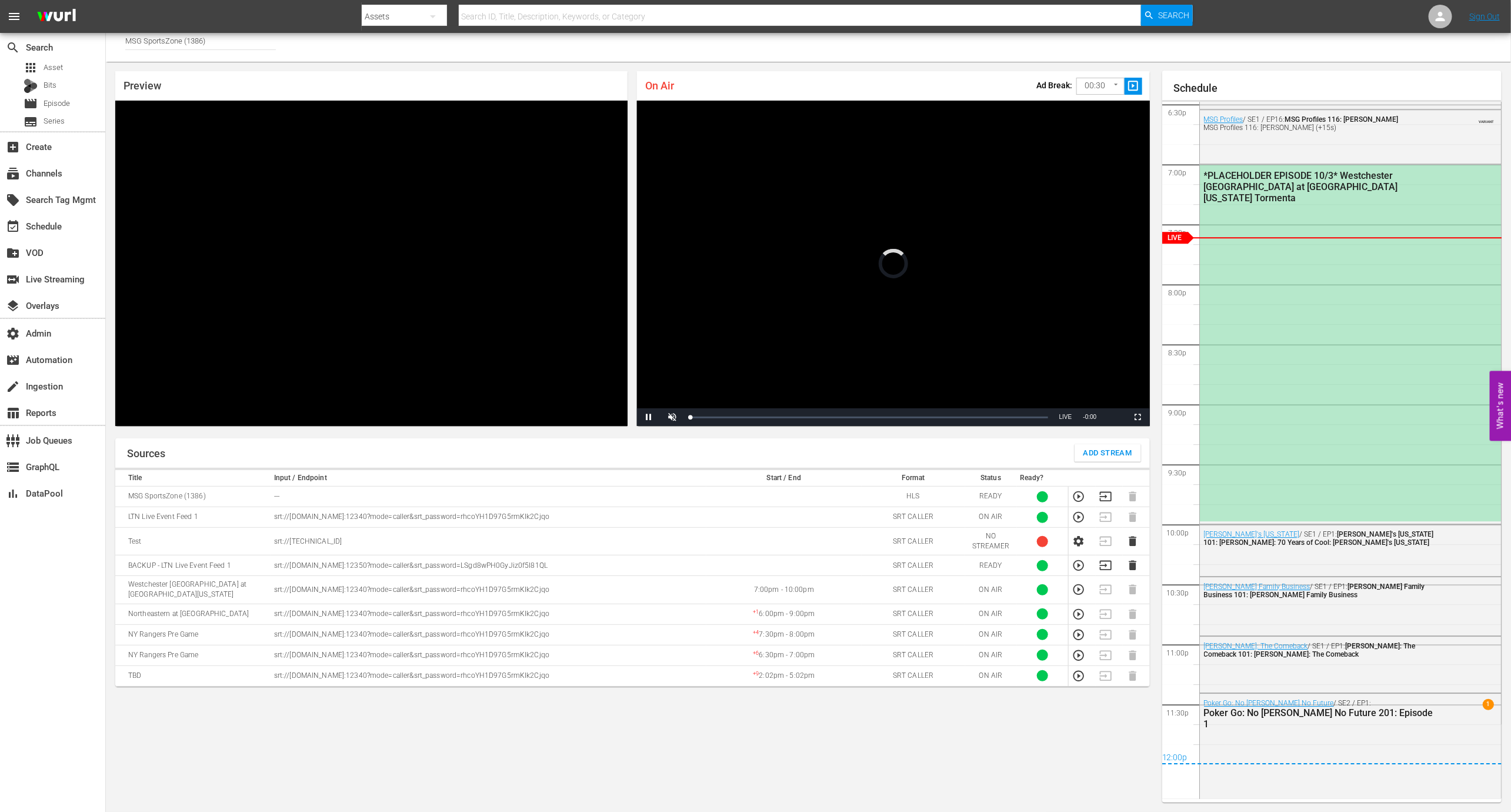
scroll to position [2005, 0]
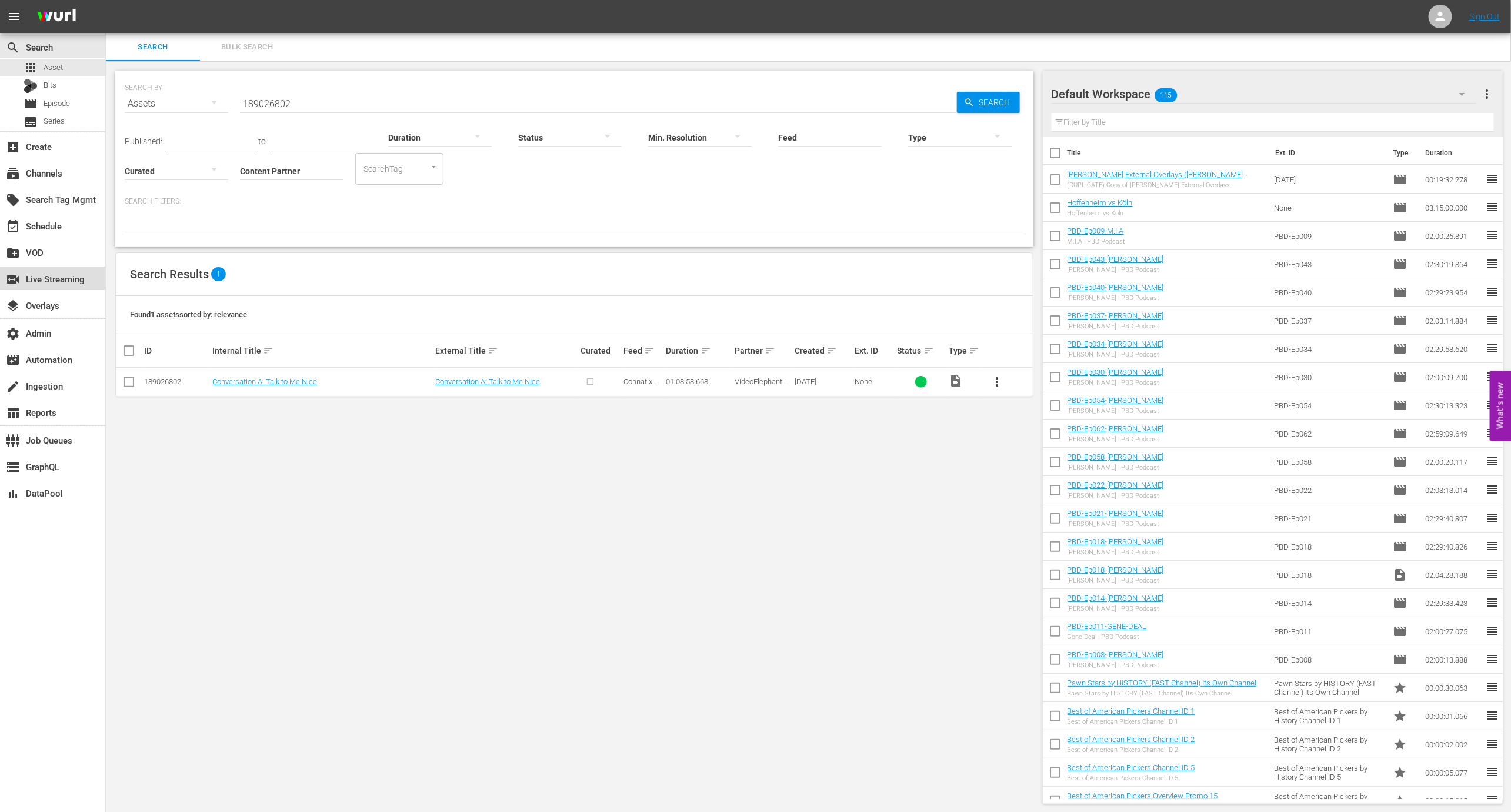
click at [65, 273] on div "switch_video Live Streaming" at bounding box center [33, 277] width 66 height 11
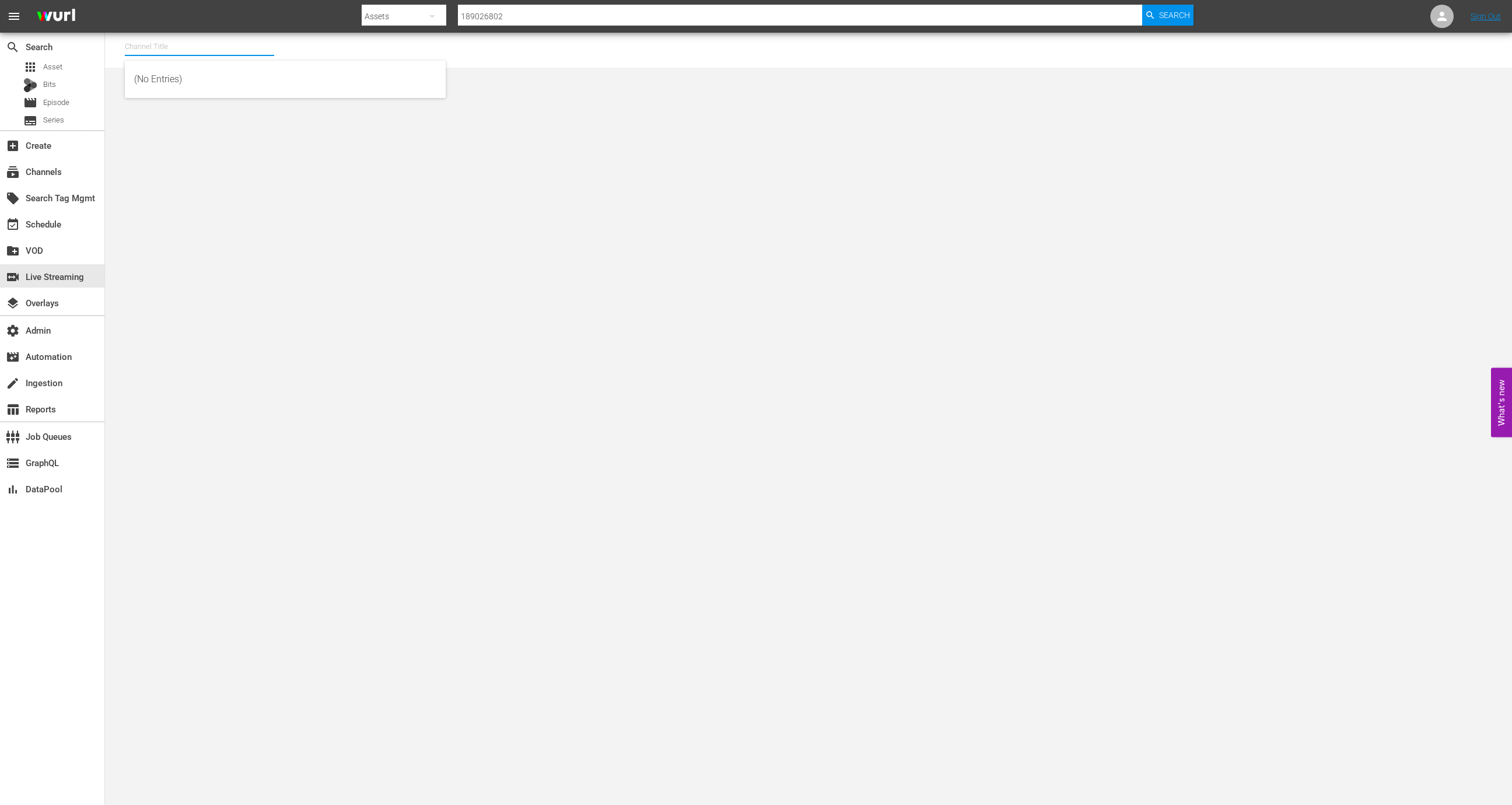
click at [171, 53] on input "text" at bounding box center [200, 47] width 149 height 28
click at [235, 80] on div "RugbyPass TV (1872 - world_rugby_rugbypasstv_1)" at bounding box center [285, 80] width 302 height 28
type input "RugbyPass TV (1872 - world_rugby_rugbypasstv_1)"
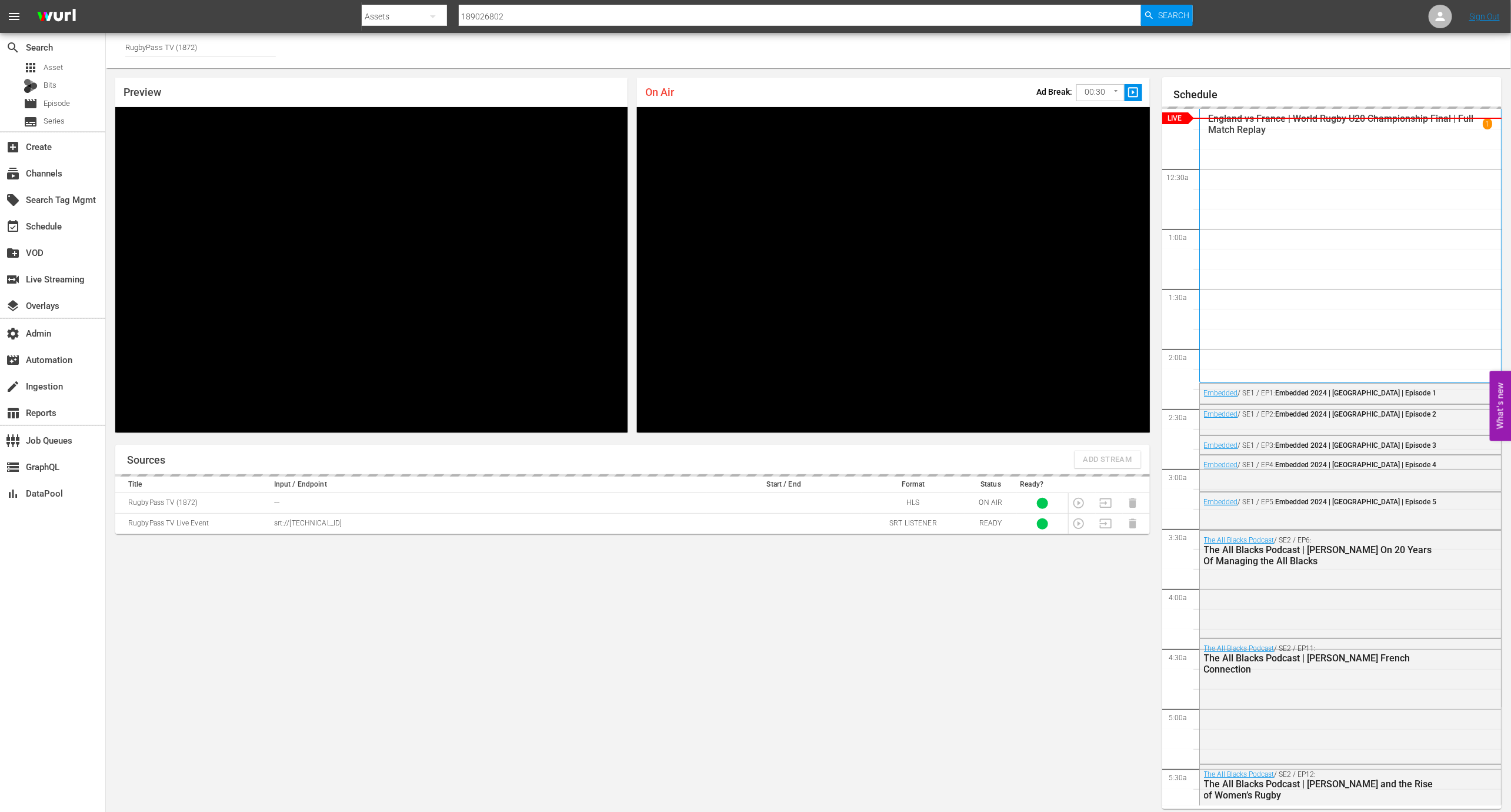
click at [333, 515] on td "srt://[TECHNICAL_ID]" at bounding box center [488, 523] width 436 height 21
copy p "srt://[TECHNICAL_ID]"
